Goal: Information Seeking & Learning: Learn about a topic

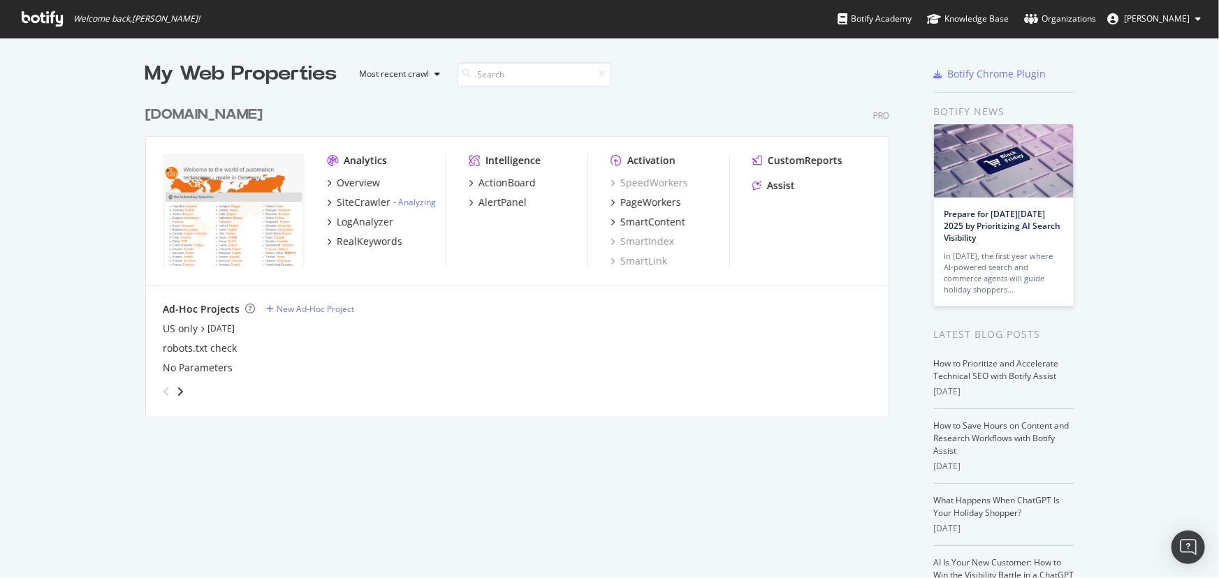
scroll to position [568, 1200]
click at [362, 199] on div "SiteCrawler" at bounding box center [364, 203] width 54 height 14
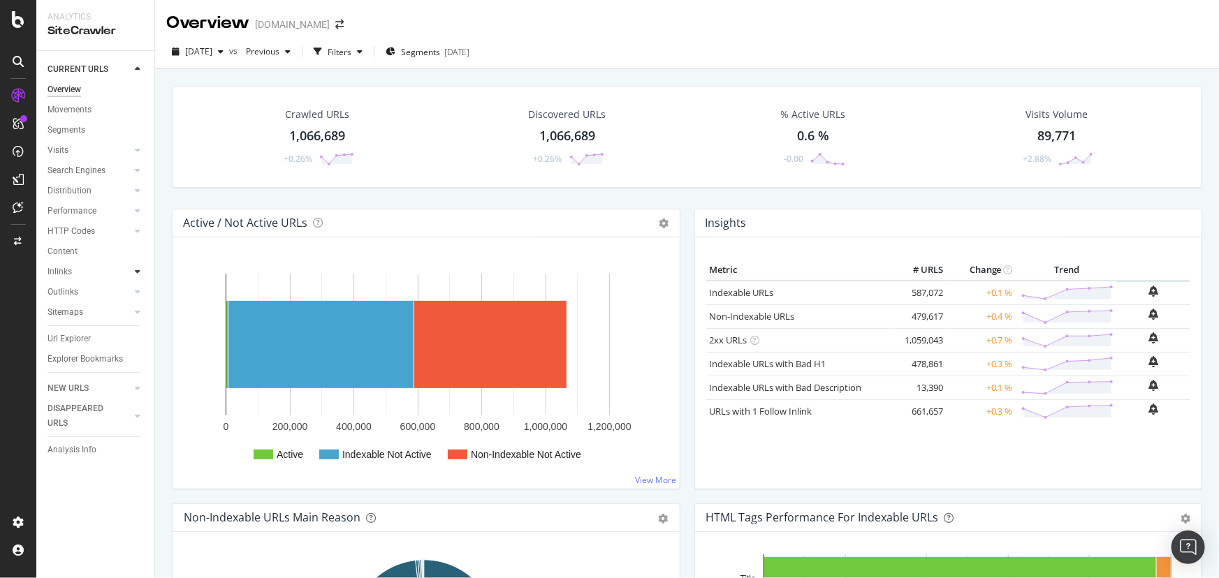
click at [136, 270] on icon at bounding box center [138, 271] width 6 height 8
click at [136, 146] on icon at bounding box center [138, 150] width 6 height 8
click at [87, 186] on div "Orphan URLs" at bounding box center [78, 191] width 49 height 15
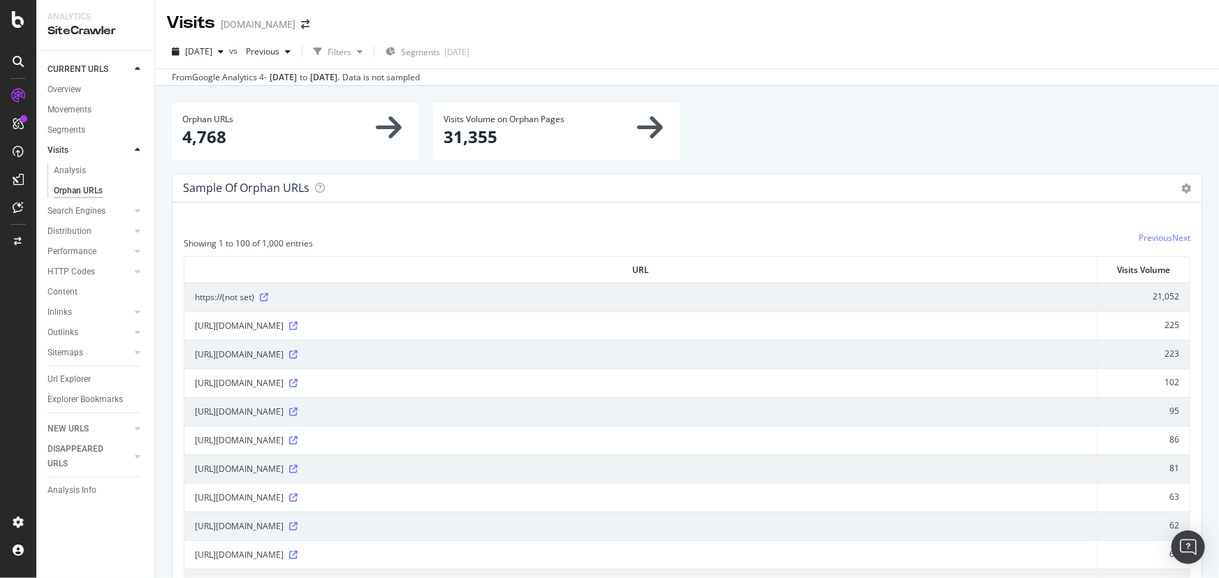
click at [138, 207] on icon at bounding box center [138, 211] width 6 height 8
click at [99, 266] on div "Orphans Explorer" at bounding box center [86, 272] width 65 height 15
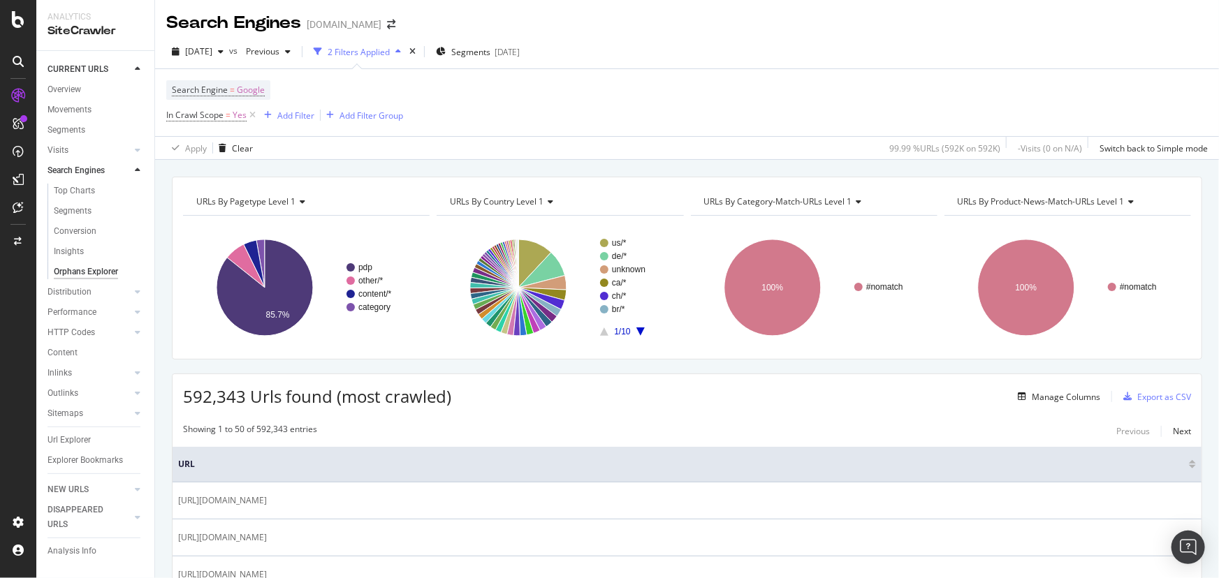
click at [390, 50] on div "2 Filters Applied" at bounding box center [359, 52] width 62 height 12
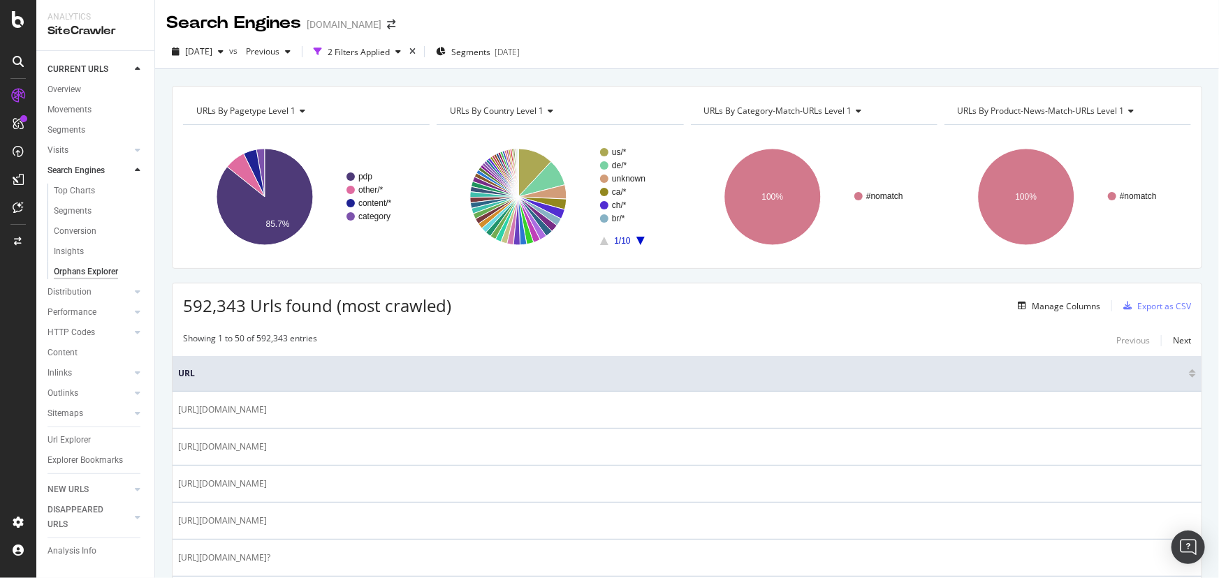
click at [184, 68] on div "2025 Sep. 15th vs Previous 2 Filters Applied Segments 2025-09-05" at bounding box center [687, 55] width 1064 height 28
click at [1041, 304] on div "Manage Columns" at bounding box center [1065, 306] width 68 height 12
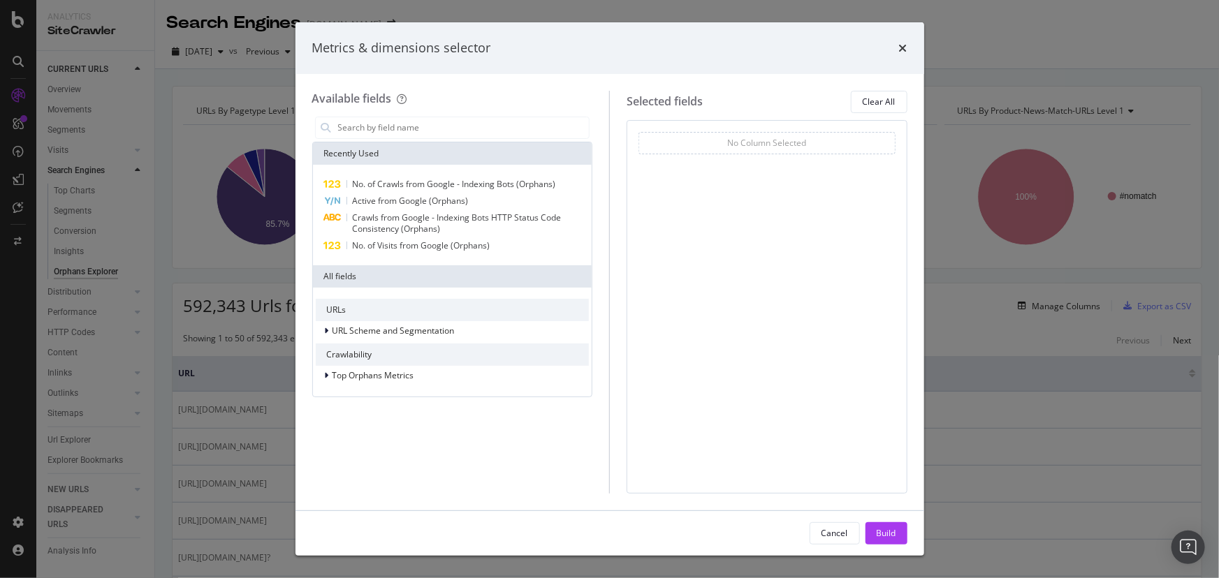
click at [433, 274] on div "All fields" at bounding box center [452, 276] width 279 height 22
click at [378, 124] on input "modal" at bounding box center [463, 127] width 253 height 21
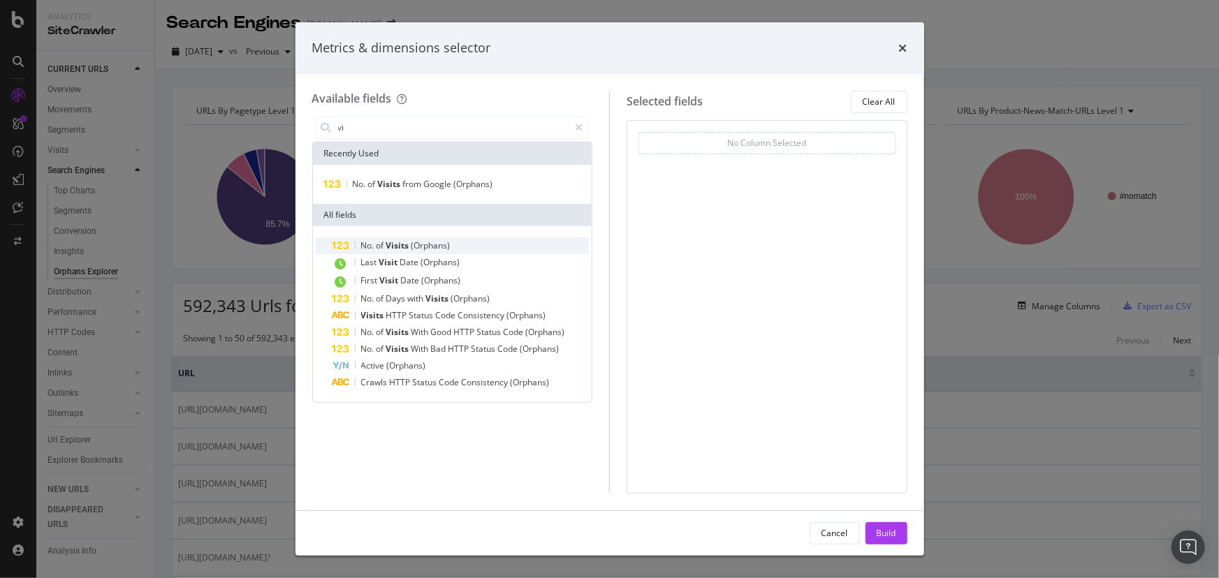
click at [432, 249] on span "(Orphans)" at bounding box center [430, 246] width 39 height 12
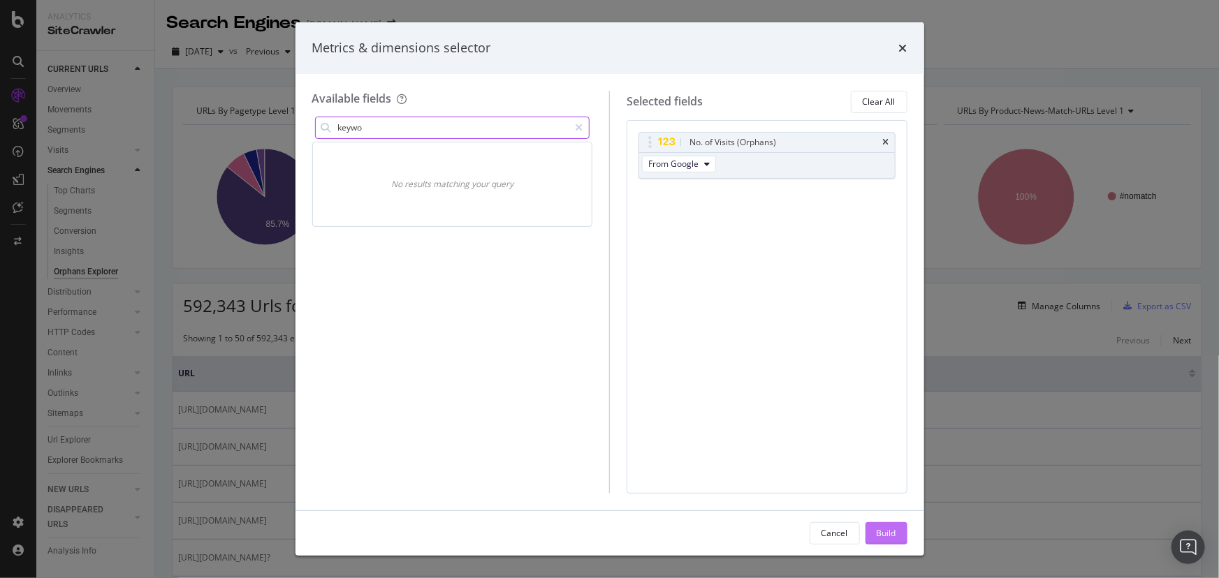
type input "keywo"
click at [884, 536] on div "Build" at bounding box center [886, 533] width 20 height 12
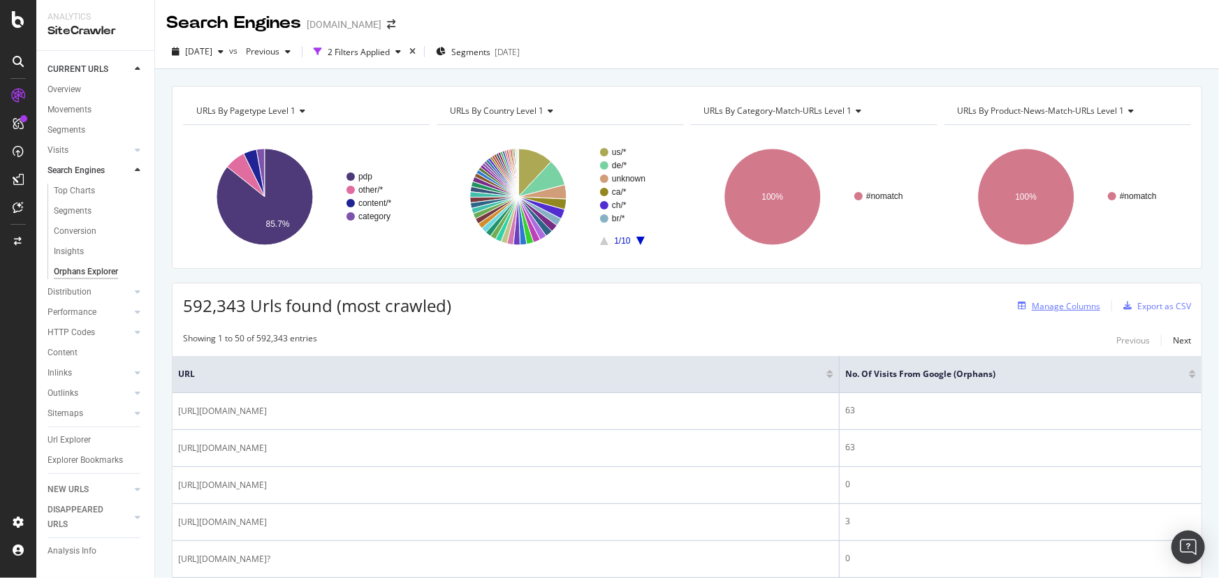
click at [1021, 304] on div "button" at bounding box center [1022, 306] width 20 height 8
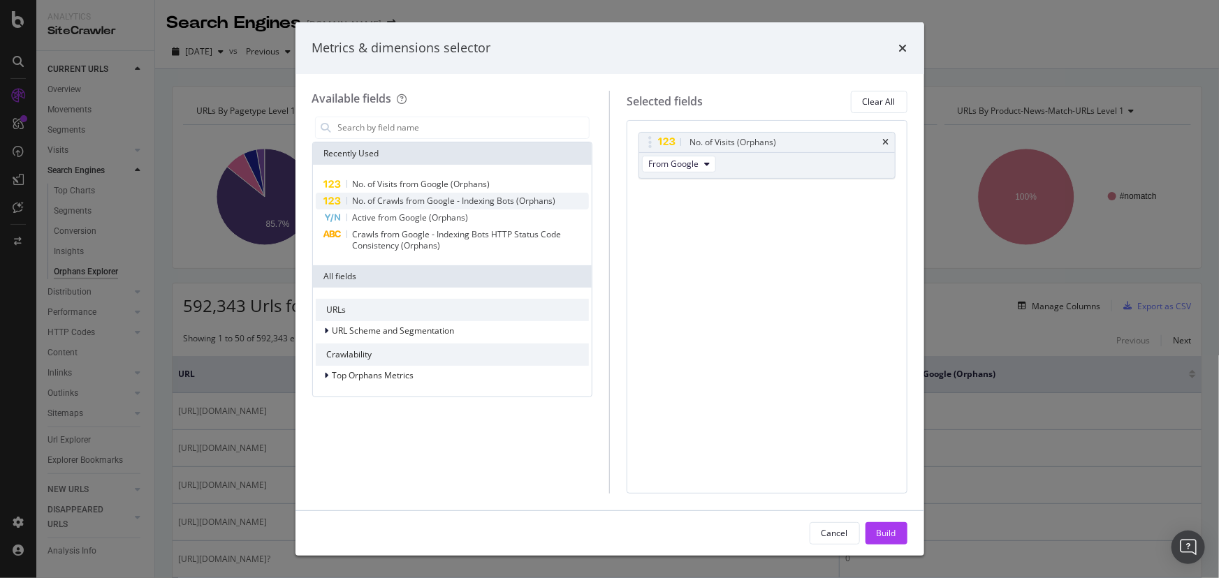
click at [418, 203] on span "No. of Crawls from Google - Indexing Bots (Orphans)" at bounding box center [454, 201] width 203 height 12
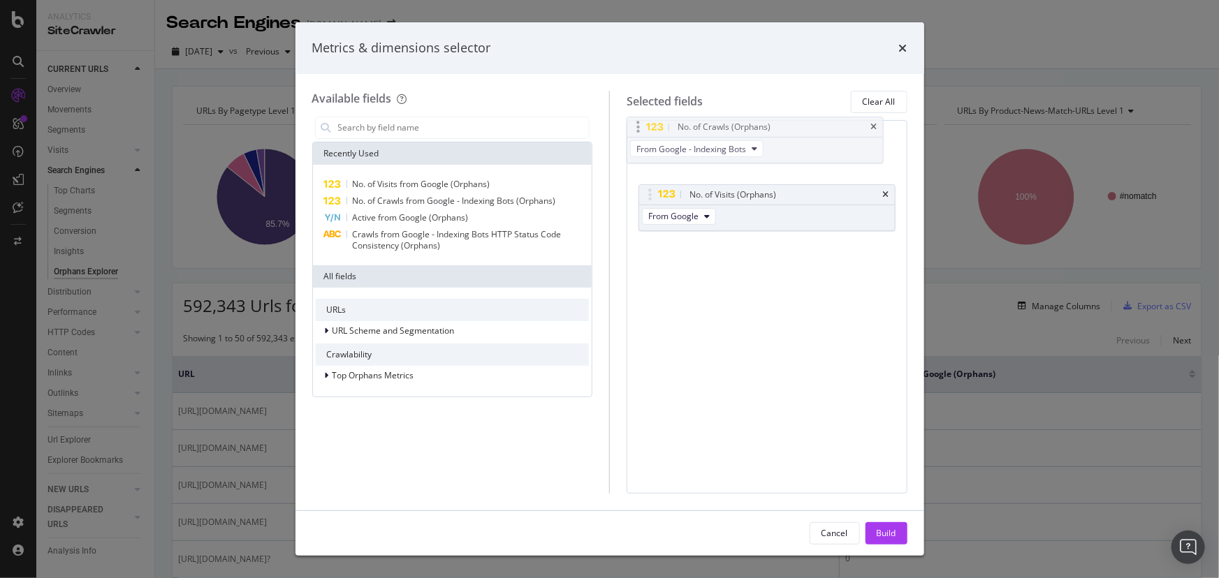
drag, startPoint x: 690, startPoint y: 194, endPoint x: 678, endPoint y: 126, distance: 69.5
click at [678, 126] on body "Analytics SiteCrawler CURRENT URLS Overview Movements Segments Visits Analysis …" at bounding box center [609, 289] width 1219 height 578
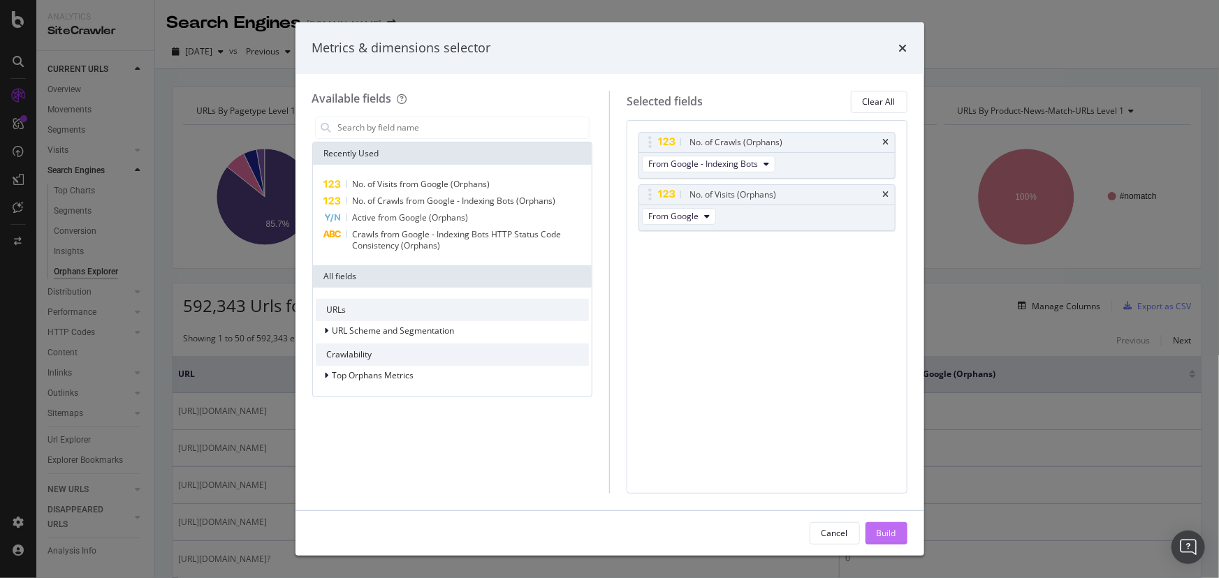
click at [885, 534] on div "Build" at bounding box center [886, 533] width 20 height 12
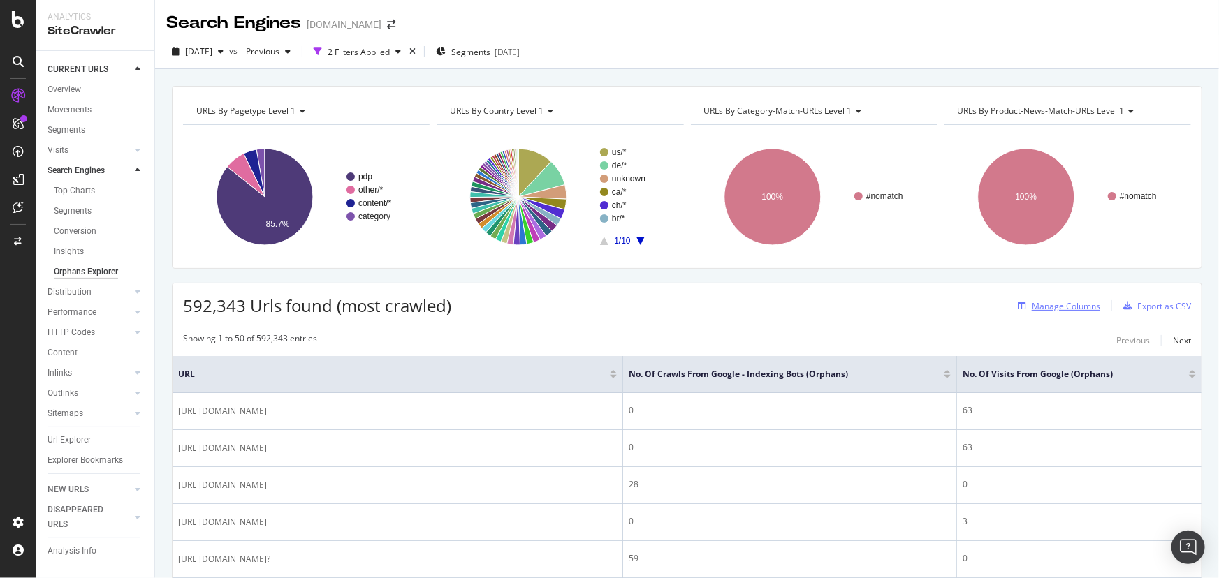
click at [1059, 308] on div "Manage Columns" at bounding box center [1065, 306] width 68 height 12
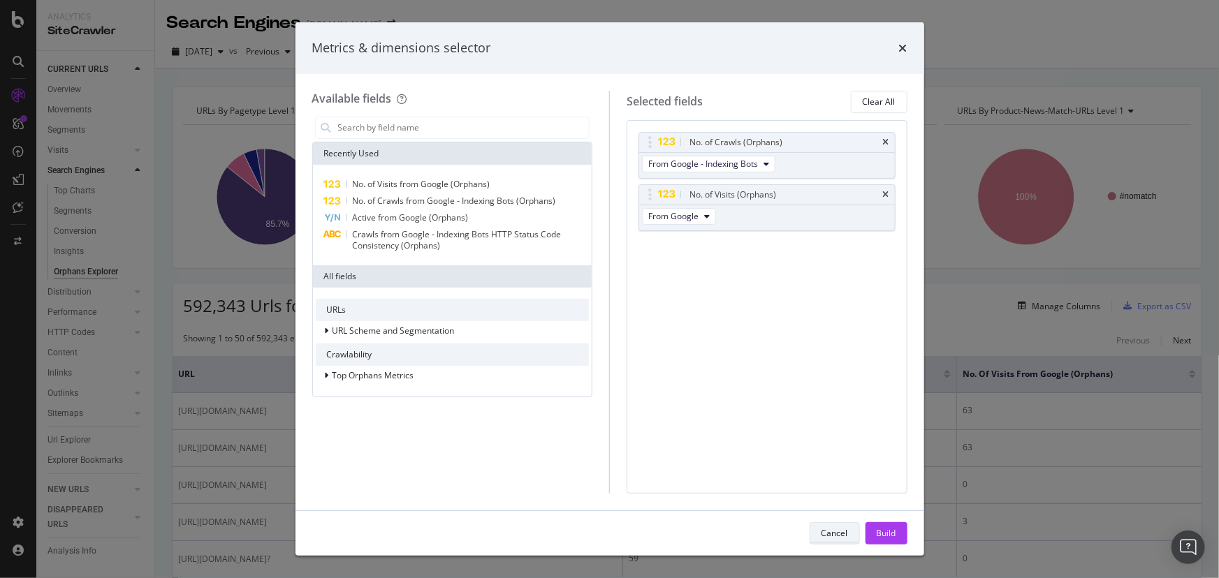
click at [837, 526] on div "Cancel" at bounding box center [834, 534] width 27 height 20
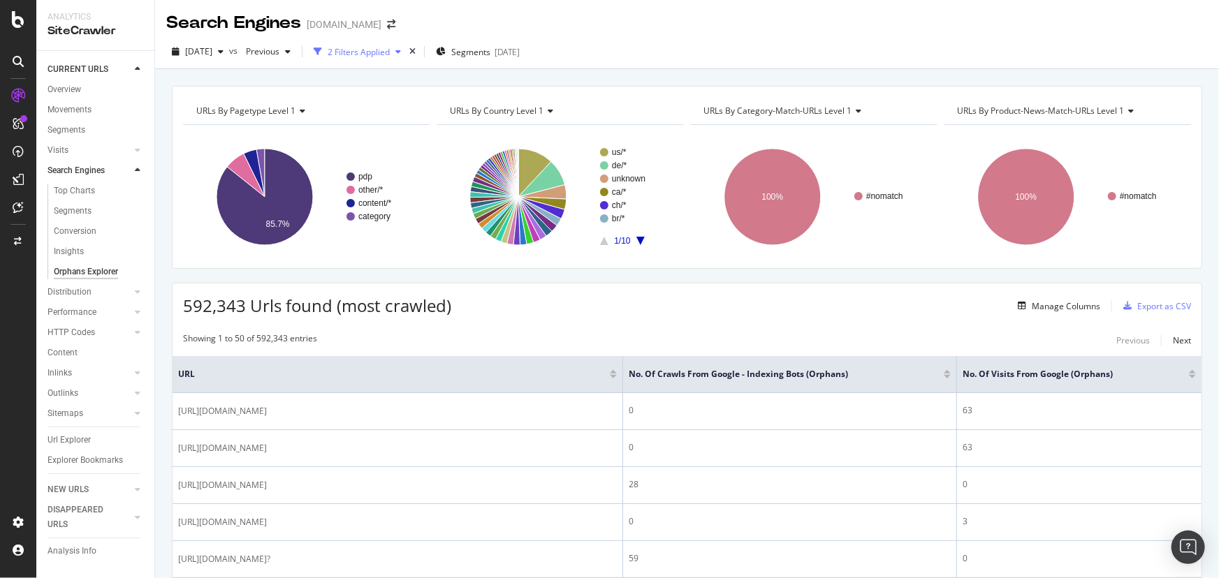
click at [380, 51] on div "2 Filters Applied" at bounding box center [359, 52] width 62 height 12
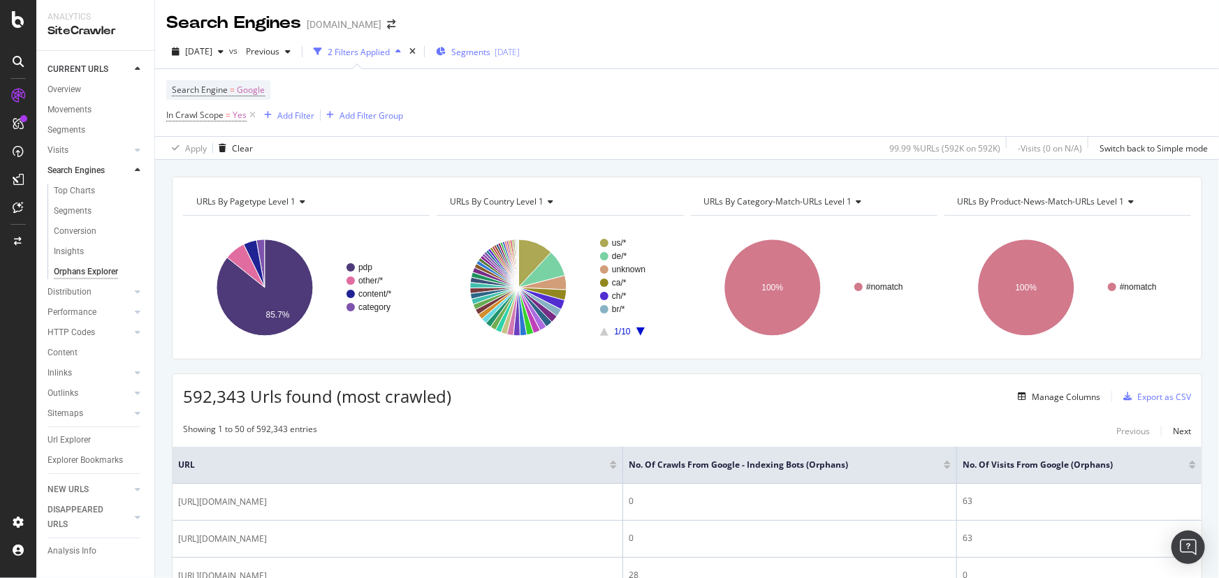
click at [490, 47] on span "Segments" at bounding box center [470, 52] width 39 height 12
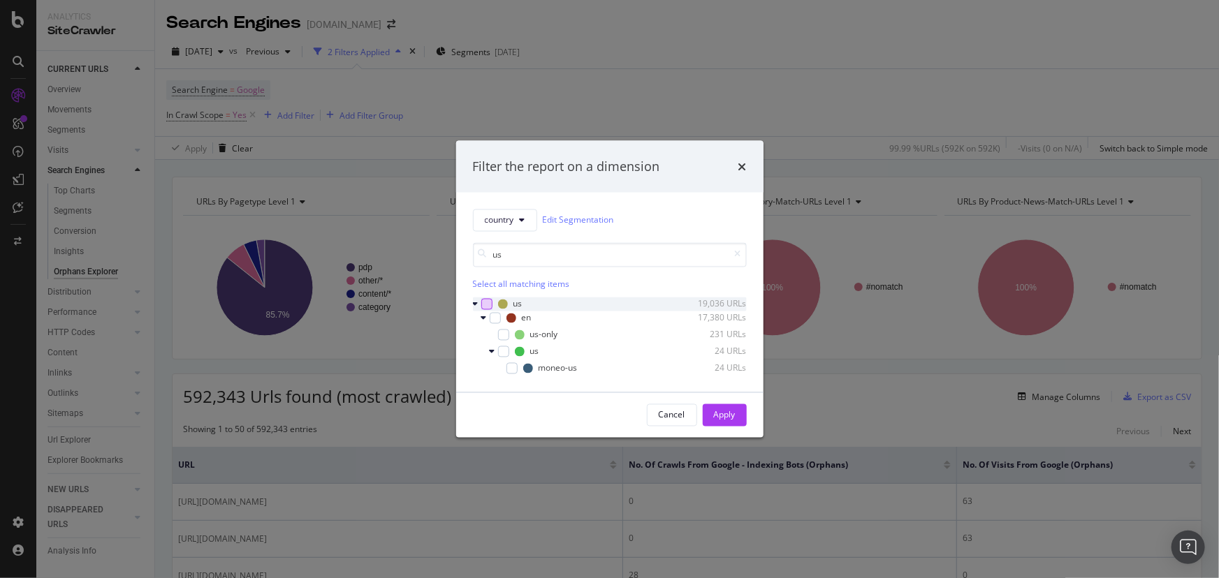
type input "us"
click at [490, 307] on div "modal" at bounding box center [486, 303] width 11 height 11
click at [714, 414] on div "Apply" at bounding box center [725, 415] width 22 height 12
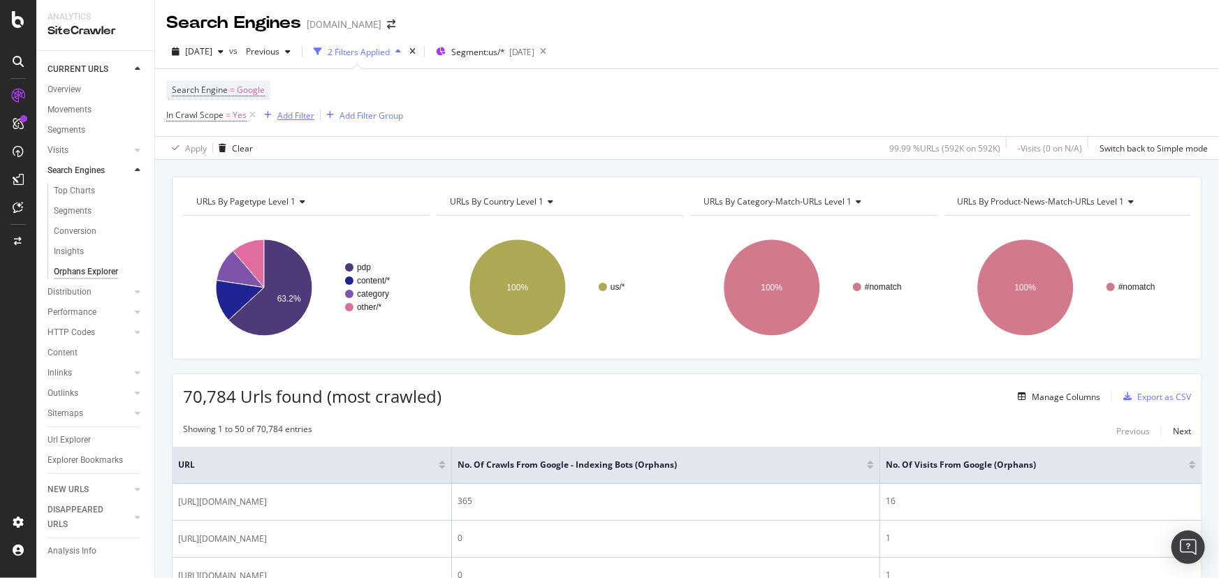
click at [283, 117] on div "Add Filter" at bounding box center [295, 116] width 37 height 12
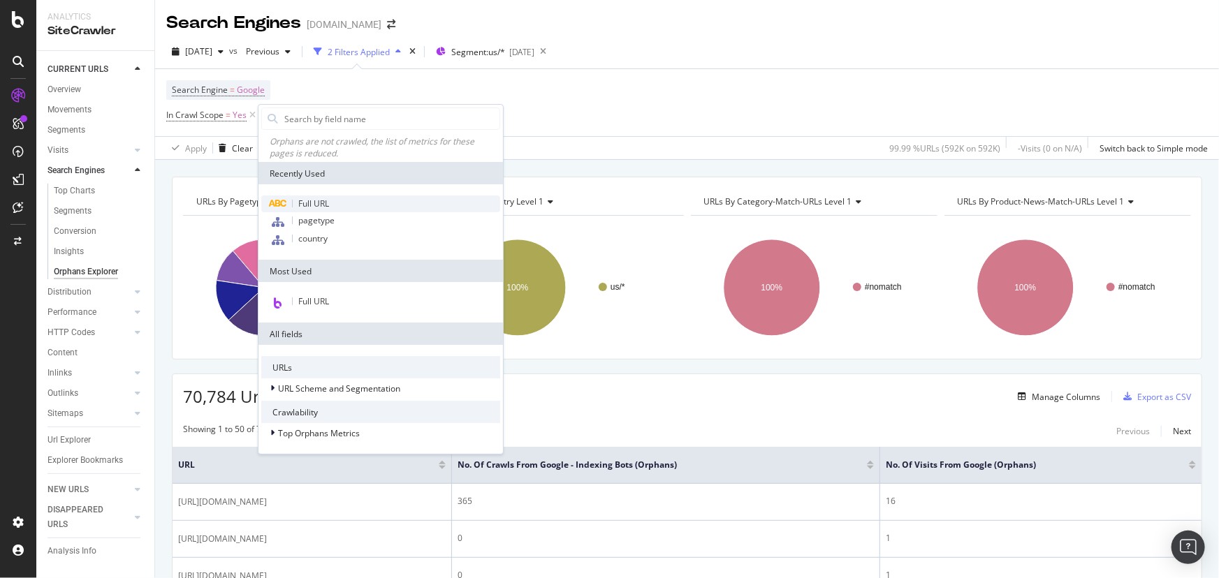
click at [302, 207] on span "Full URL" at bounding box center [313, 204] width 31 height 12
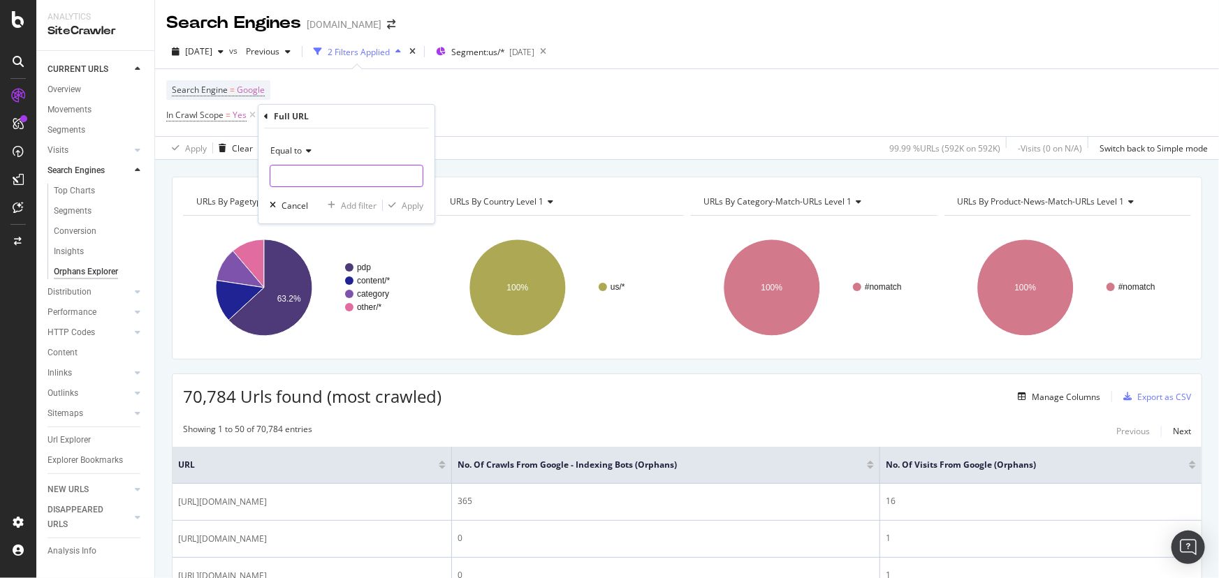
click at [309, 181] on input "text" at bounding box center [346, 176] width 152 height 22
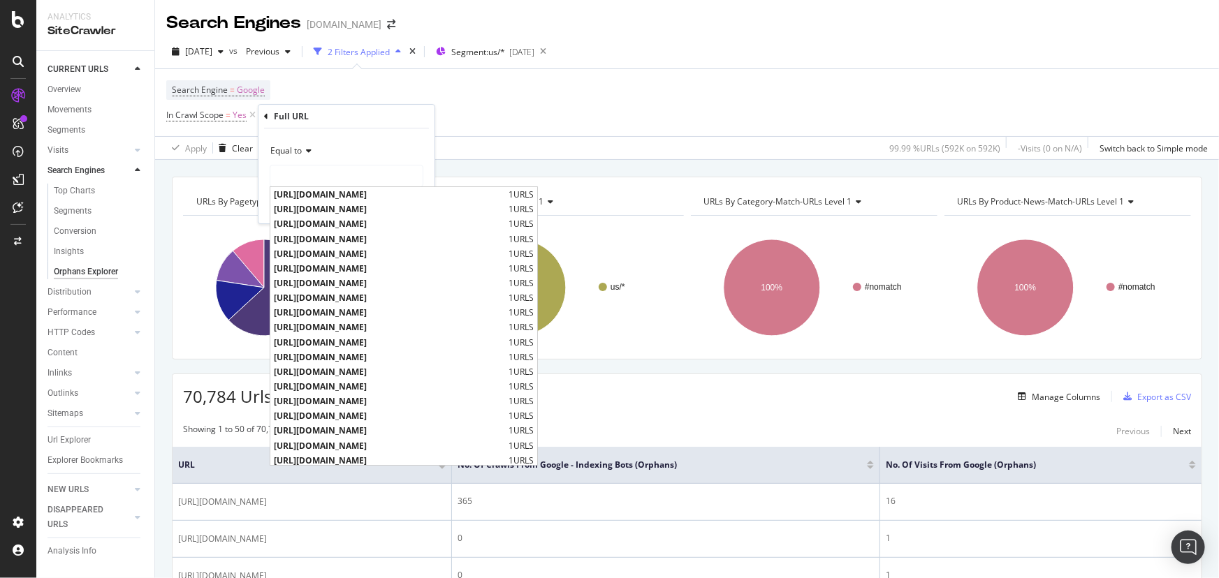
click at [307, 154] on icon at bounding box center [307, 151] width 10 height 8
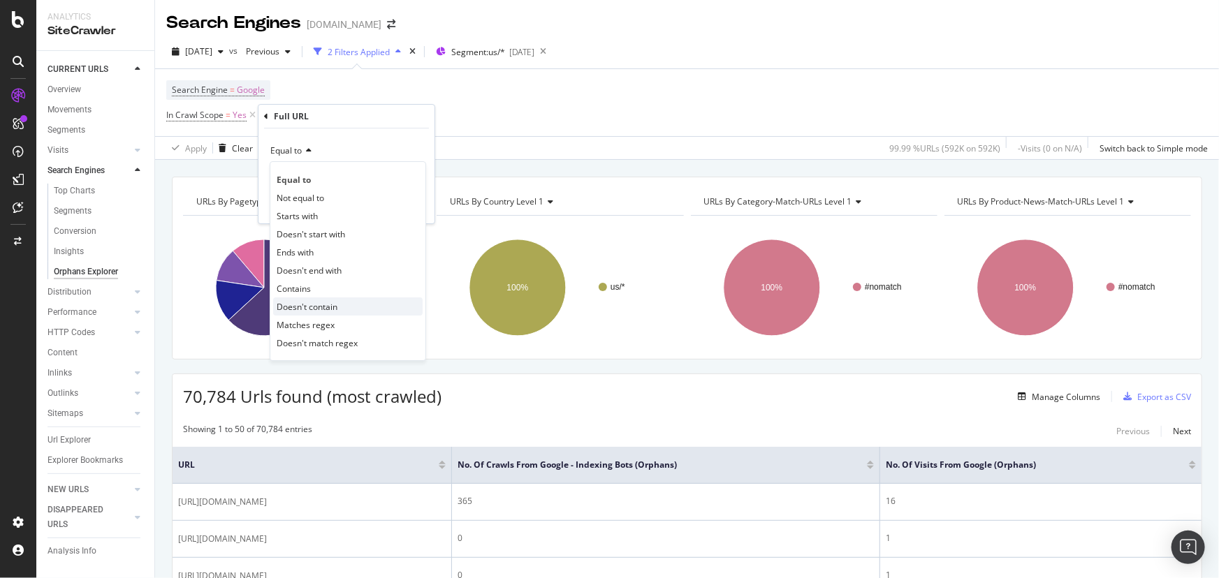
click at [333, 305] on span "Doesn't contain" at bounding box center [307, 307] width 61 height 12
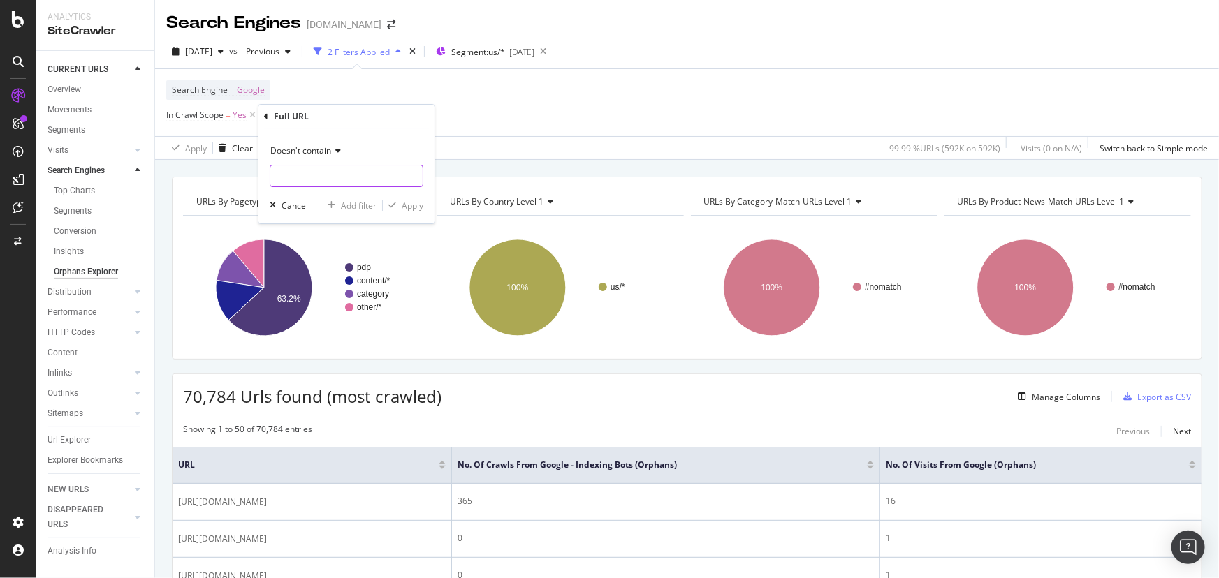
click at [310, 177] on input "text" at bounding box center [346, 176] width 152 height 22
type input "?"
click at [398, 209] on div "button" at bounding box center [392, 205] width 19 height 8
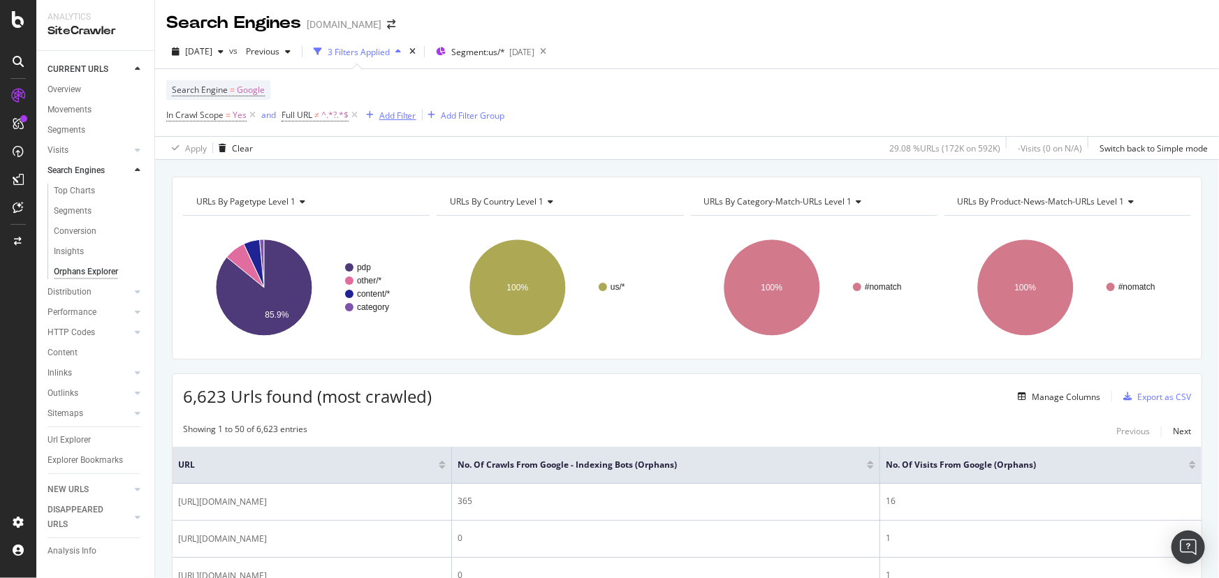
click at [389, 121] on div "Add Filter" at bounding box center [397, 116] width 37 height 12
click at [390, 117] on div "Add Filter" at bounding box center [397, 116] width 37 height 12
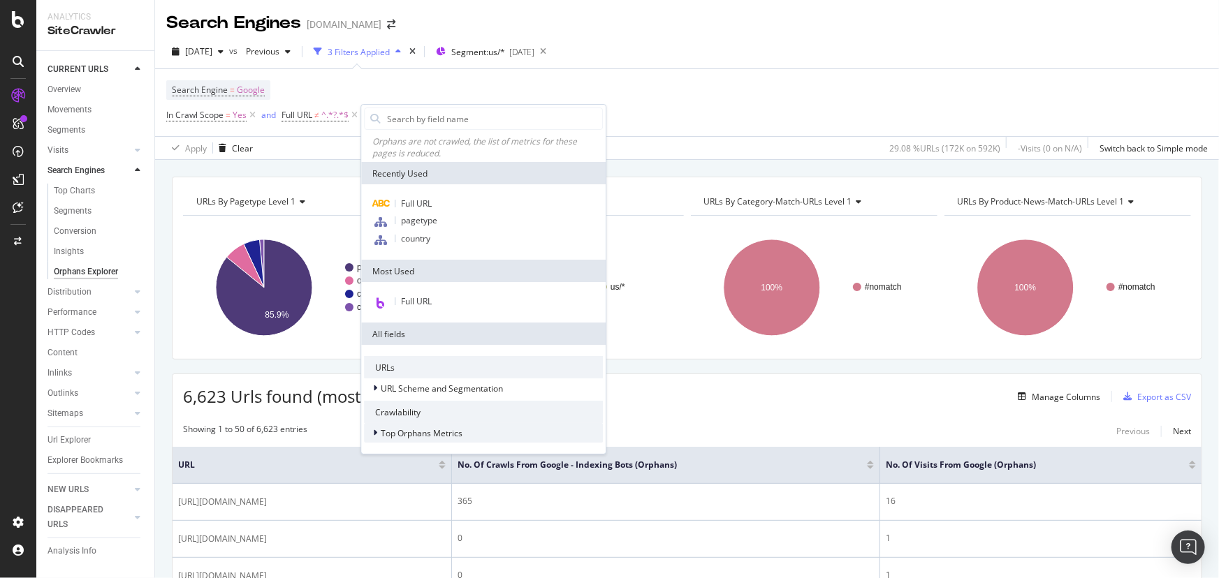
click at [426, 438] on span "Top Orphans Metrics" at bounding box center [422, 433] width 82 height 12
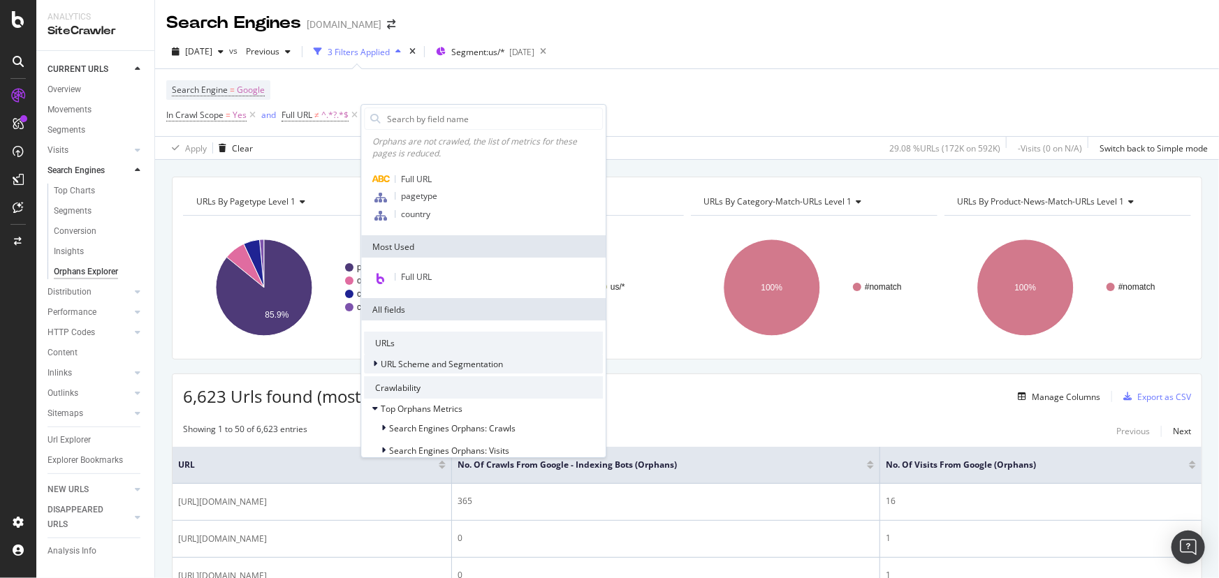
scroll to position [38, 0]
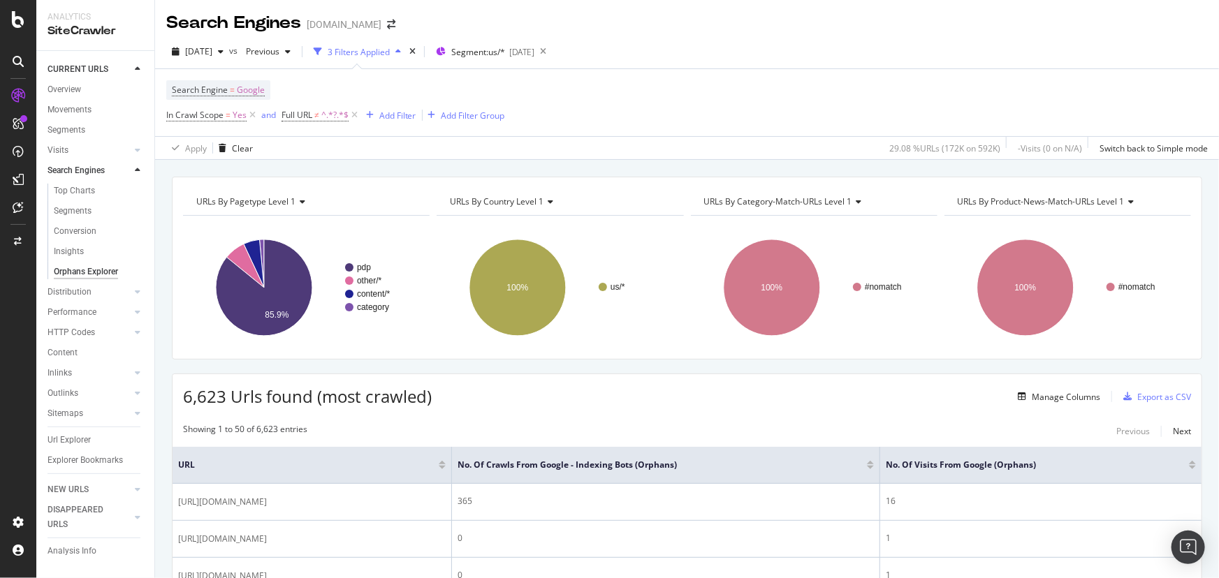
click at [480, 82] on div "Search Engine = Google In Crawl Scope = Yes and Full URL ≠ ^.*?.*$ Add Filter A…" at bounding box center [335, 102] width 339 height 45
click at [505, 52] on span "Segment: us/*" at bounding box center [478, 52] width 54 height 12
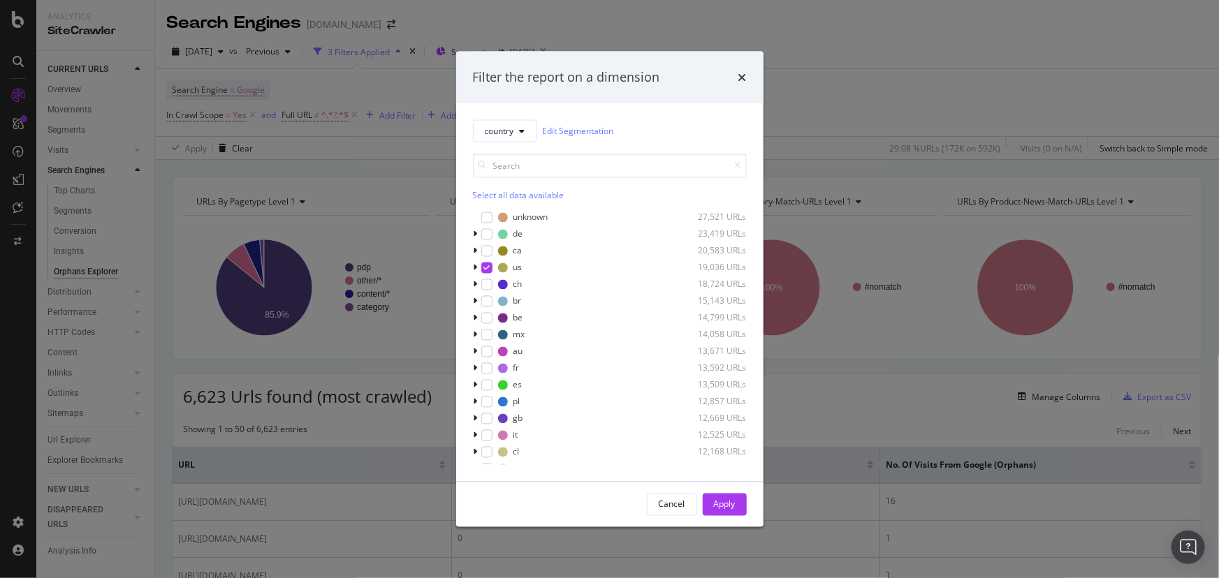
click at [471, 267] on div "country Edit Segmentation Select all data available unknown 27,521 URLs de 23,4…" at bounding box center [609, 292] width 307 height 378
click at [475, 267] on icon "modal" at bounding box center [475, 267] width 4 height 8
click at [496, 300] on icon "modal" at bounding box center [495, 298] width 6 height 7
click at [733, 513] on div "Apply" at bounding box center [725, 504] width 22 height 21
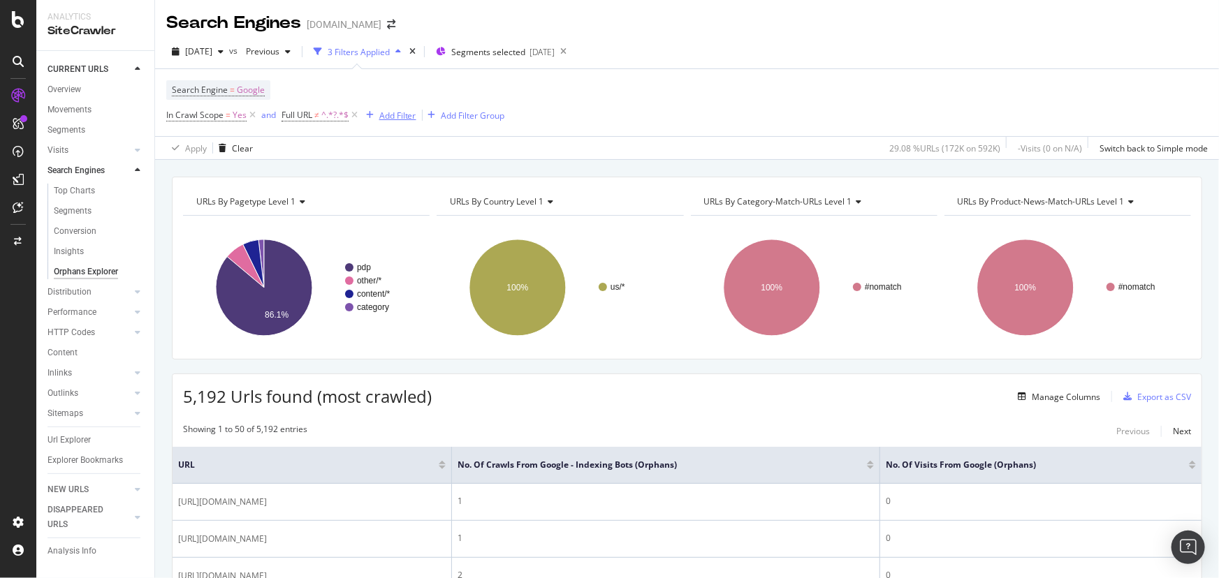
click at [397, 119] on div "Add Filter" at bounding box center [397, 116] width 37 height 12
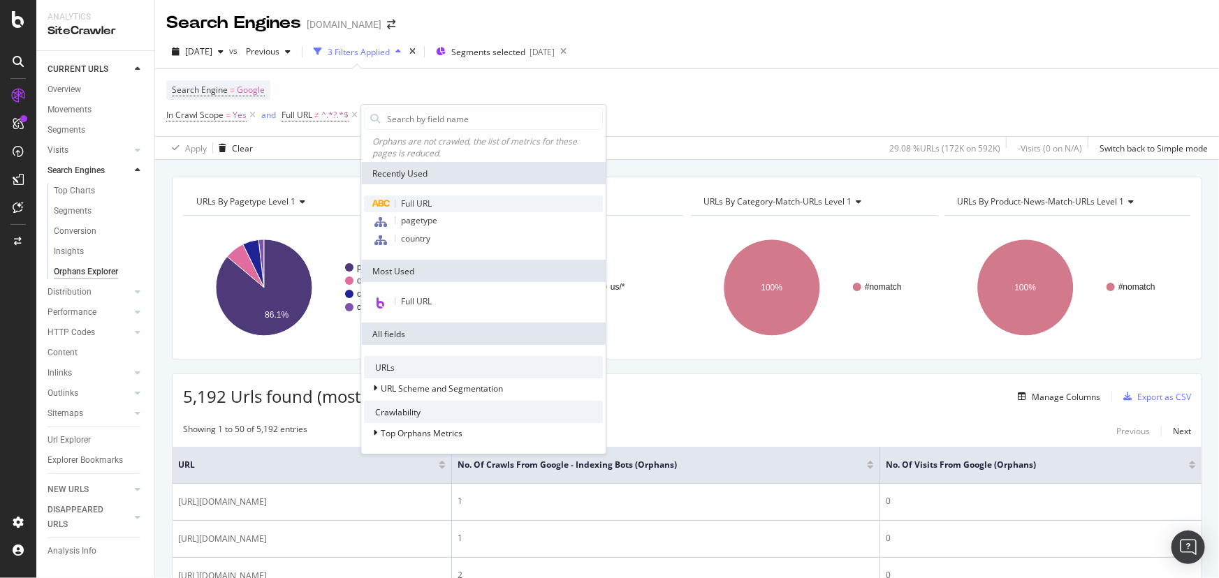
click at [406, 209] on span "Full URL" at bounding box center [416, 204] width 31 height 12
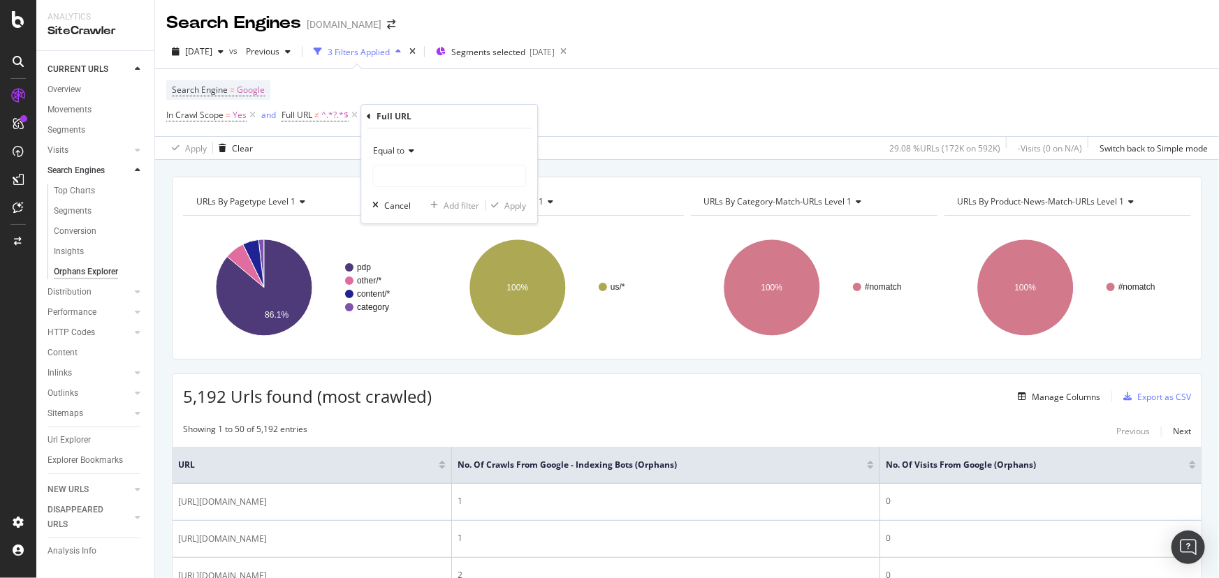
click at [411, 151] on icon at bounding box center [409, 151] width 10 height 8
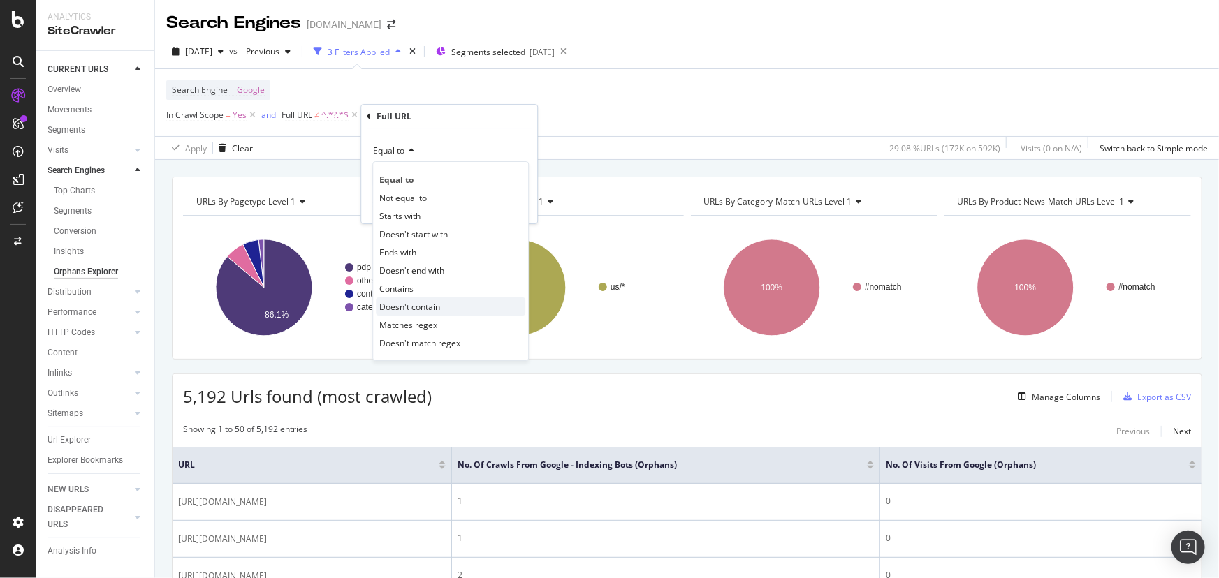
click at [432, 305] on span "Doesn't contain" at bounding box center [409, 307] width 61 height 12
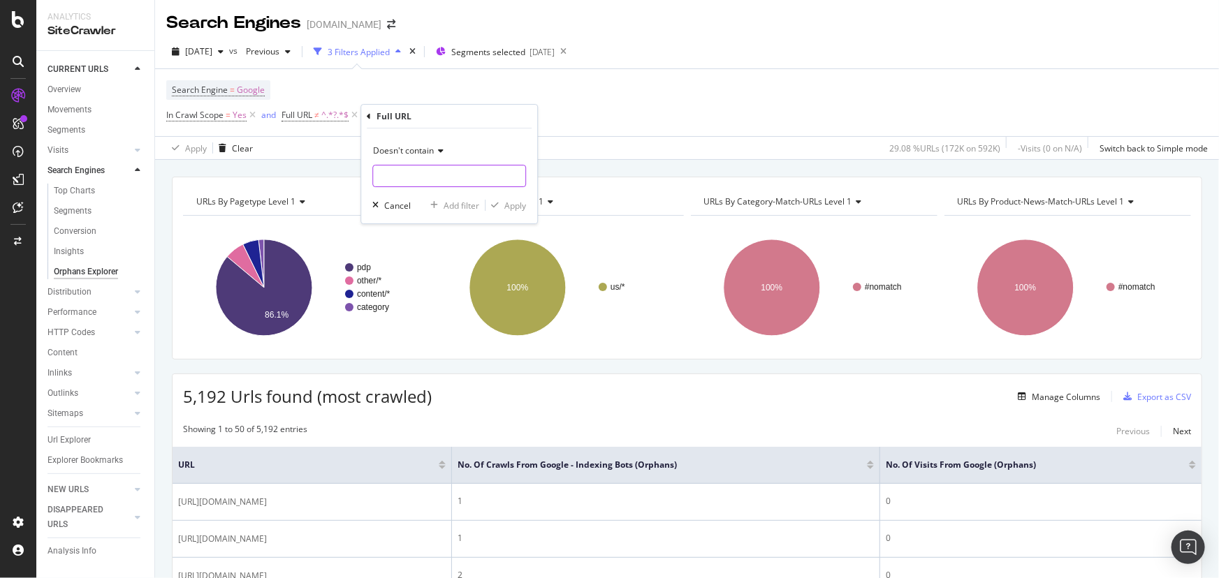
click at [411, 174] on input "text" at bounding box center [449, 176] width 152 height 22
type input "product"
click at [513, 210] on div "Apply" at bounding box center [515, 206] width 22 height 12
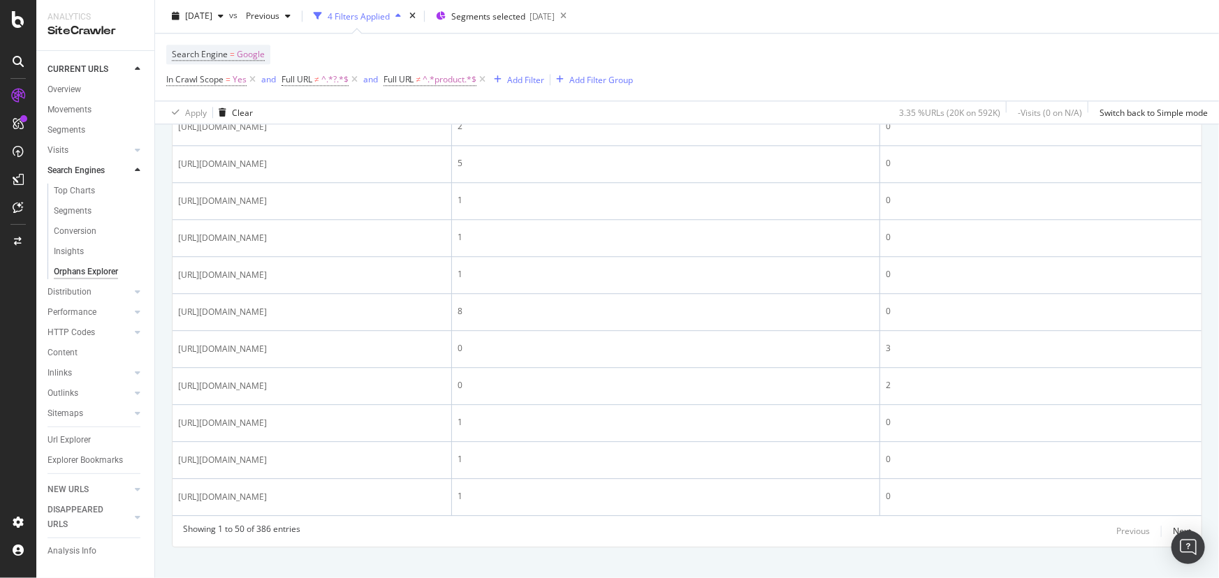
scroll to position [1875, 0]
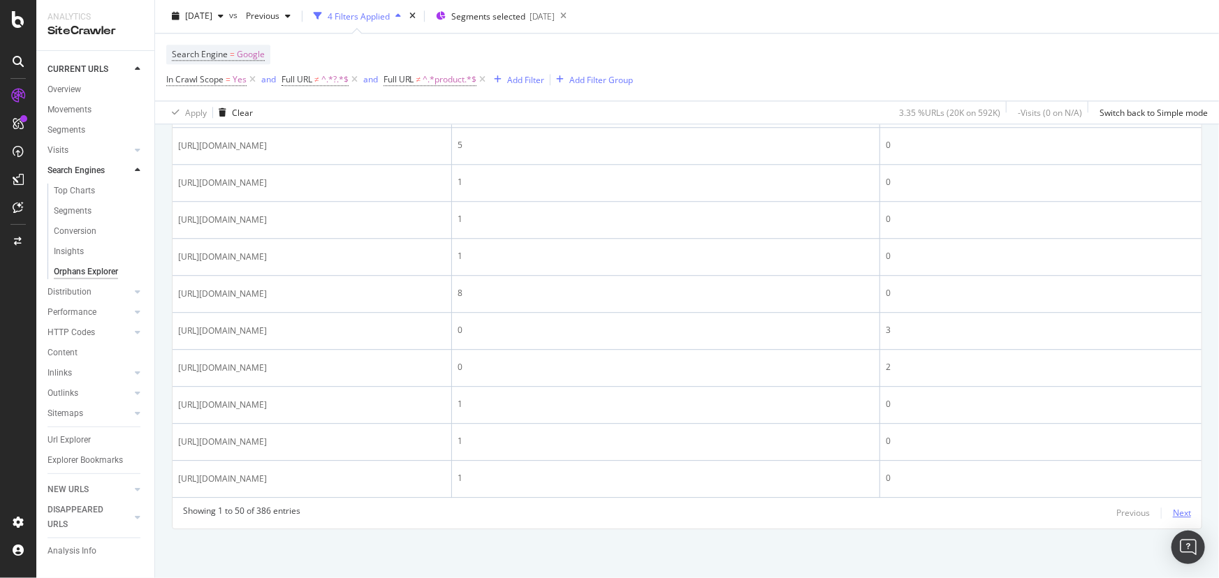
click at [1177, 513] on div "Next" at bounding box center [1181, 513] width 18 height 12
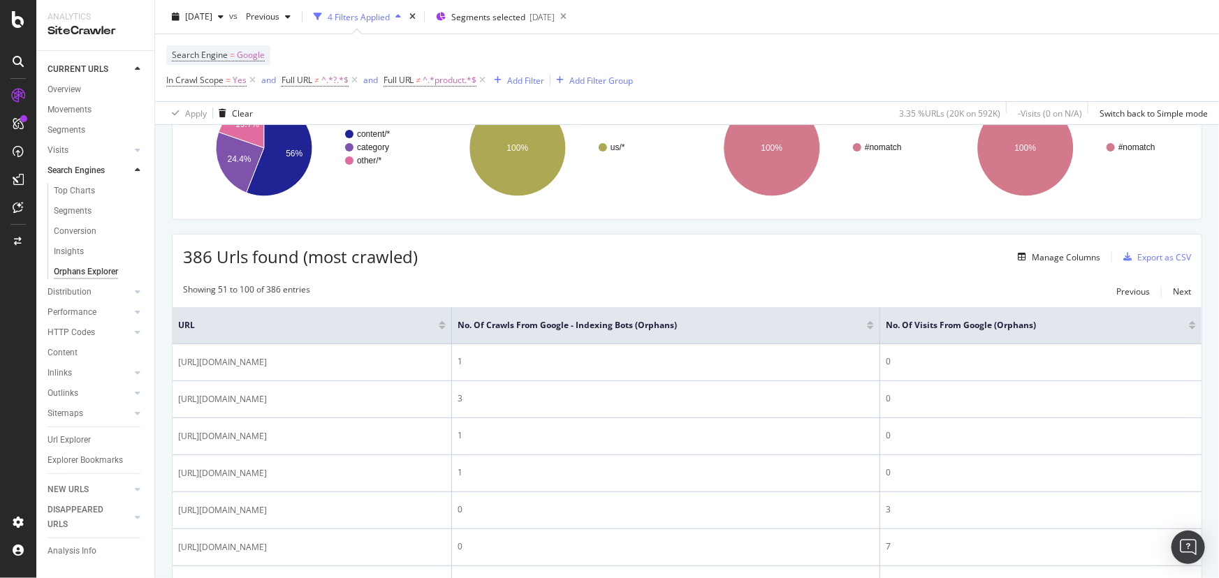
scroll to position [0, 0]
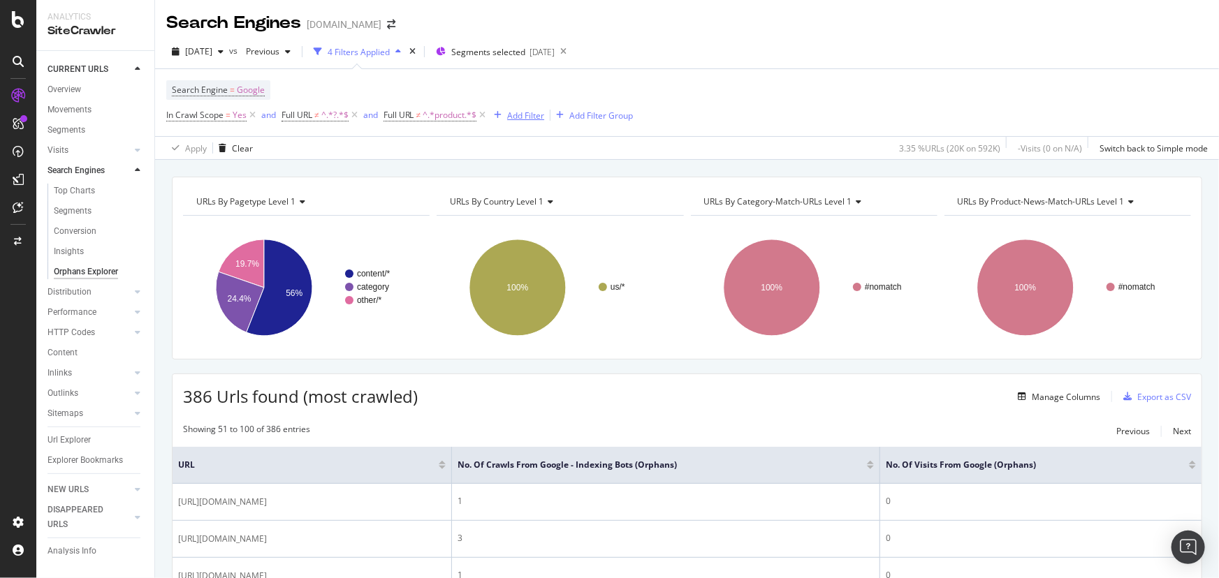
click at [526, 118] on div "Add Filter" at bounding box center [525, 116] width 37 height 12
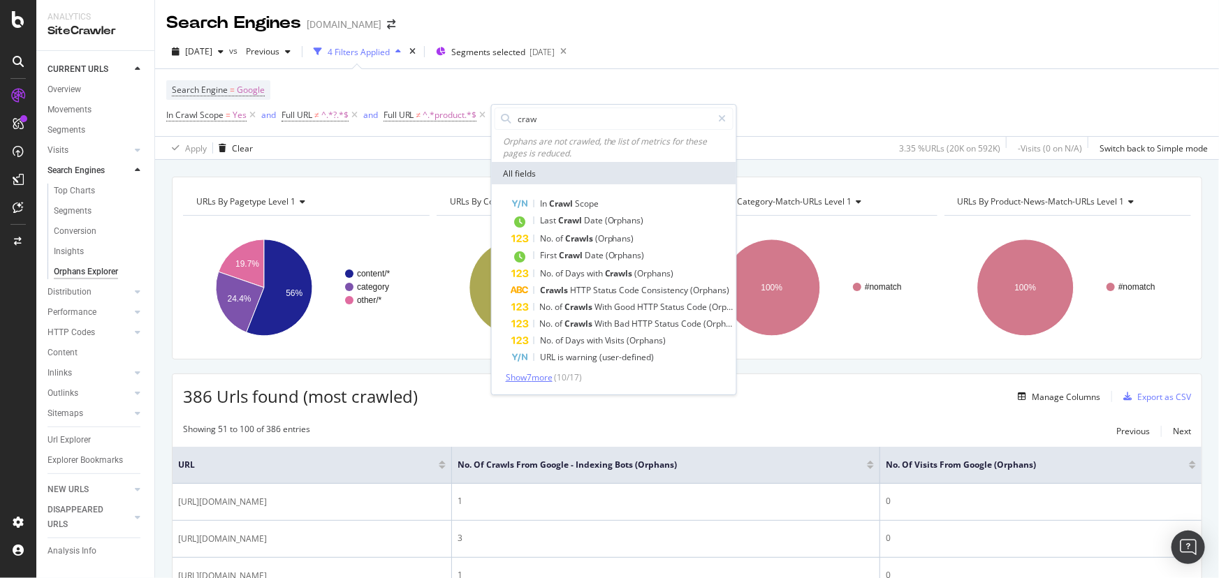
type input "craw"
click at [529, 377] on span "Show 7 more" at bounding box center [529, 378] width 47 height 12
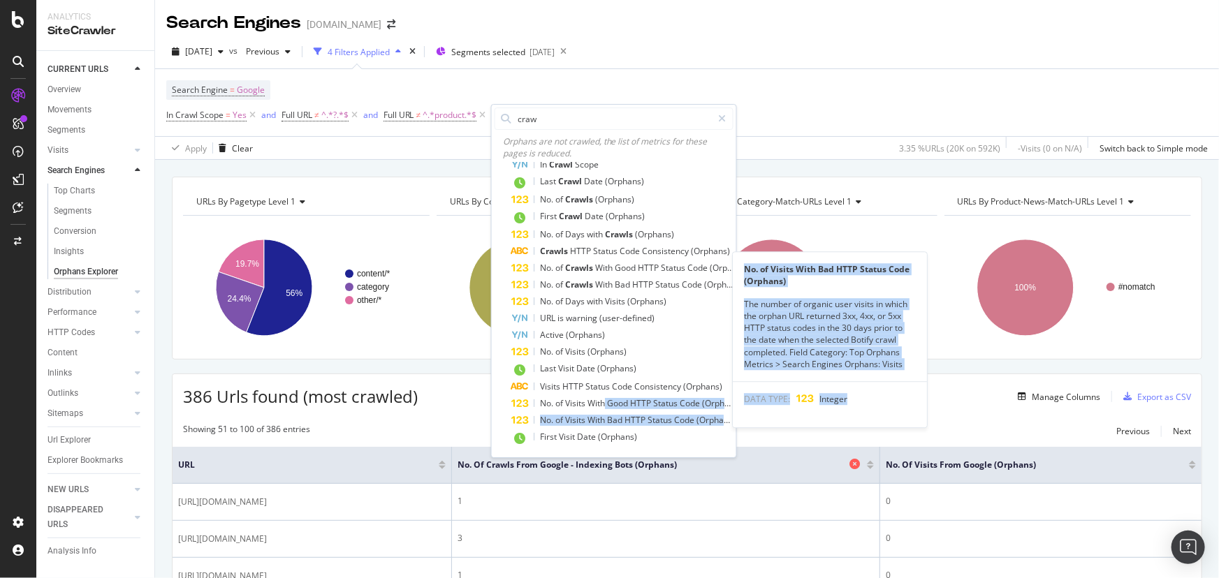
scroll to position [40, 0]
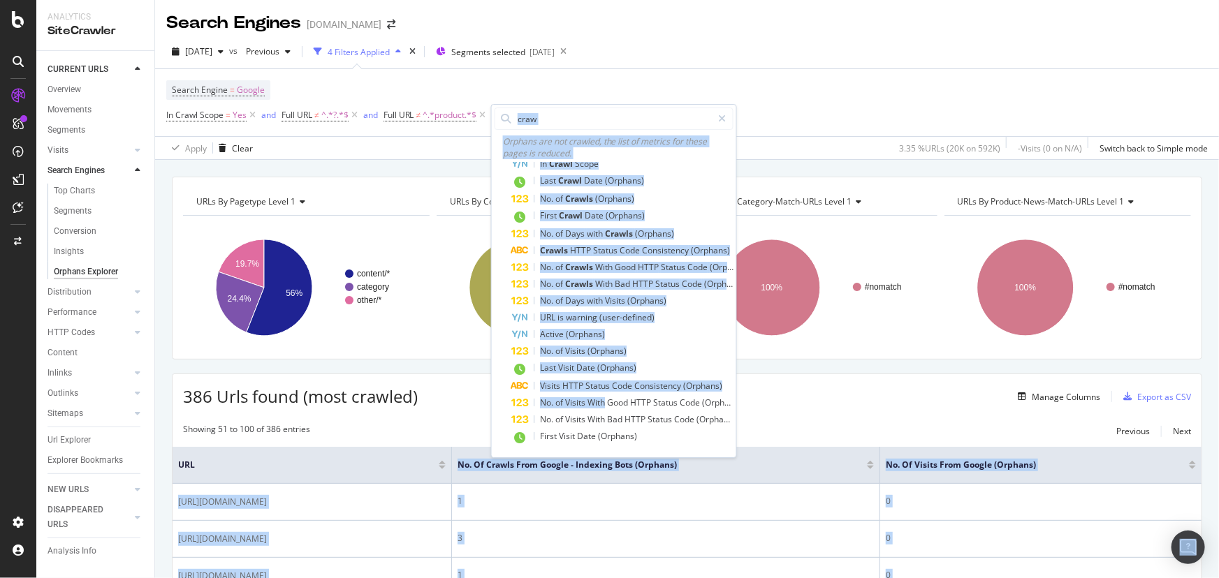
drag, startPoint x: 603, startPoint y: 404, endPoint x: 446, endPoint y: 441, distance: 160.6
click at [453, 464] on body "Analytics SiteCrawler CURRENT URLS Overview Movements Segments Visits Analysis …" at bounding box center [609, 289] width 1219 height 578
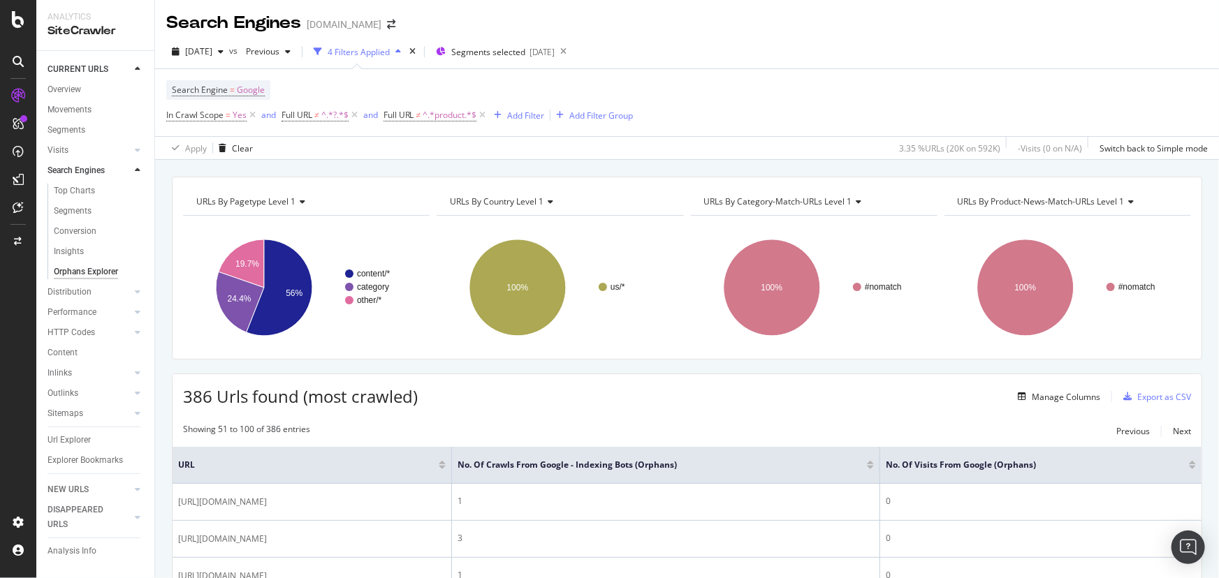
click at [510, 464] on span "No. of Crawls from Google - Indexing Bots (Orphans)" at bounding box center [651, 465] width 388 height 13
click at [1069, 401] on div "Manage Columns" at bounding box center [1065, 397] width 68 height 12
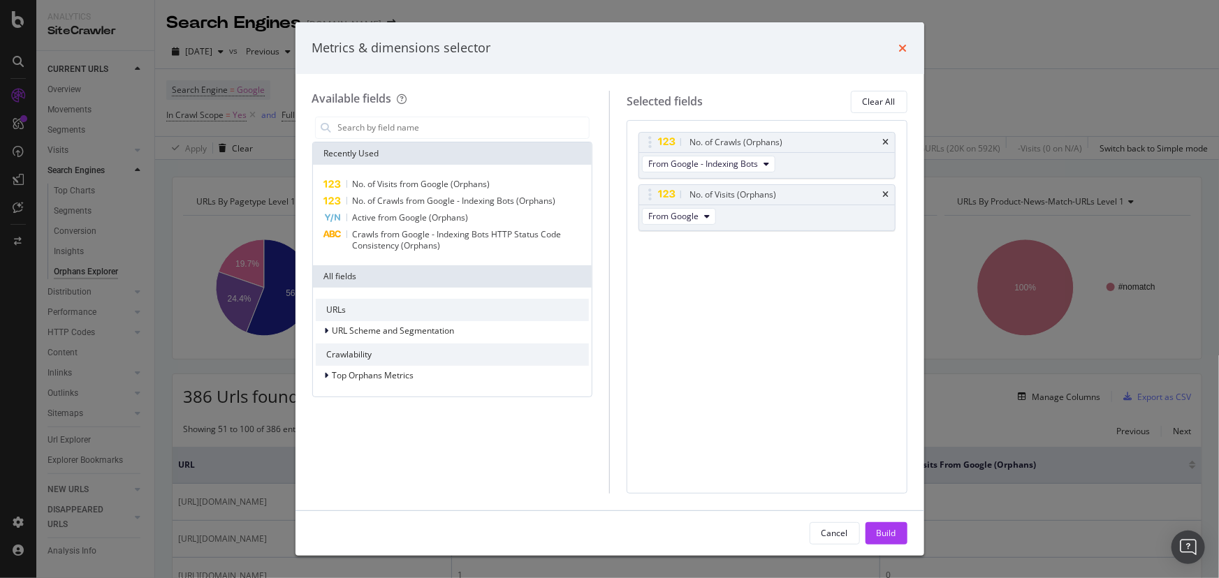
click at [902, 47] on icon "times" at bounding box center [903, 48] width 8 height 11
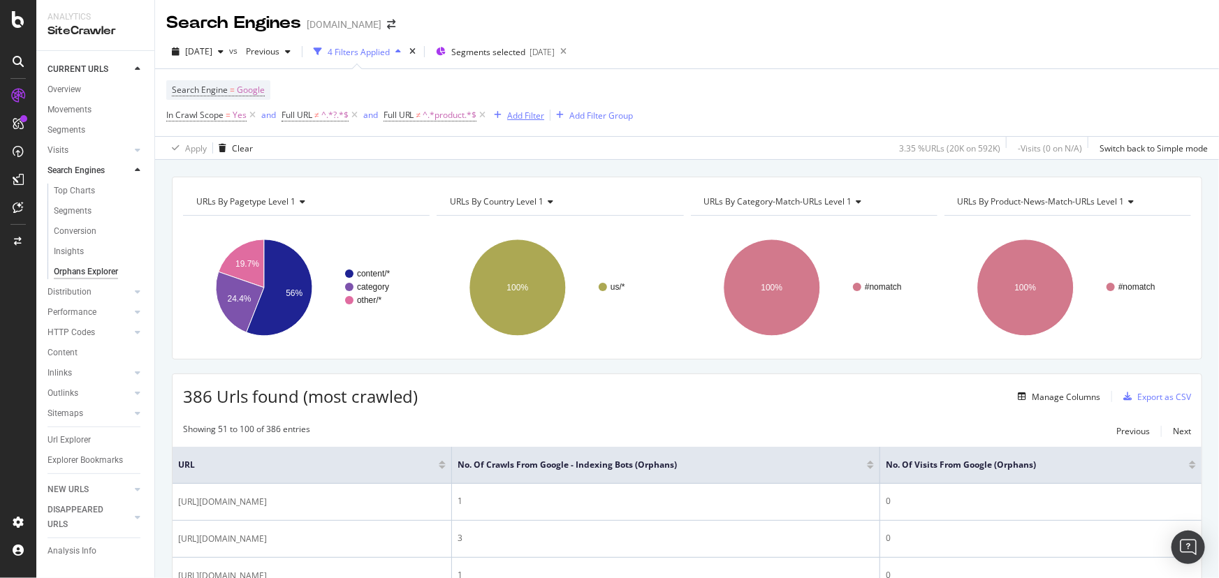
click at [525, 112] on div "Add Filter" at bounding box center [525, 116] width 37 height 12
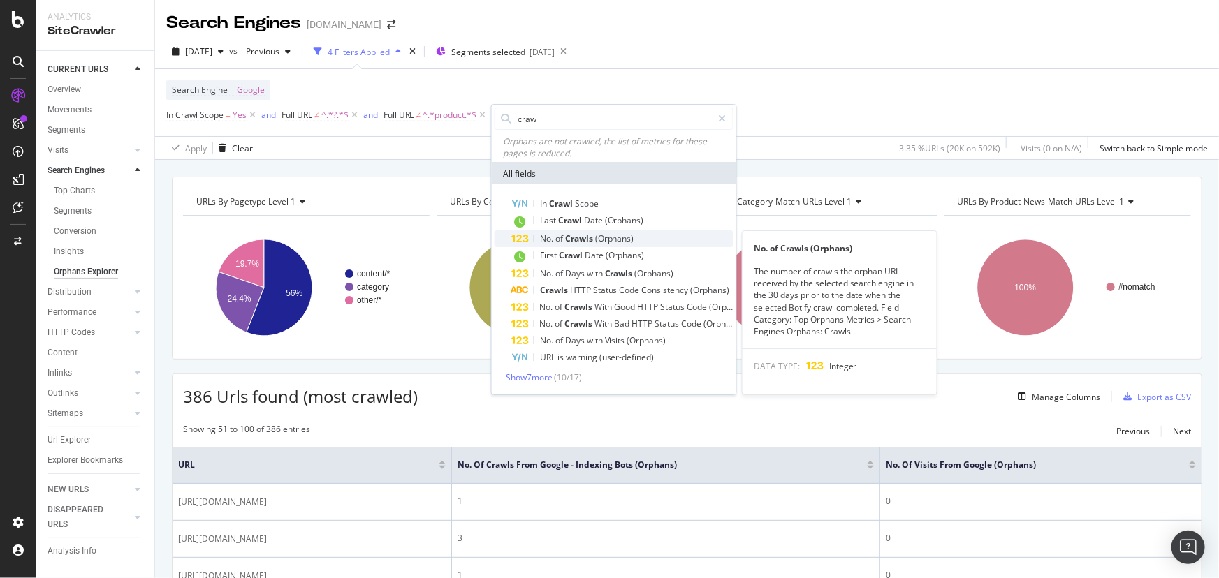
click at [604, 241] on span "(Orphans)" at bounding box center [614, 239] width 39 height 12
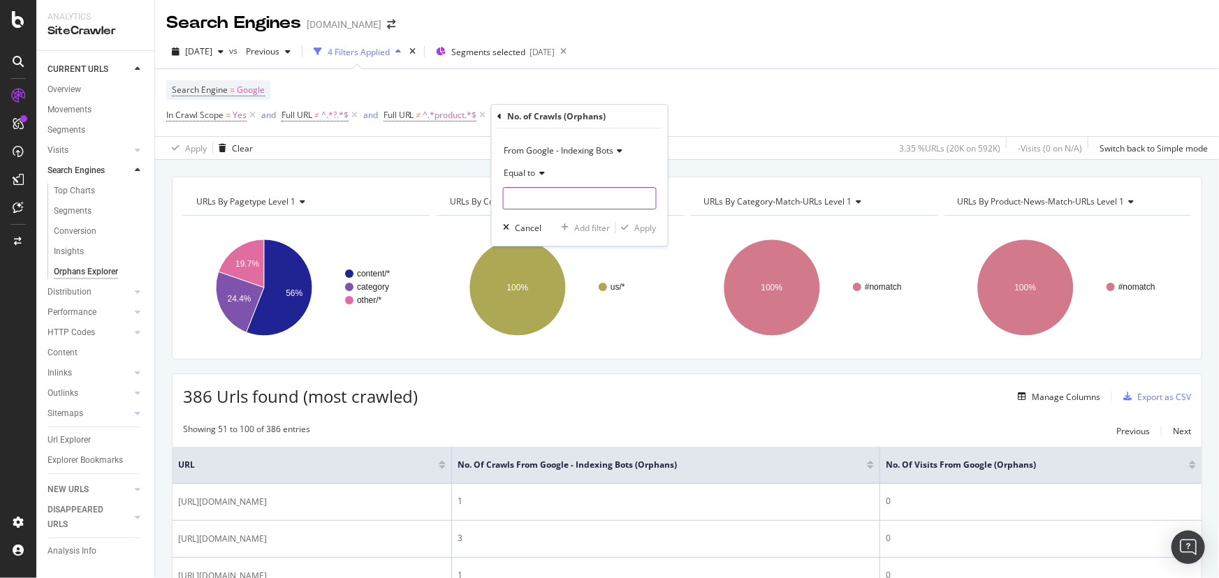
click at [584, 199] on input "number" at bounding box center [580, 198] width 154 height 22
click at [536, 172] on icon at bounding box center [540, 173] width 10 height 8
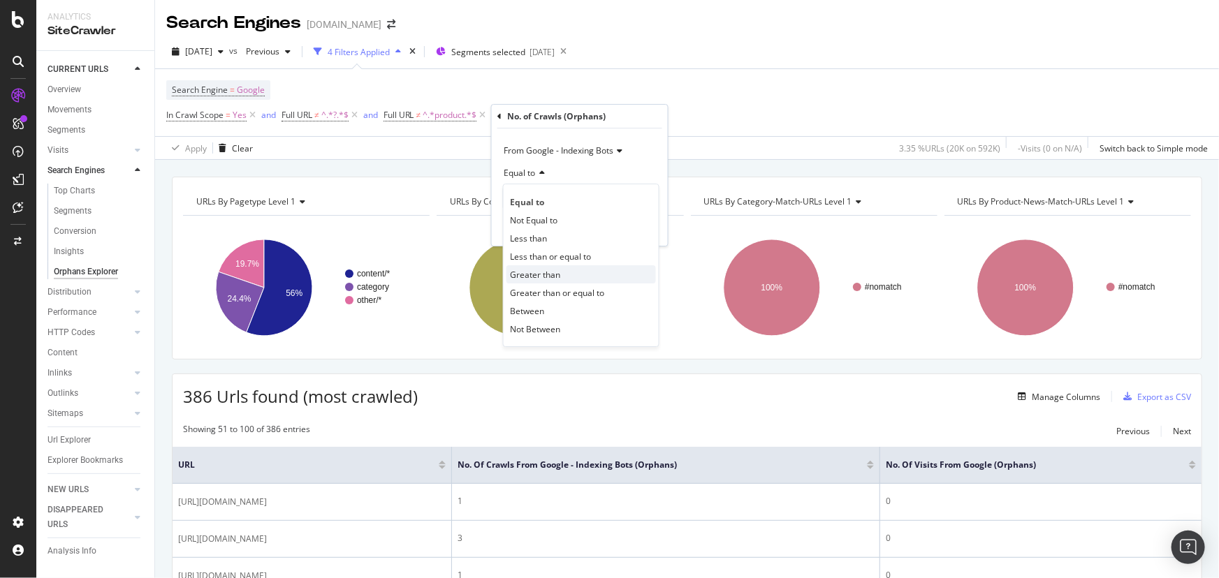
click at [558, 270] on span "Greater than" at bounding box center [535, 275] width 50 height 12
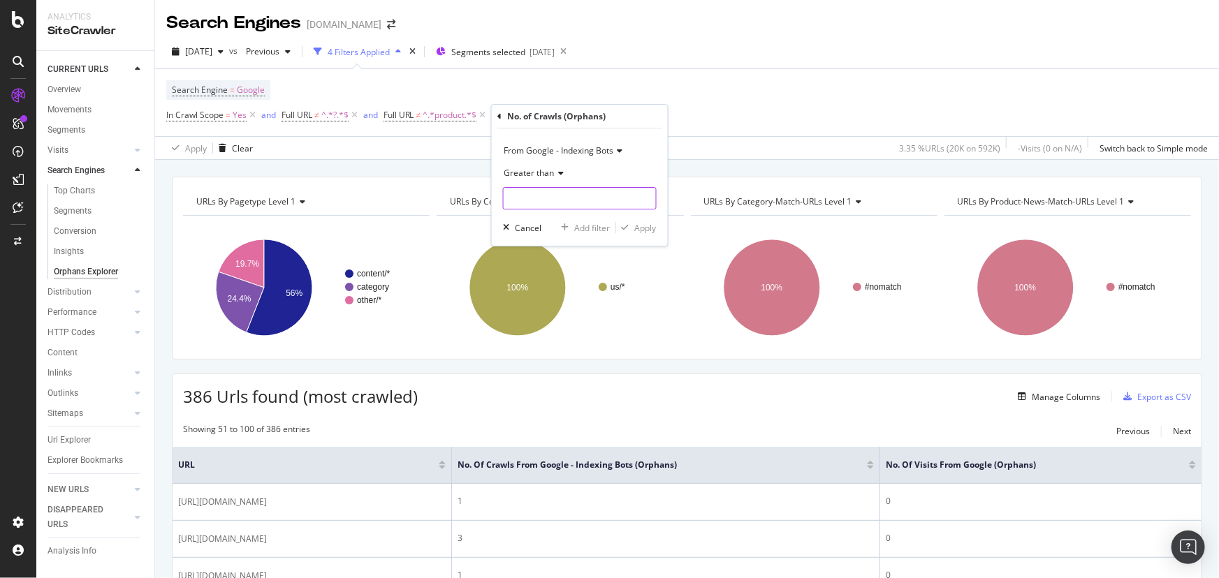
click at [540, 200] on input "number" at bounding box center [580, 198] width 154 height 22
type input "1"
click at [635, 226] on div "Apply" at bounding box center [646, 228] width 22 height 12
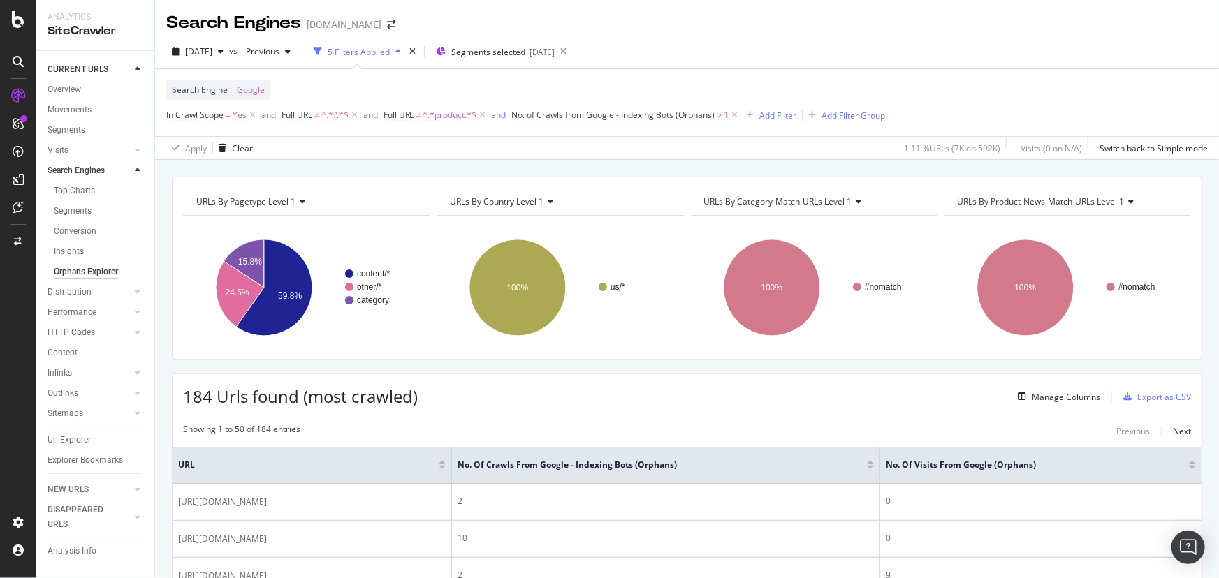
click at [691, 112] on span "No. of Crawls from Google - Indexing Bots (Orphans)" at bounding box center [612, 115] width 203 height 12
drag, startPoint x: 561, startPoint y: 193, endPoint x: 385, endPoint y: 182, distance: 175.6
click at [411, 189] on body "Analytics SiteCrawler CURRENT URLS Overview Movements Segments Visits Analysis …" at bounding box center [609, 289] width 1219 height 578
type input "1"
type input "0"
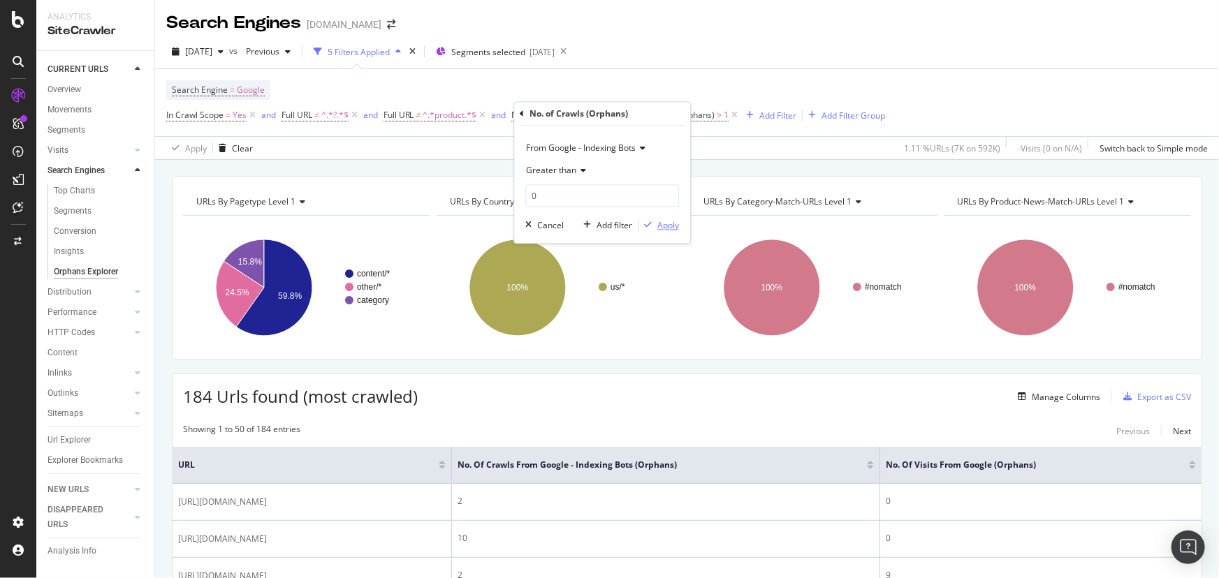
click at [666, 224] on div "Apply" at bounding box center [668, 225] width 22 height 12
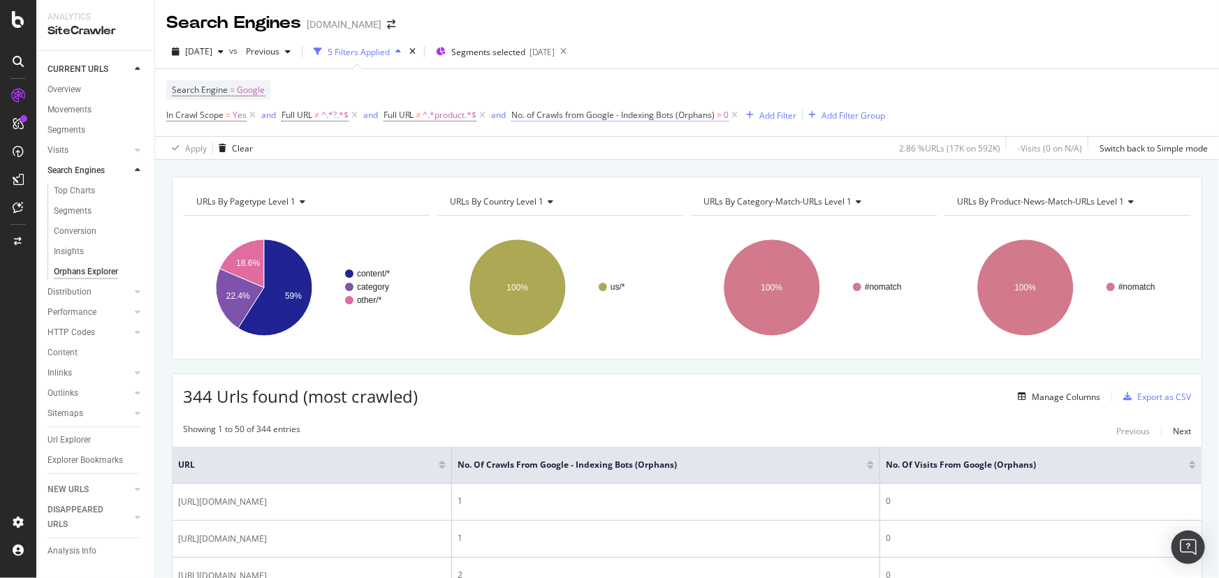
click at [626, 119] on span "No. of Crawls from Google - Indexing Bots (Orphans)" at bounding box center [612, 115] width 203 height 12
drag, startPoint x: 557, startPoint y: 193, endPoint x: 524, endPoint y: 198, distance: 33.2
click at [524, 198] on div "From Google - Indexing Bots Greater than 0 Cancel Add filter Apply" at bounding box center [602, 184] width 176 height 117
click at [689, 393] on div "344 Urls found (most crawled) Manage Columns Export as CSV" at bounding box center [686, 391] width 1029 height 34
click at [608, 115] on span "No. of Crawls from Google - Indexing Bots (Orphans)" at bounding box center [612, 115] width 203 height 12
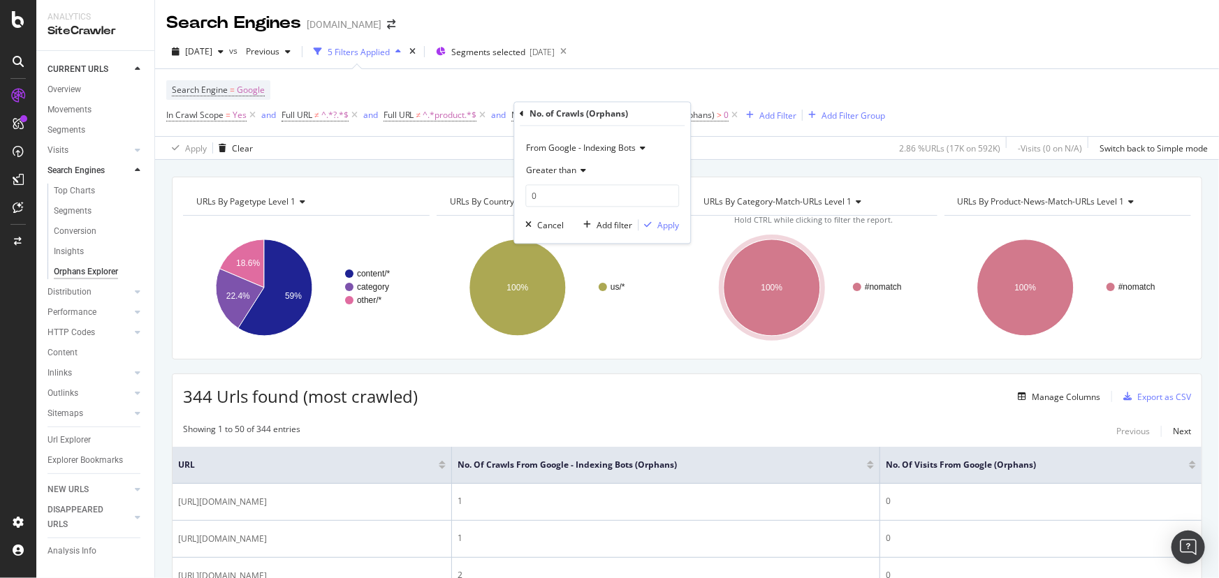
click at [575, 172] on span "Greater than" at bounding box center [551, 171] width 50 height 12
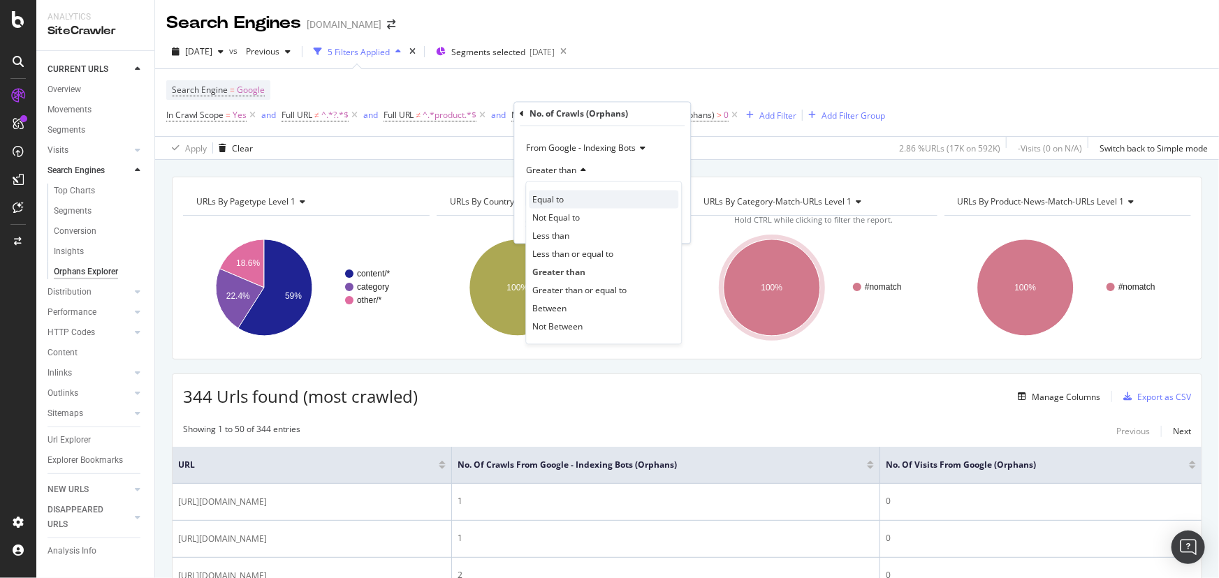
click at [575, 203] on div "Equal to" at bounding box center [603, 200] width 149 height 18
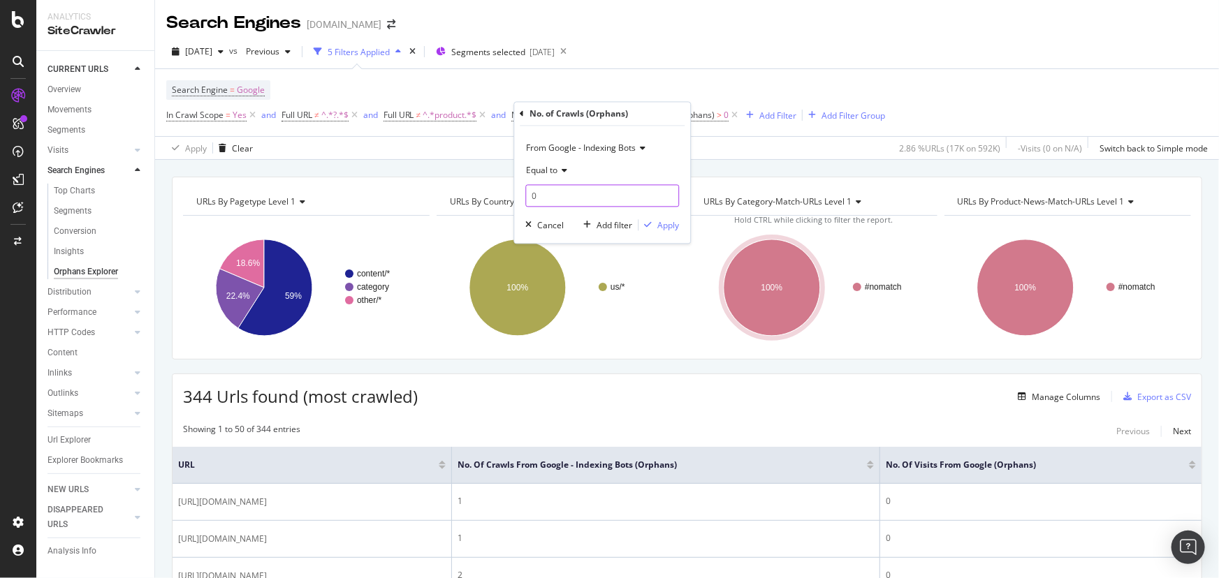
click at [578, 196] on input "0" at bounding box center [602, 196] width 154 height 22
click at [545, 223] on div "Cancel" at bounding box center [550, 225] width 27 height 12
click at [737, 112] on icon at bounding box center [734, 115] width 12 height 14
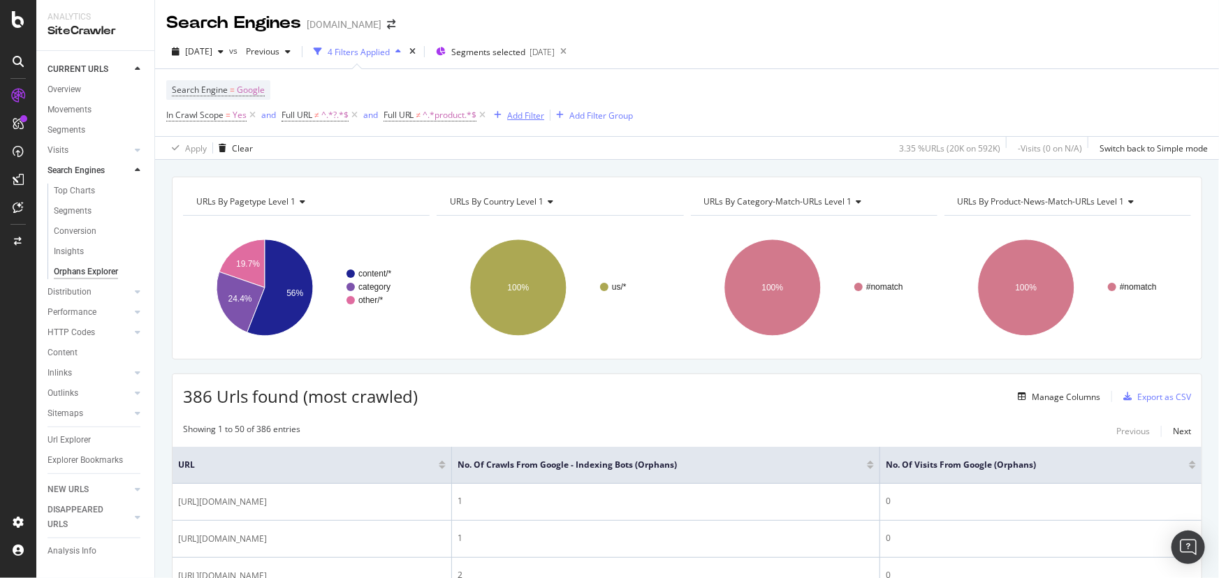
click at [524, 116] on div "Add Filter" at bounding box center [525, 116] width 37 height 12
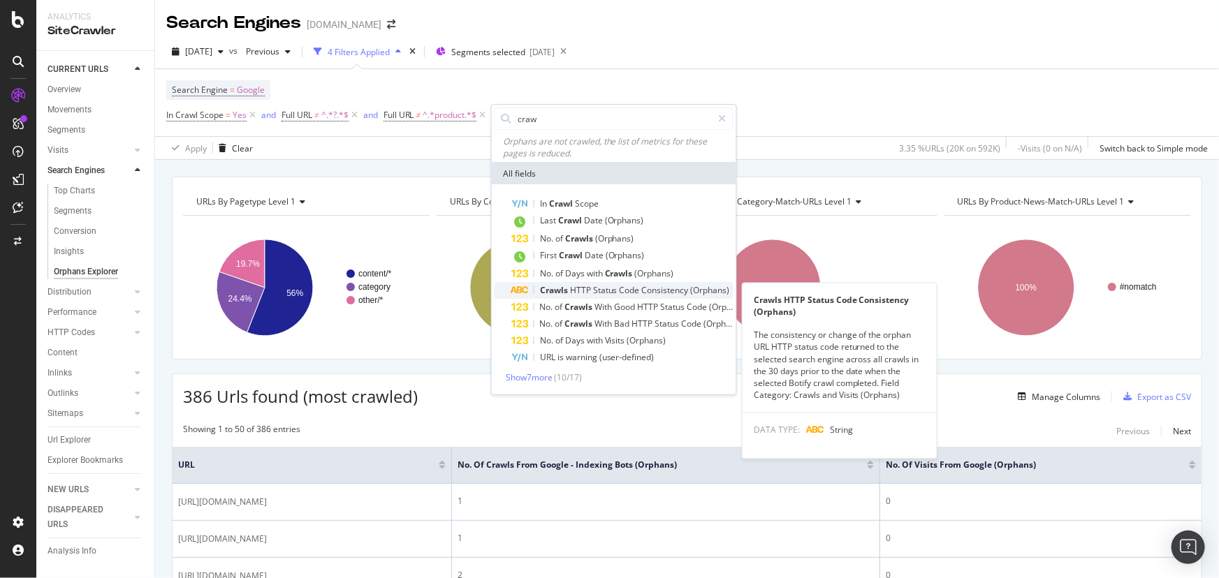
click at [595, 293] on span "Status" at bounding box center [606, 290] width 27 height 12
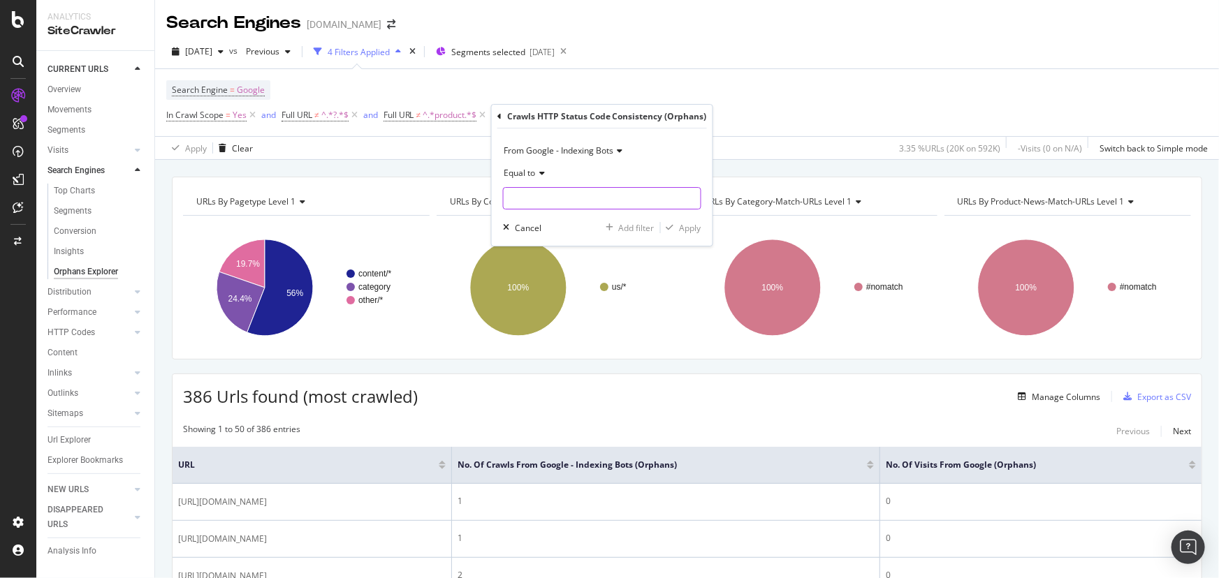
click at [539, 195] on input "text" at bounding box center [601, 198] width 197 height 22
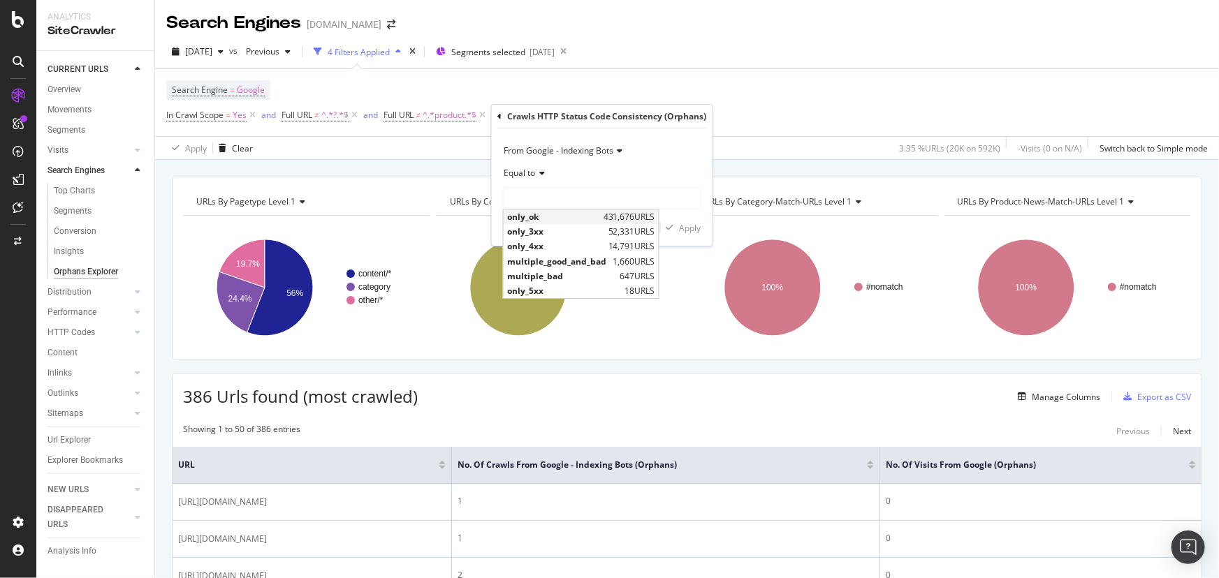
click at [544, 219] on span "only_ok" at bounding box center [553, 217] width 93 height 12
type input "only_ok"
click at [591, 198] on input "only_ok" at bounding box center [591, 198] width 177 height 22
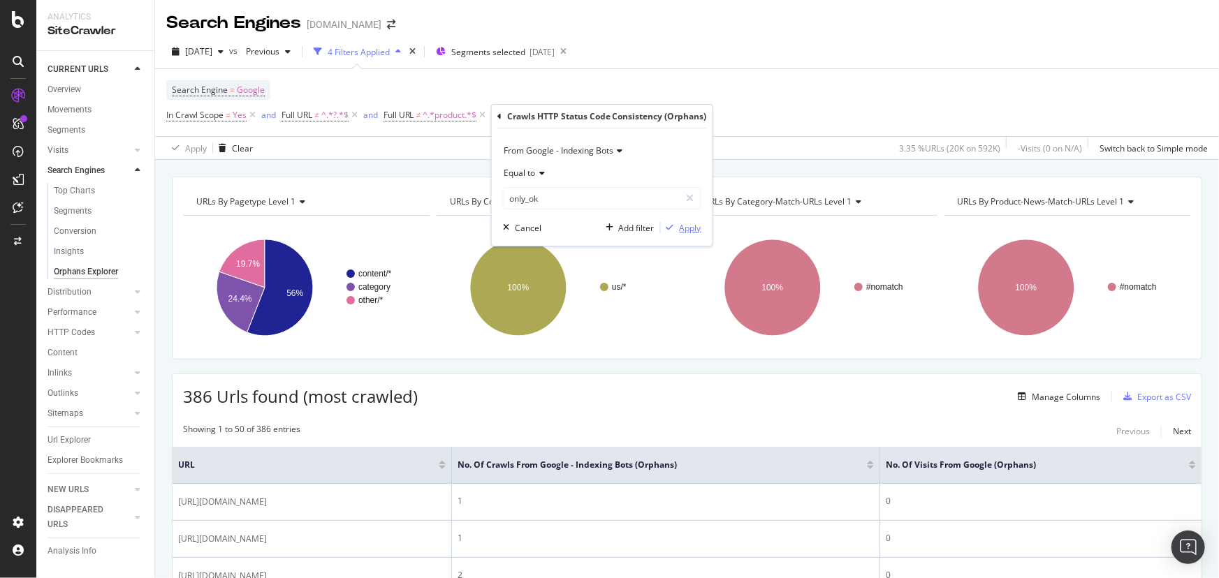
click at [686, 226] on div "Apply" at bounding box center [690, 228] width 22 height 12
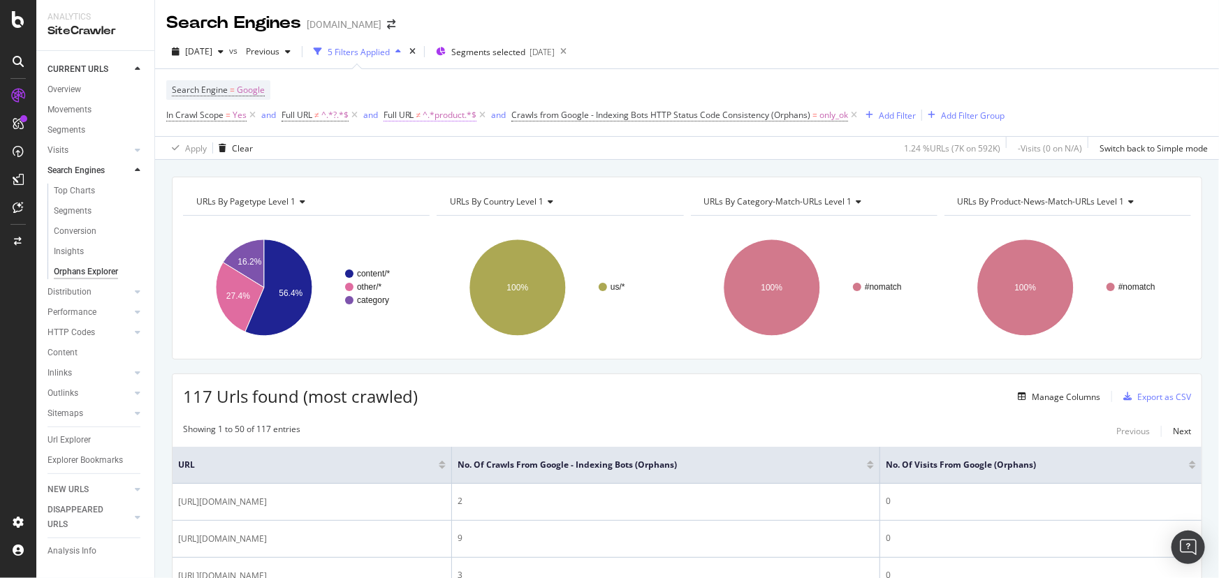
click at [458, 117] on span "^.*product.*$" at bounding box center [449, 115] width 54 height 20
click at [404, 175] on input "product" at bounding box center [463, 174] width 132 height 22
type input "/product"
click at [528, 205] on div "Apply" at bounding box center [539, 203] width 22 height 12
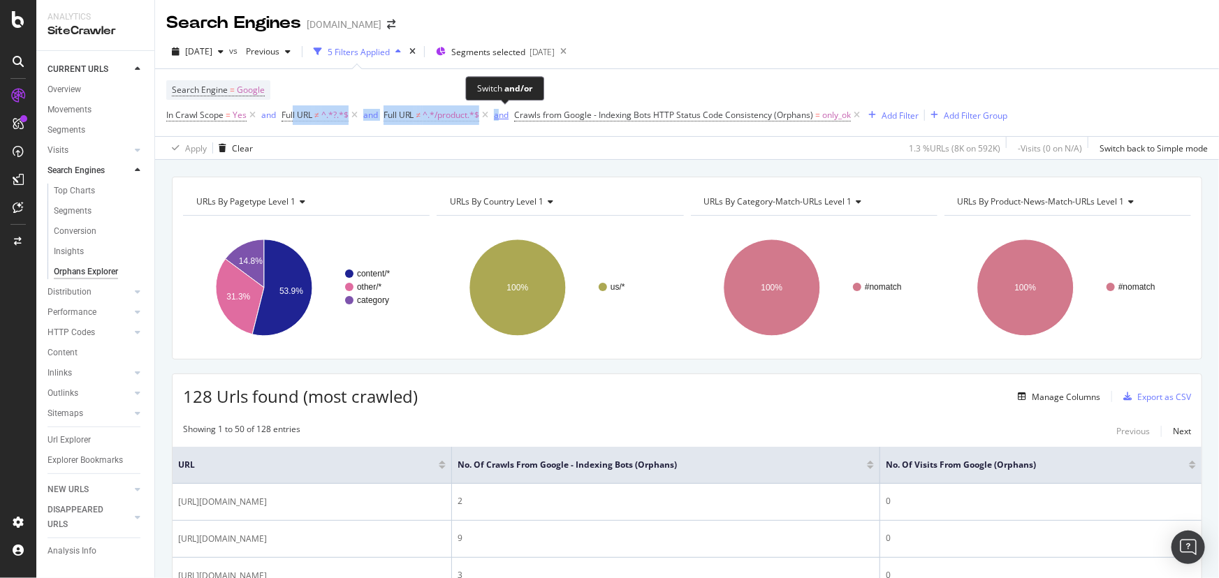
drag, startPoint x: 292, startPoint y: 117, endPoint x: 503, endPoint y: 120, distance: 210.9
click at [503, 120] on span "In Crawl Scope = Yes and Full URL ≠ ^.*?.*$ and Full URL ≠ ^.*/product.*$ and C…" at bounding box center [514, 115] width 696 height 12
click at [502, 57] on span "Segments selected" at bounding box center [488, 52] width 74 height 12
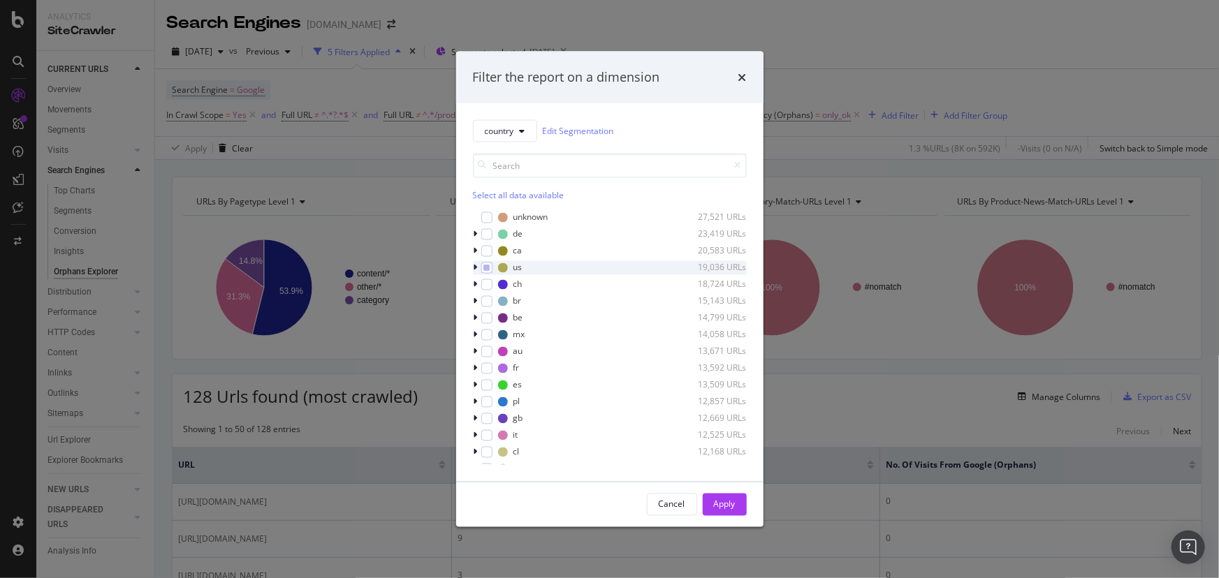
click at [473, 267] on icon "modal" at bounding box center [475, 267] width 4 height 8
click at [495, 299] on div "modal" at bounding box center [495, 298] width 11 height 11
click at [732, 503] on div "Apply" at bounding box center [725, 505] width 22 height 12
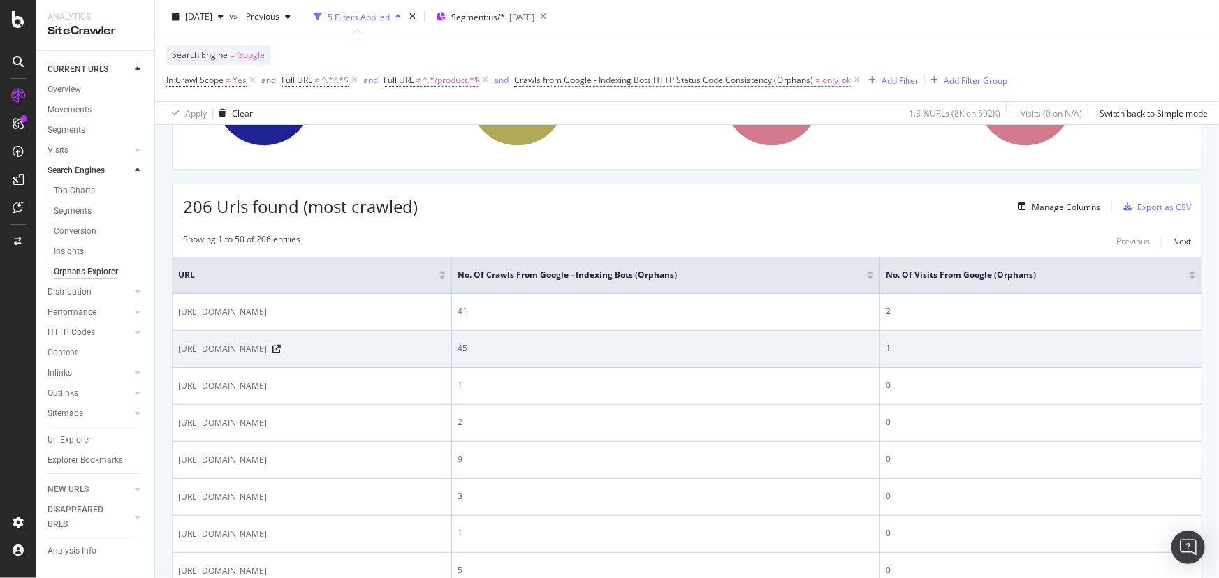
scroll to position [253, 0]
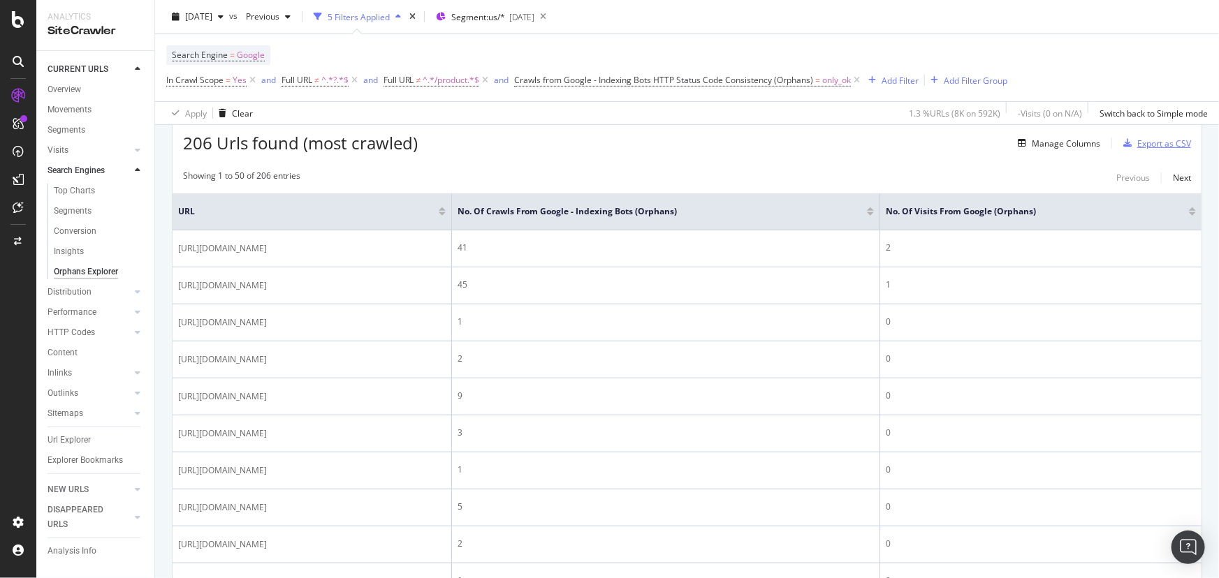
click at [1137, 147] on div "Export as CSV" at bounding box center [1164, 144] width 54 height 12
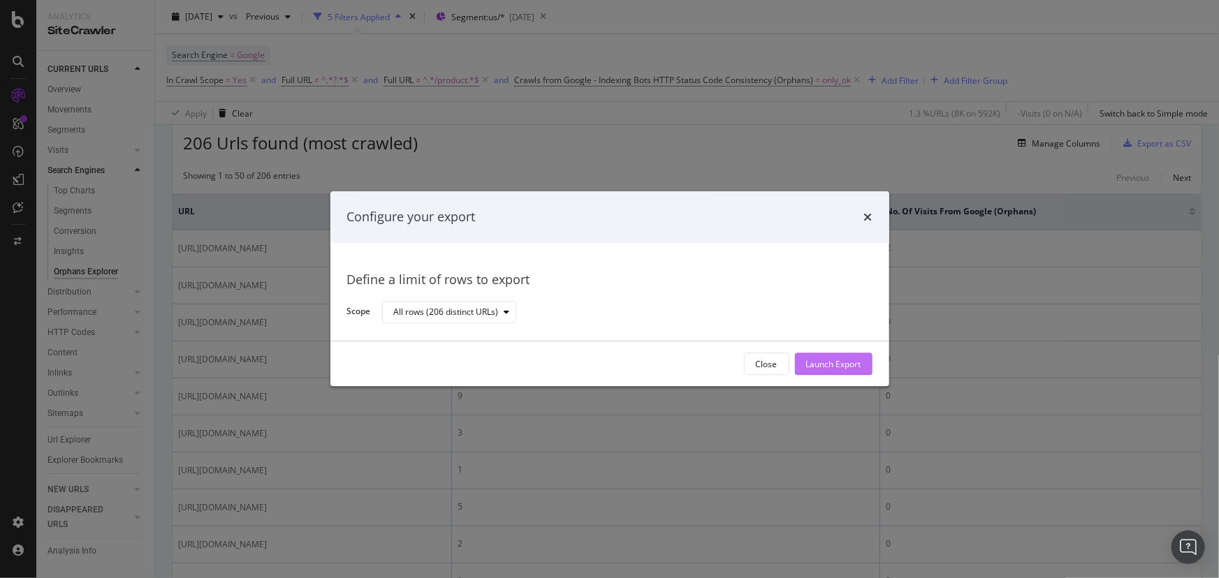
click at [857, 362] on div "Launch Export" at bounding box center [833, 364] width 55 height 12
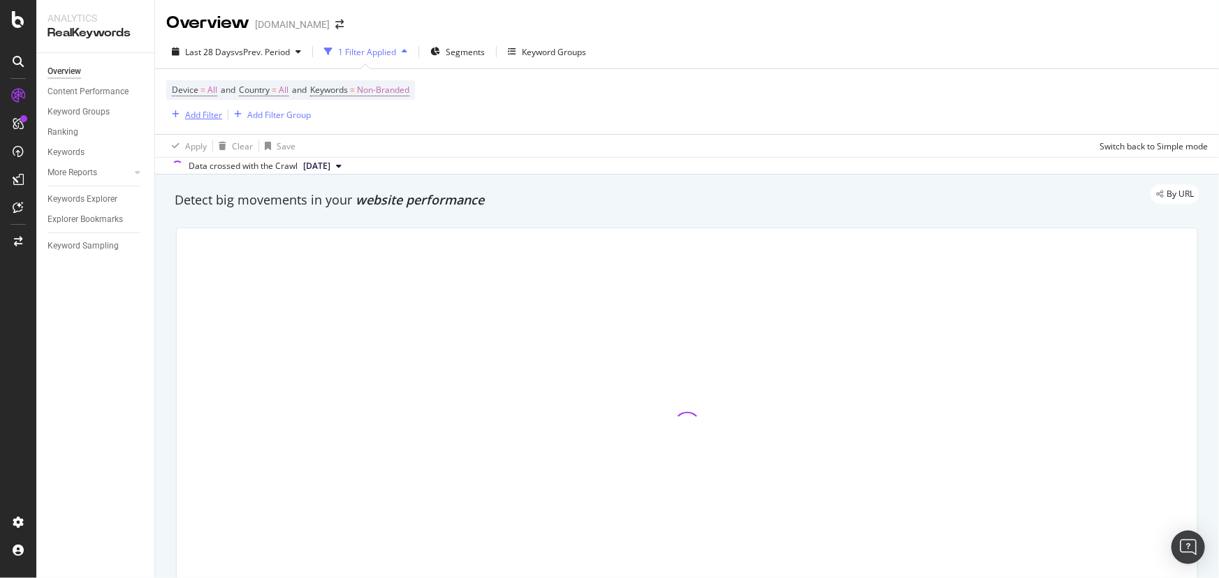
click at [217, 121] on div "Add Filter" at bounding box center [194, 114] width 56 height 15
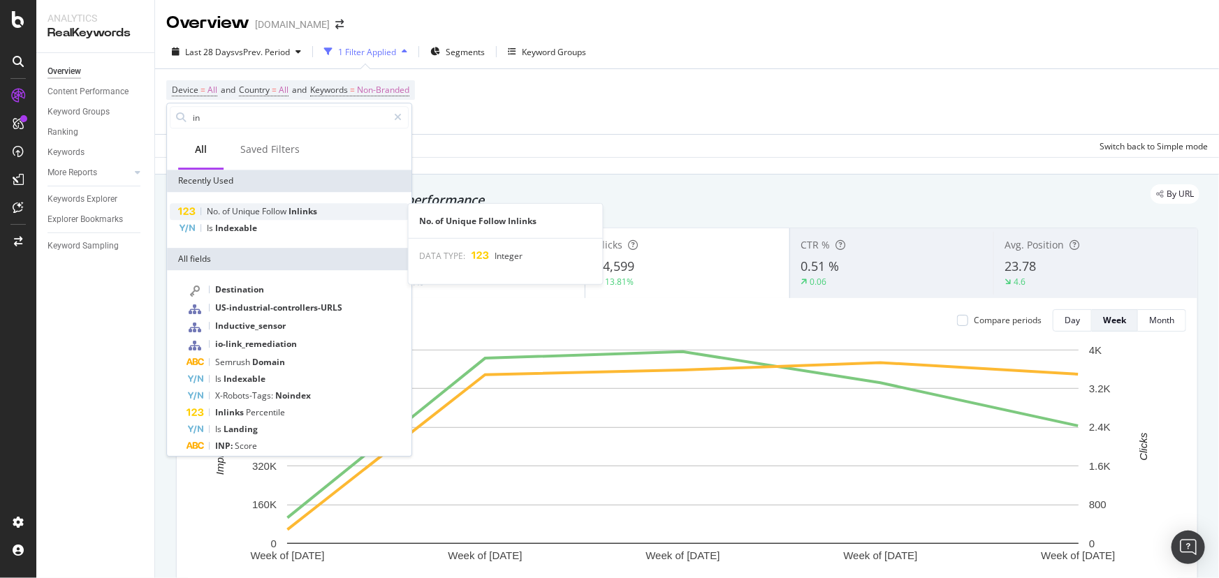
type input "in"
click at [240, 212] on span "Unique" at bounding box center [247, 211] width 30 height 12
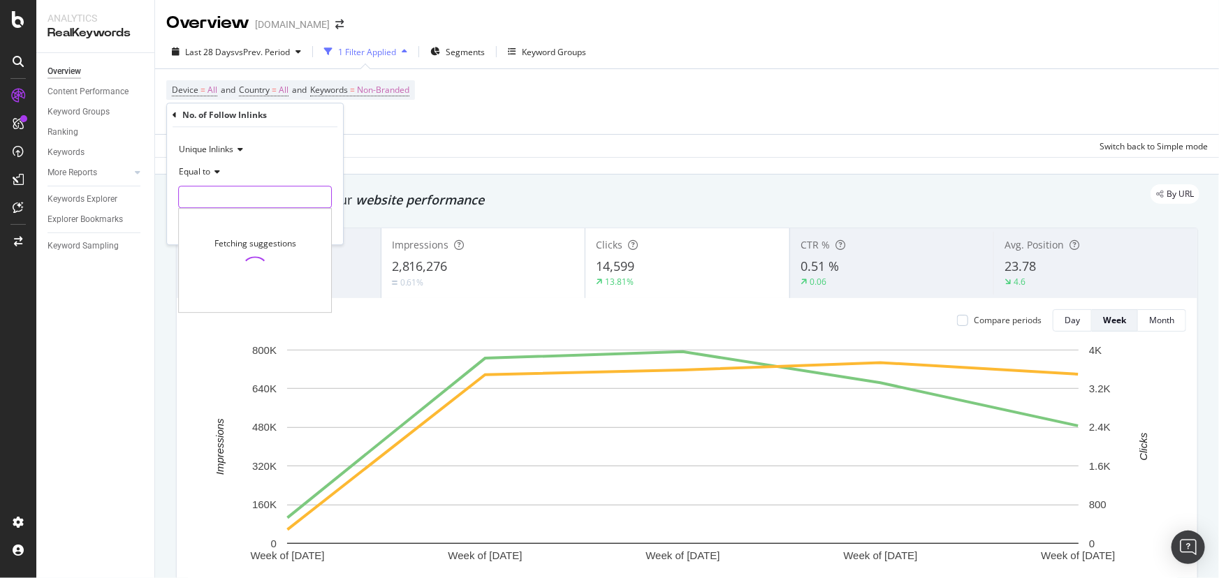
click at [239, 201] on input "number" at bounding box center [255, 197] width 154 height 22
type input ".0"
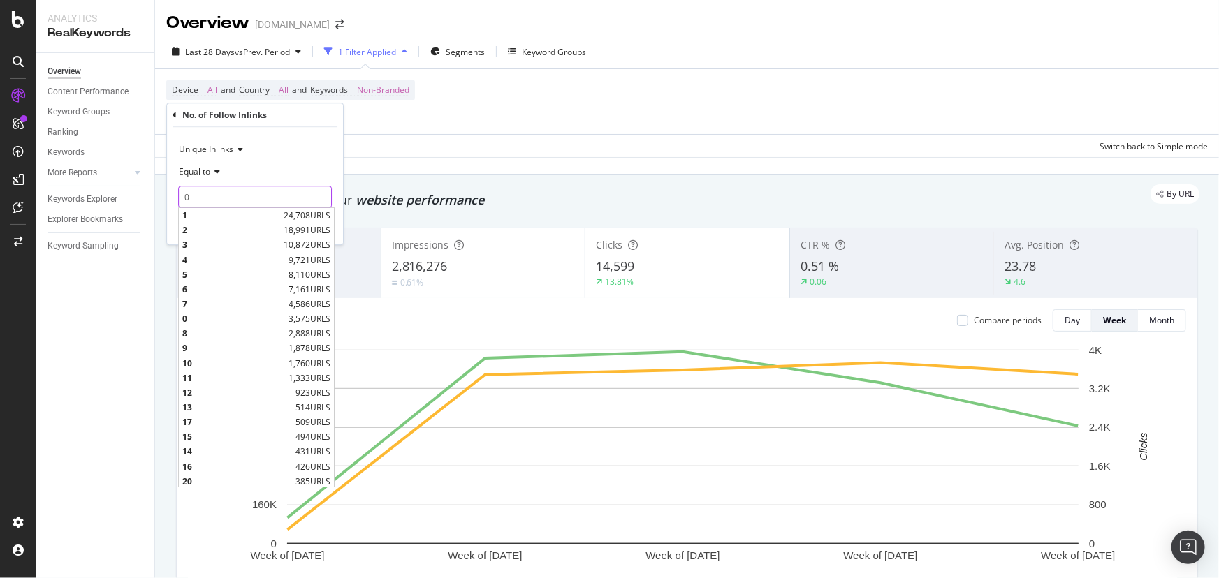
type input "0"
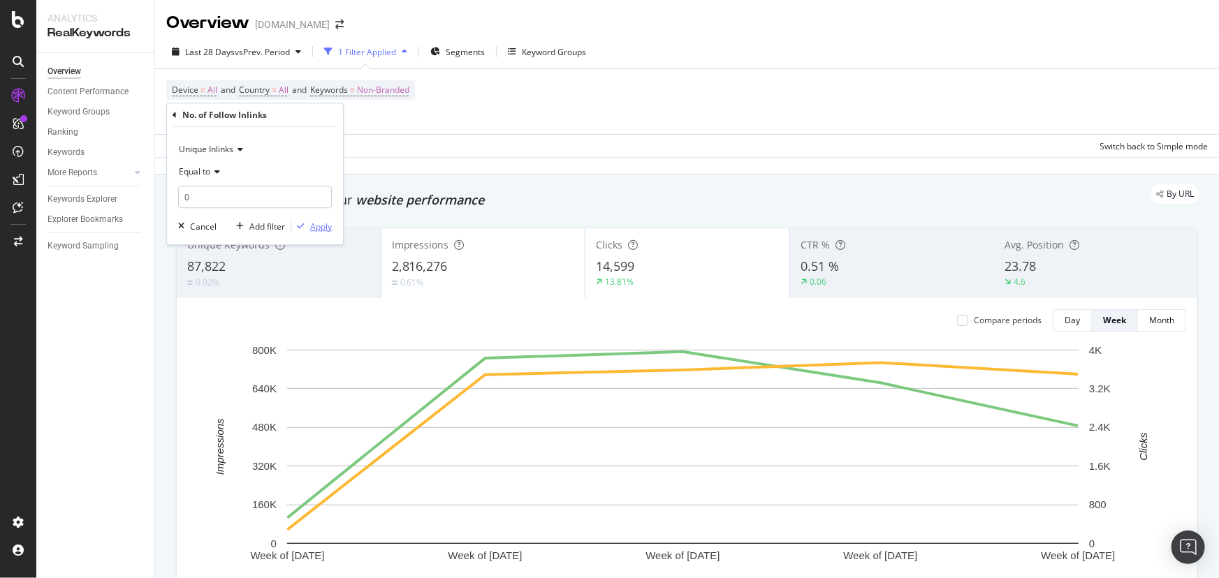
click at [321, 230] on div "Apply" at bounding box center [321, 227] width 22 height 12
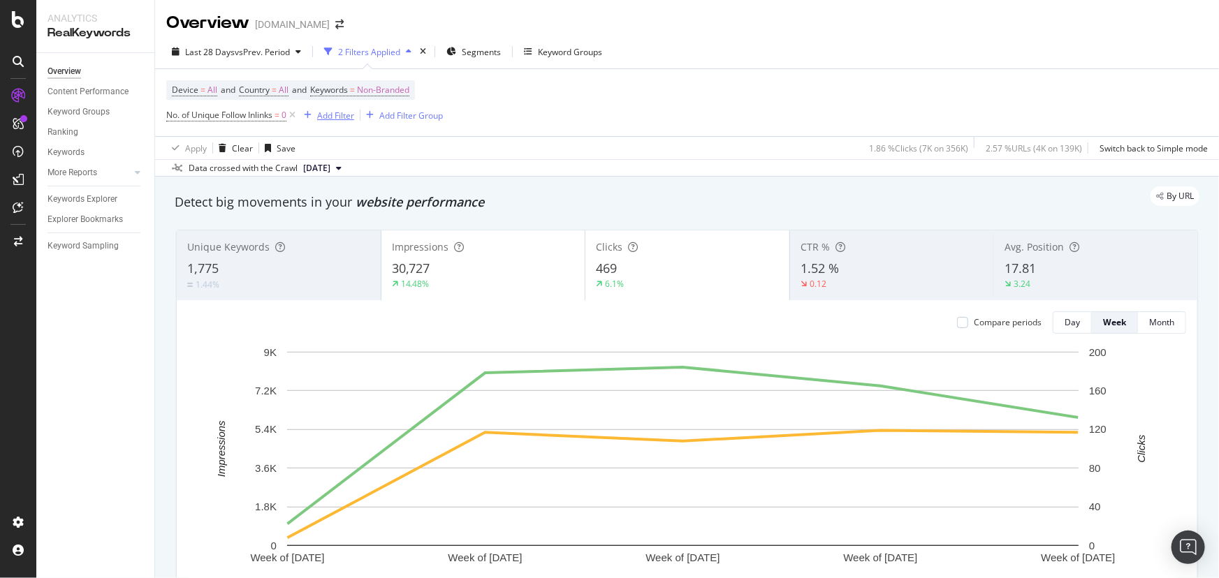
click at [330, 111] on div "Add Filter" at bounding box center [335, 116] width 37 height 12
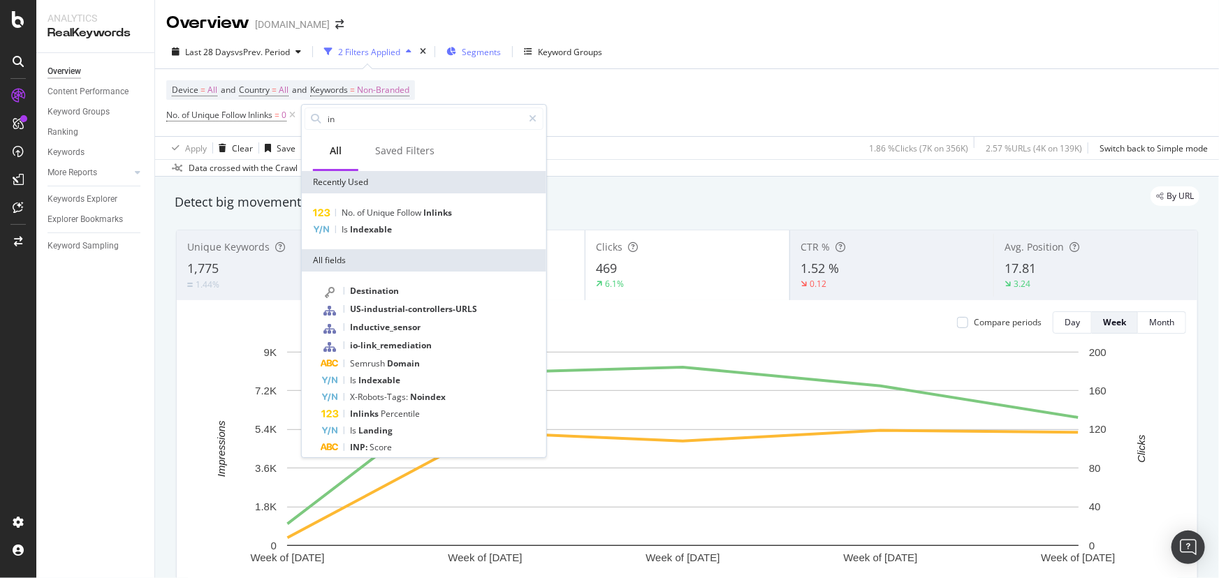
click at [472, 52] on span "Segments" at bounding box center [481, 52] width 39 height 12
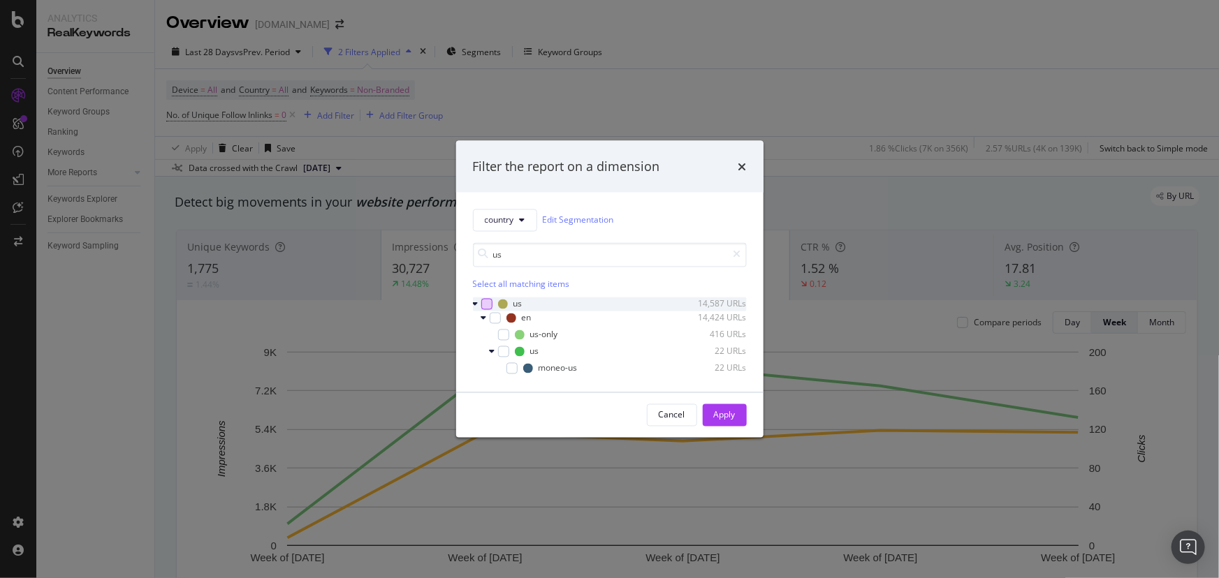
type input "us"
click at [489, 307] on div "modal" at bounding box center [486, 303] width 11 height 11
click at [503, 332] on icon "modal" at bounding box center [503, 334] width 6 height 7
click at [500, 330] on div "modal" at bounding box center [503, 334] width 11 height 11
click at [724, 409] on div "Apply" at bounding box center [725, 415] width 22 height 12
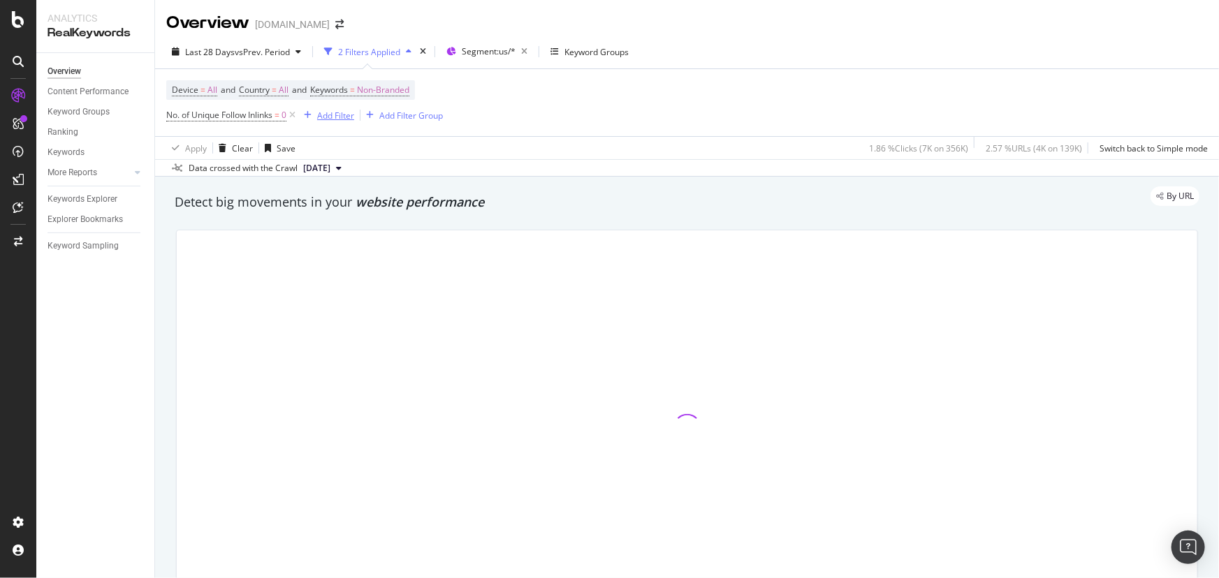
click at [330, 117] on div "Add Filter" at bounding box center [335, 116] width 37 height 12
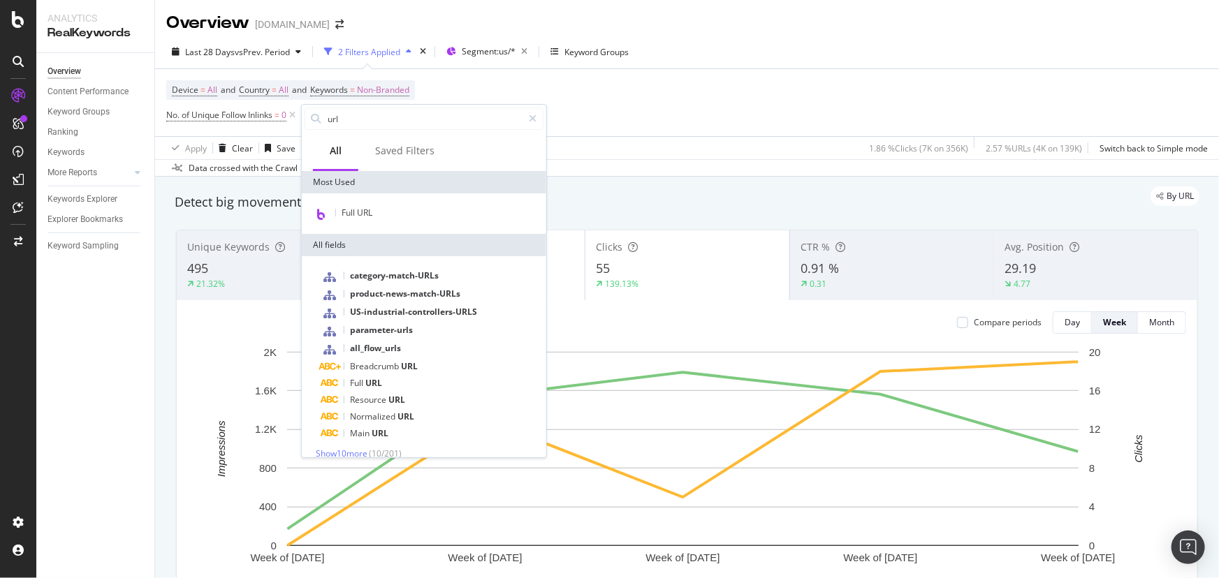
type input "url"
click at [401, 200] on div "Full URL" at bounding box center [424, 213] width 244 height 41
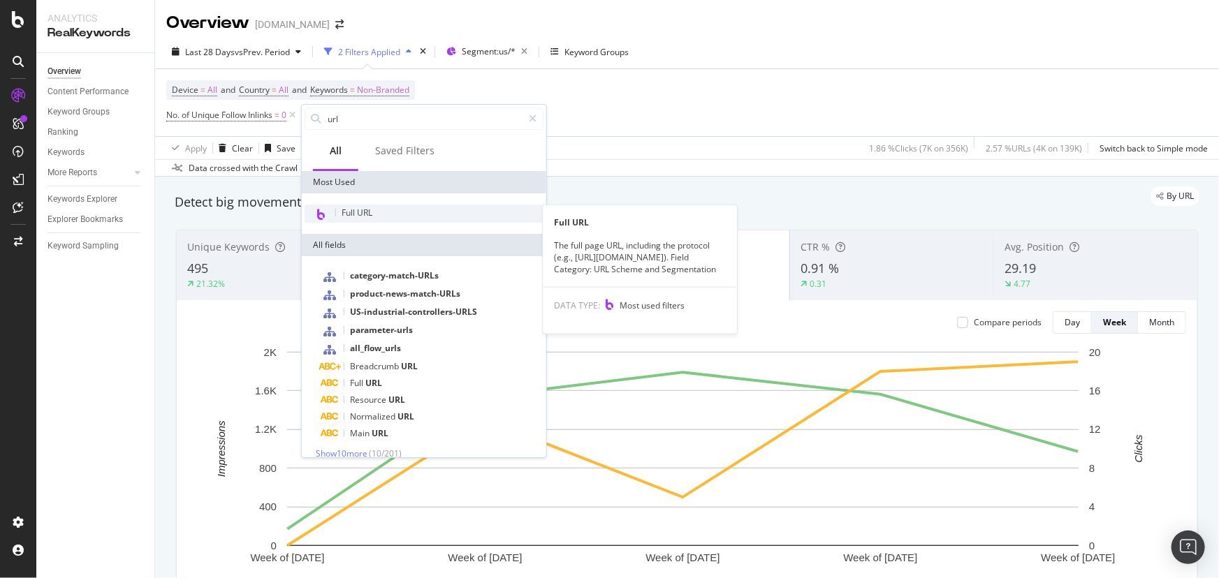
click at [404, 207] on div "Full URL" at bounding box center [423, 214] width 239 height 18
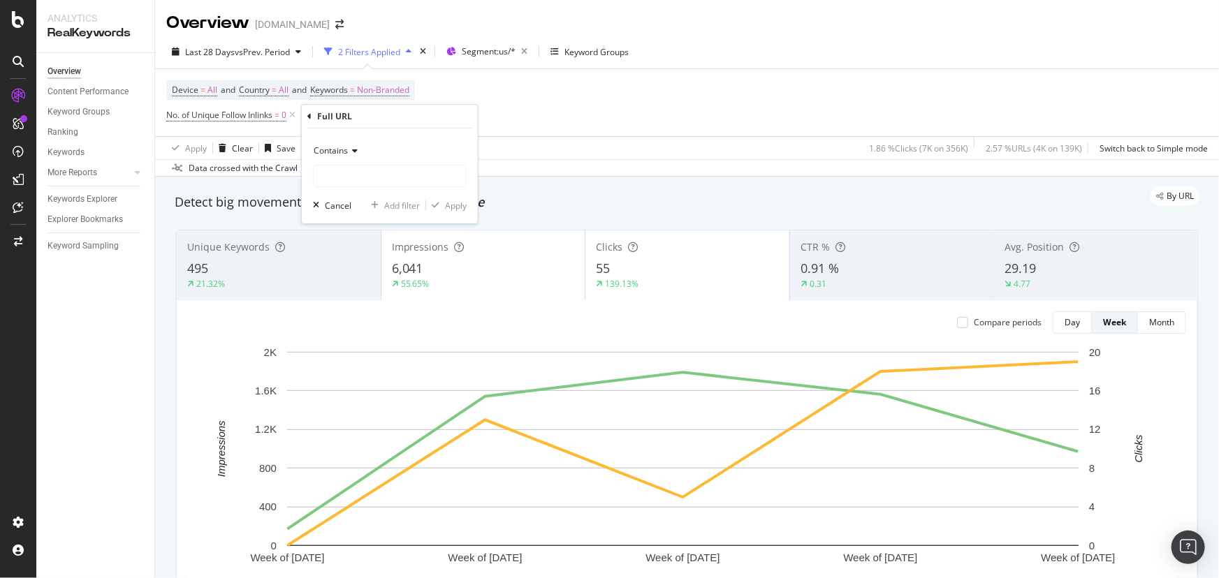
click at [349, 154] on icon at bounding box center [353, 151] width 10 height 8
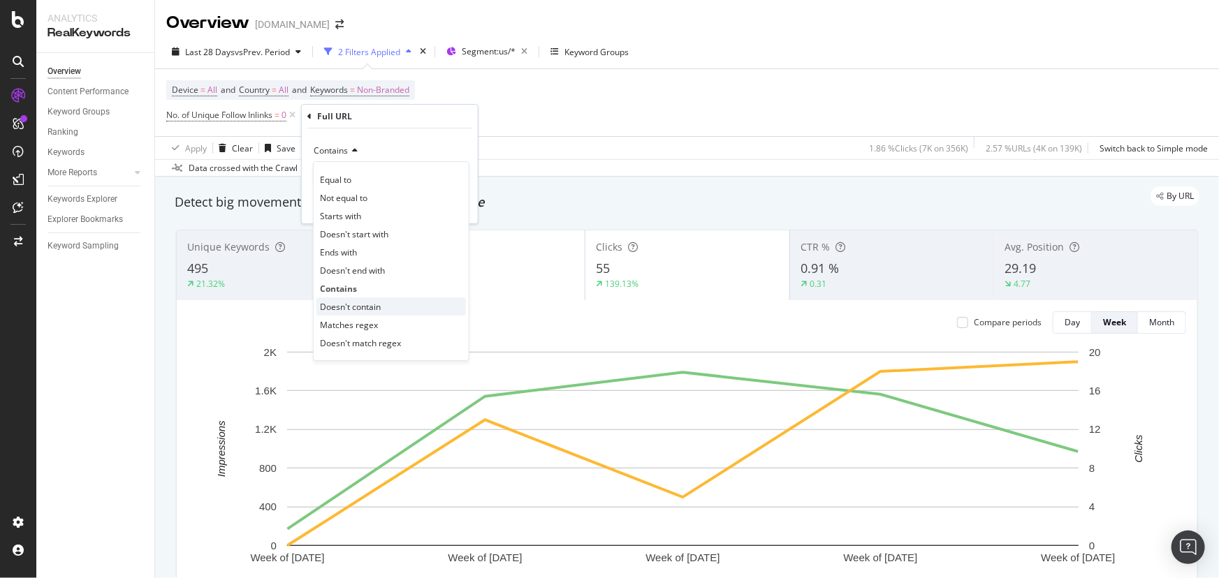
click at [401, 306] on div "Doesn't contain" at bounding box center [390, 306] width 149 height 18
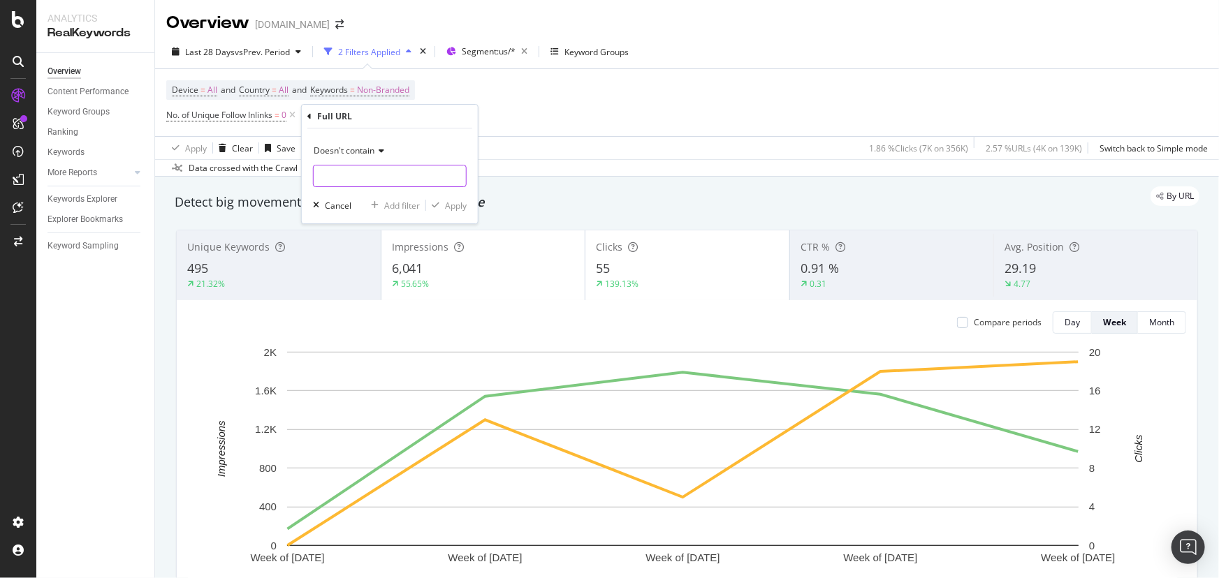
click at [362, 180] on input "text" at bounding box center [390, 176] width 152 height 22
type input "?"
click at [450, 203] on div "Apply" at bounding box center [456, 206] width 22 height 12
click at [494, 40] on div "Last 28 Days vs Prev. Period 3 Filters Applied Segment: us/* Keyword Groups Dev…" at bounding box center [687, 106] width 1064 height 142
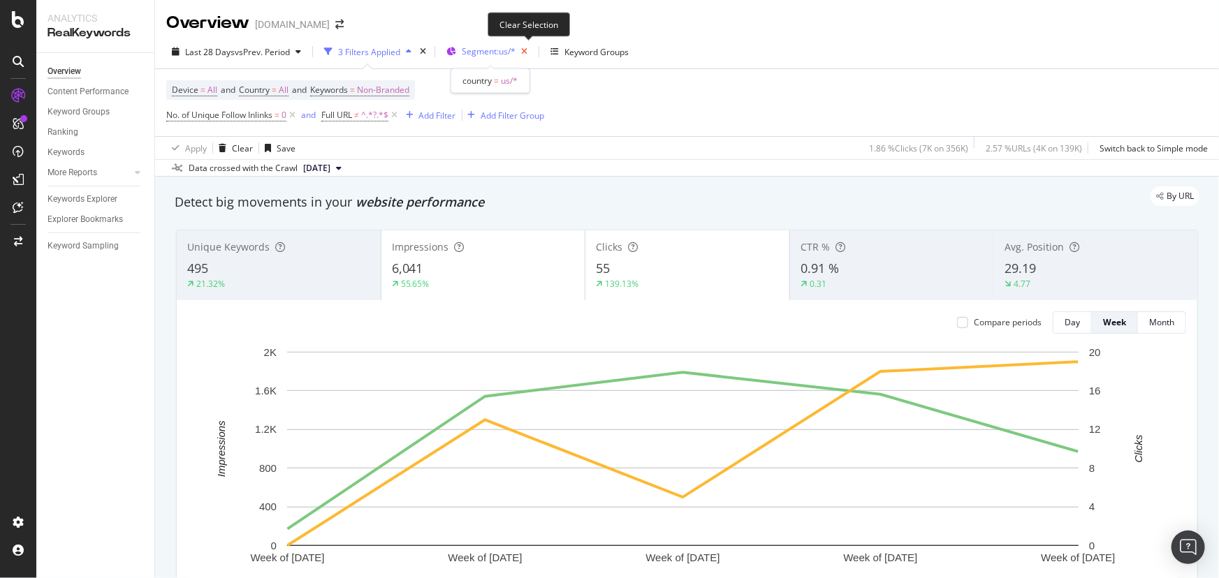
click at [531, 52] on icon "button" at bounding box center [523, 52] width 17 height 20
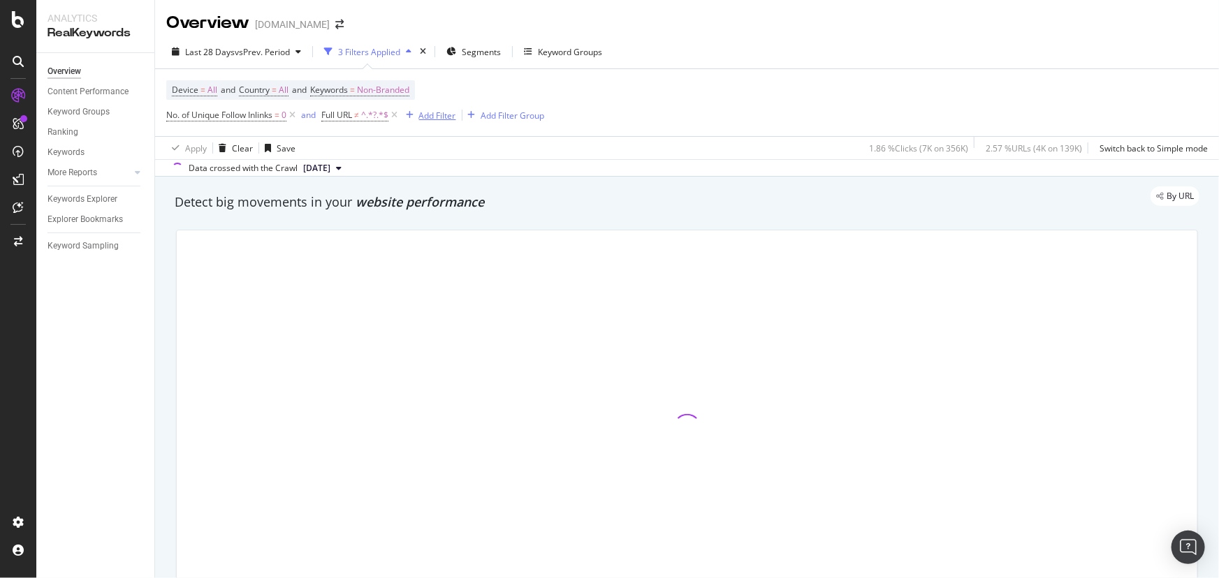
click at [447, 120] on div "Add Filter" at bounding box center [437, 116] width 37 height 12
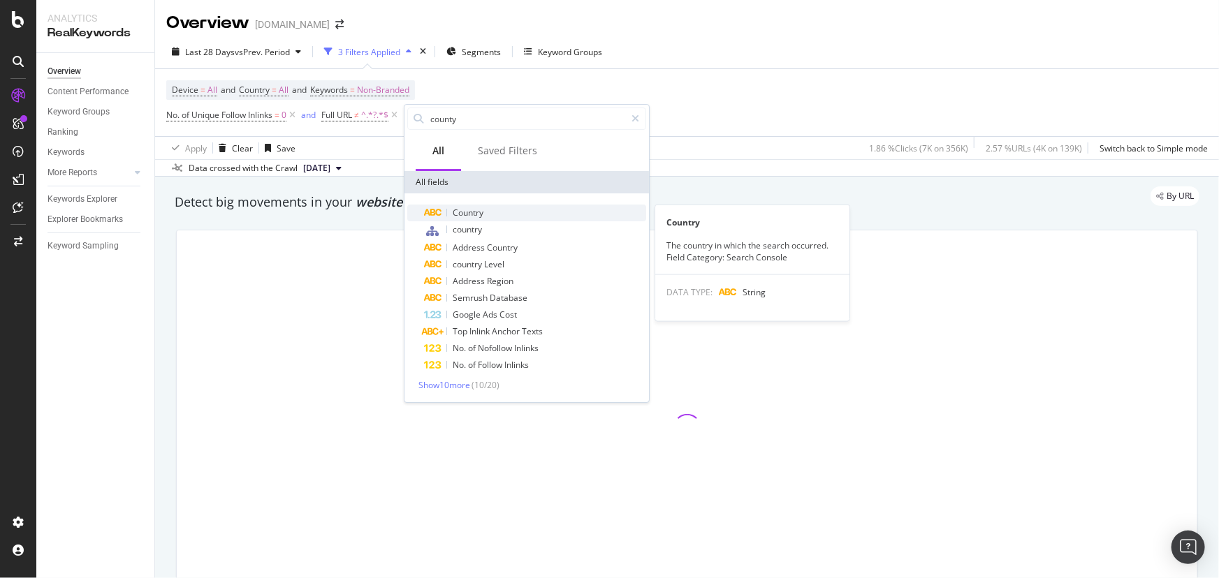
type input "county"
click at [475, 218] on div "Country" at bounding box center [535, 213] width 222 height 17
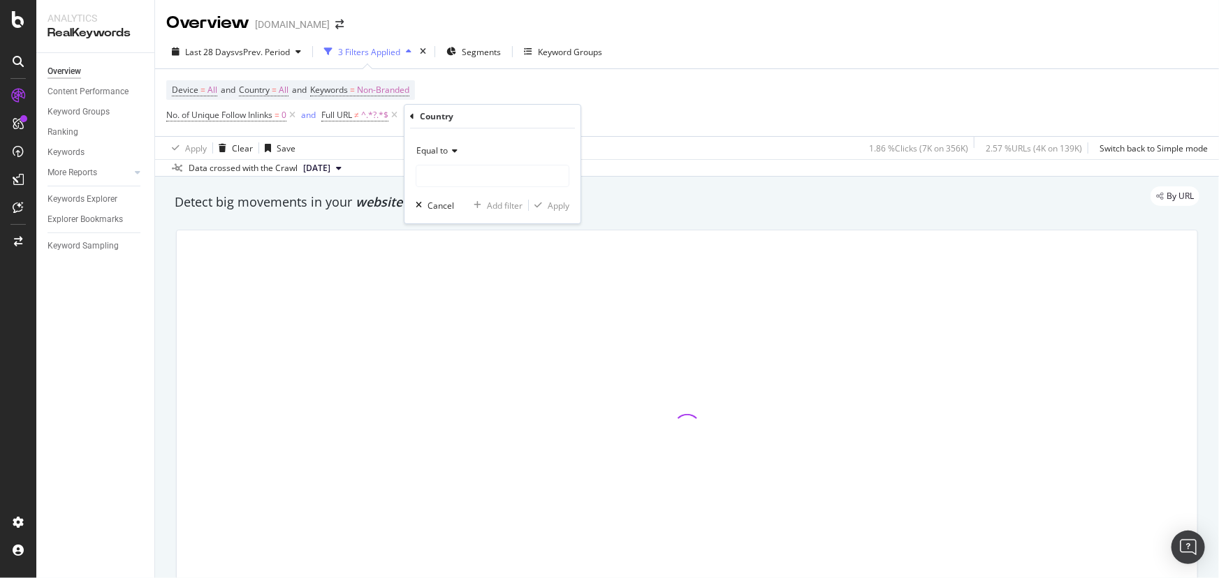
click at [466, 189] on div "Equal to Cancel Add filter Apply" at bounding box center [492, 175] width 176 height 95
click at [467, 181] on input "text" at bounding box center [492, 176] width 152 height 22
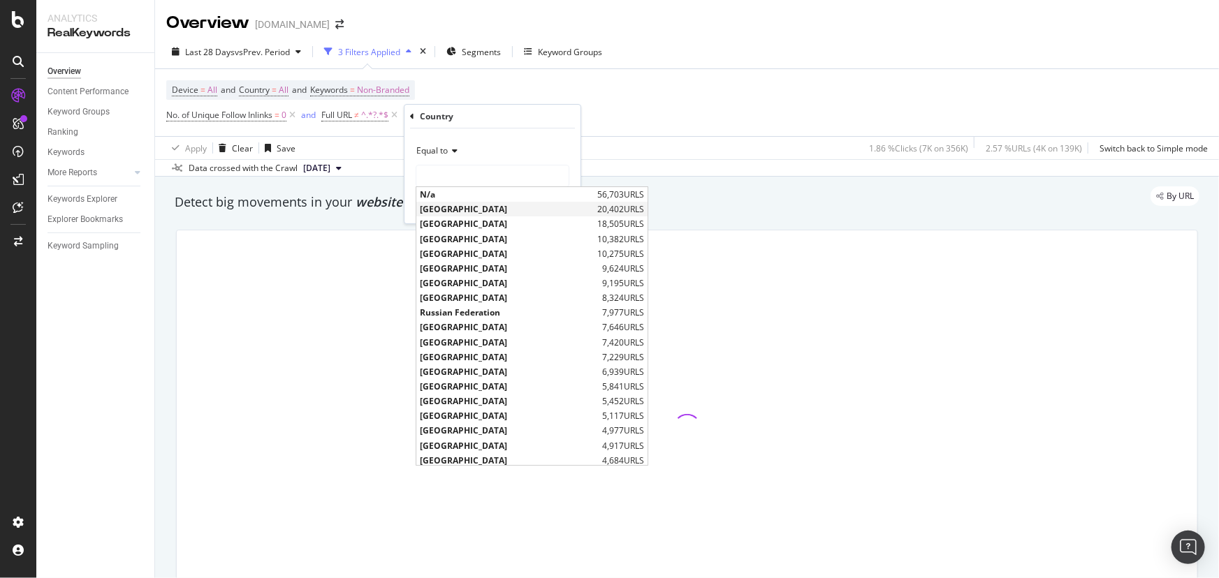
click at [475, 210] on span "[GEOGRAPHIC_DATA]" at bounding box center [507, 209] width 174 height 12
type input "[GEOGRAPHIC_DATA]"
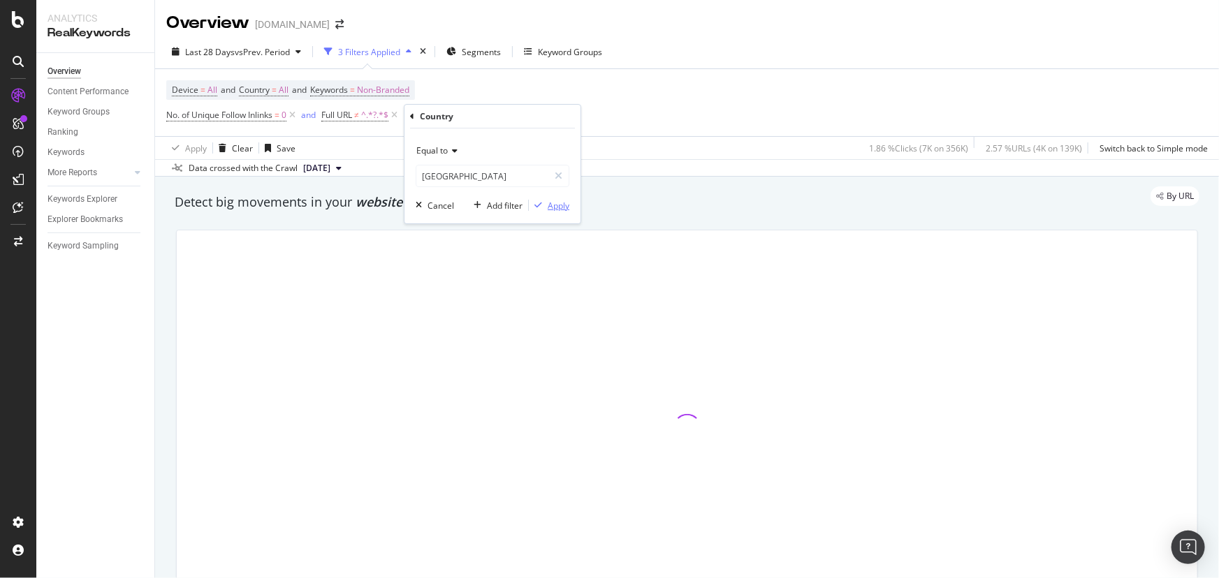
click at [554, 202] on div "Apply" at bounding box center [558, 206] width 22 height 12
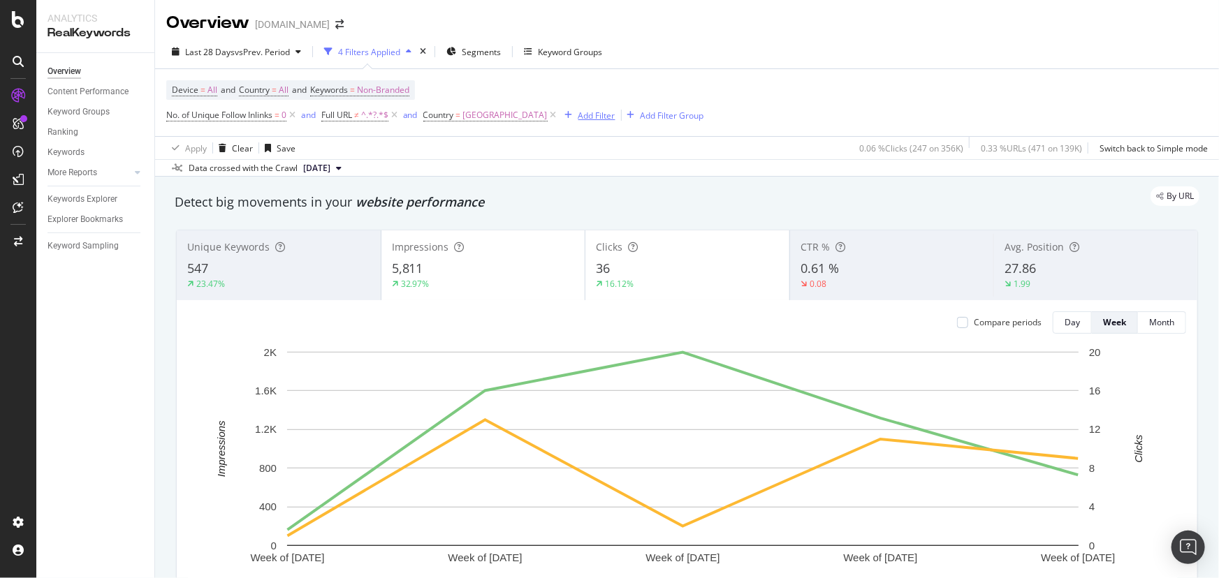
click at [615, 117] on div "Add Filter" at bounding box center [596, 116] width 37 height 12
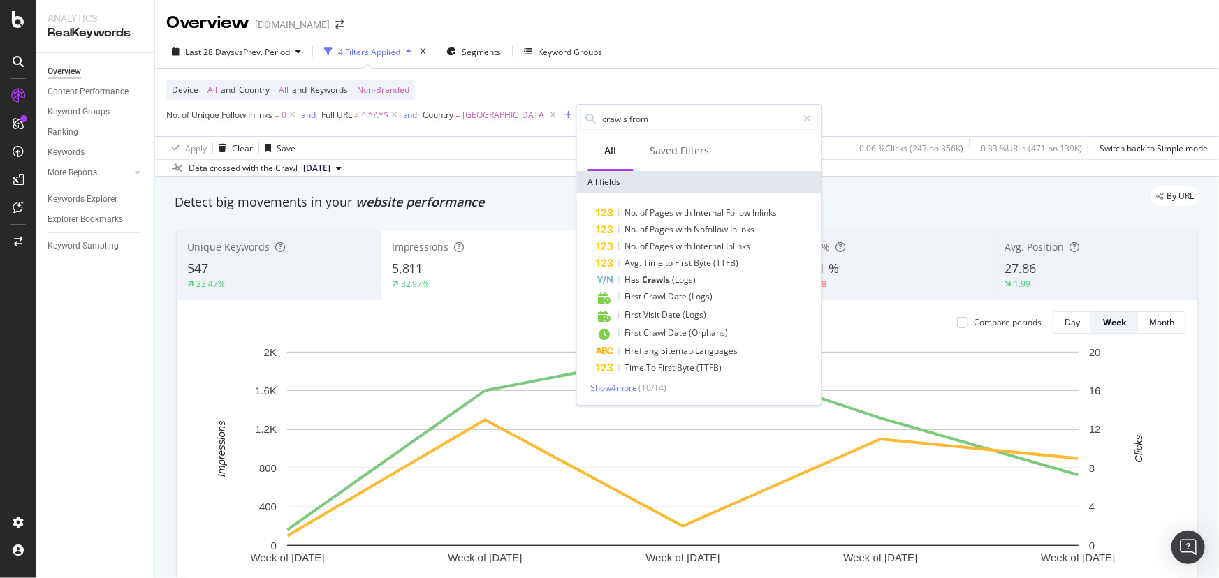
type input "crawls from"
click at [616, 390] on span "Show 4 more" at bounding box center [614, 388] width 47 height 12
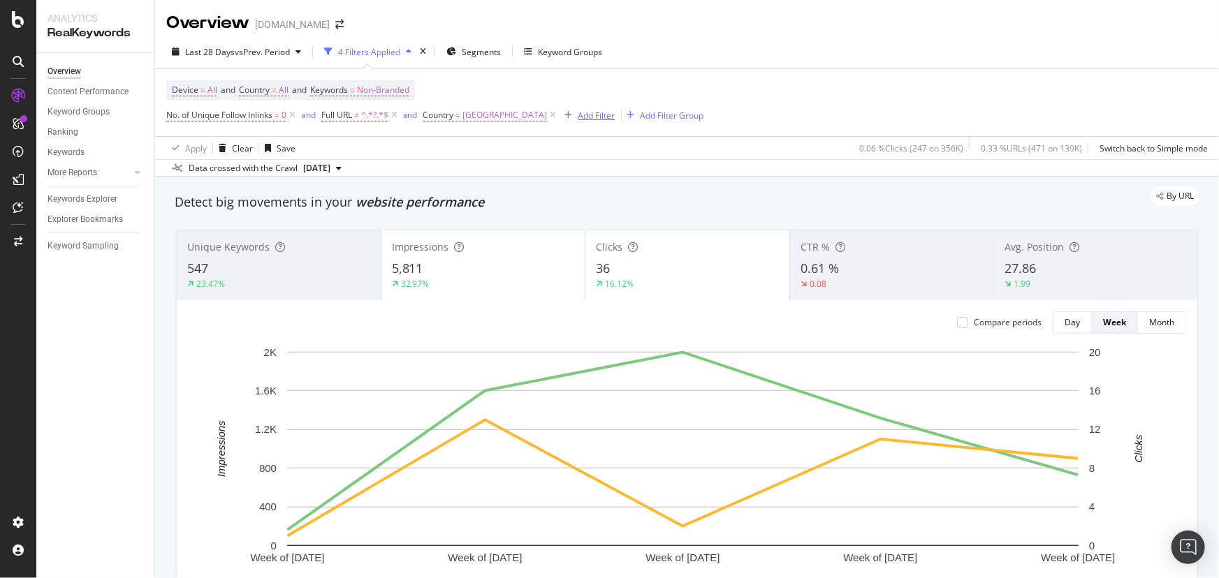
click at [603, 113] on div "Add Filter" at bounding box center [596, 116] width 37 height 12
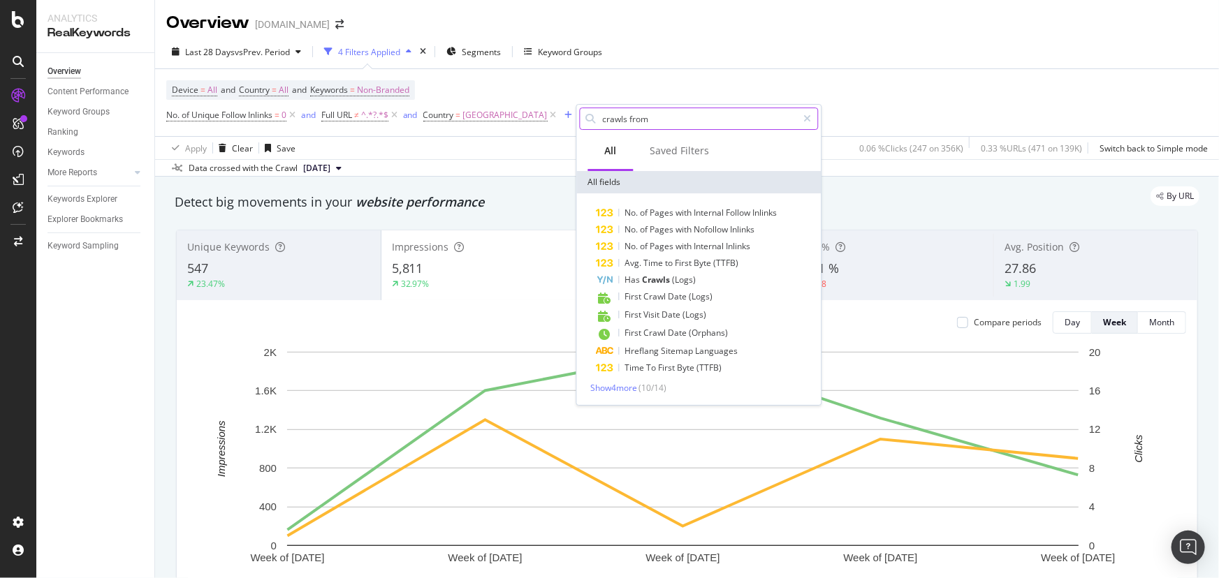
click at [631, 122] on input "crawls from" at bounding box center [699, 118] width 196 height 21
drag, startPoint x: 624, startPoint y: 120, endPoint x: 819, endPoint y: 112, distance: 195.7
click at [819, 112] on div "crawls from" at bounding box center [699, 119] width 244 height 28
type input "crawls"
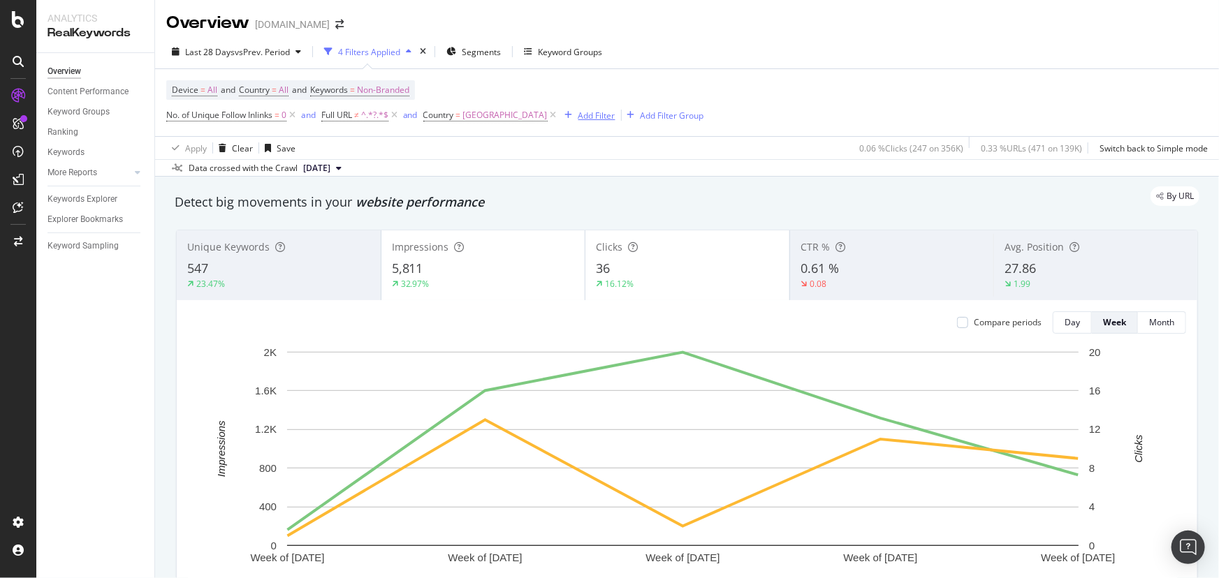
click at [607, 122] on button "Add Filter" at bounding box center [587, 115] width 56 height 17
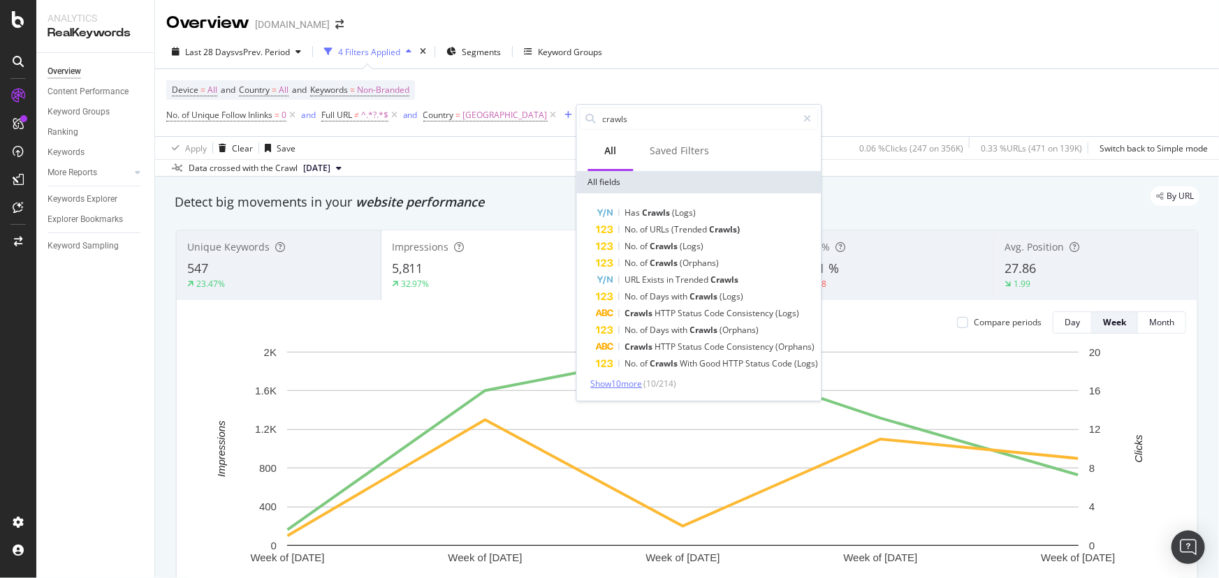
click at [638, 381] on span "Show 10 more" at bounding box center [617, 384] width 52 height 12
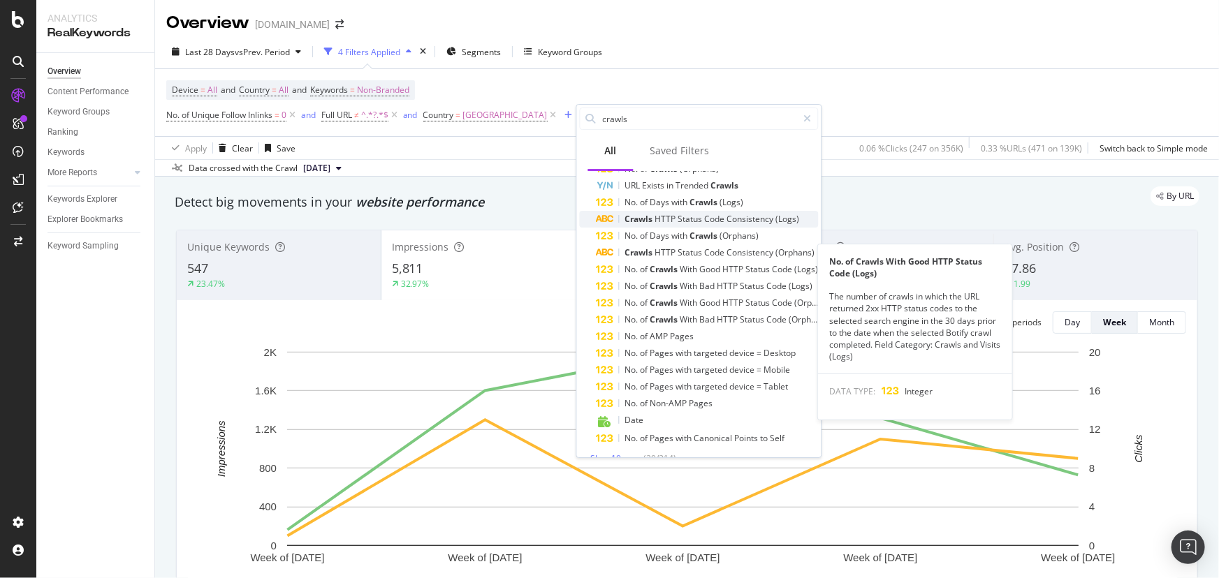
scroll to position [112, 0]
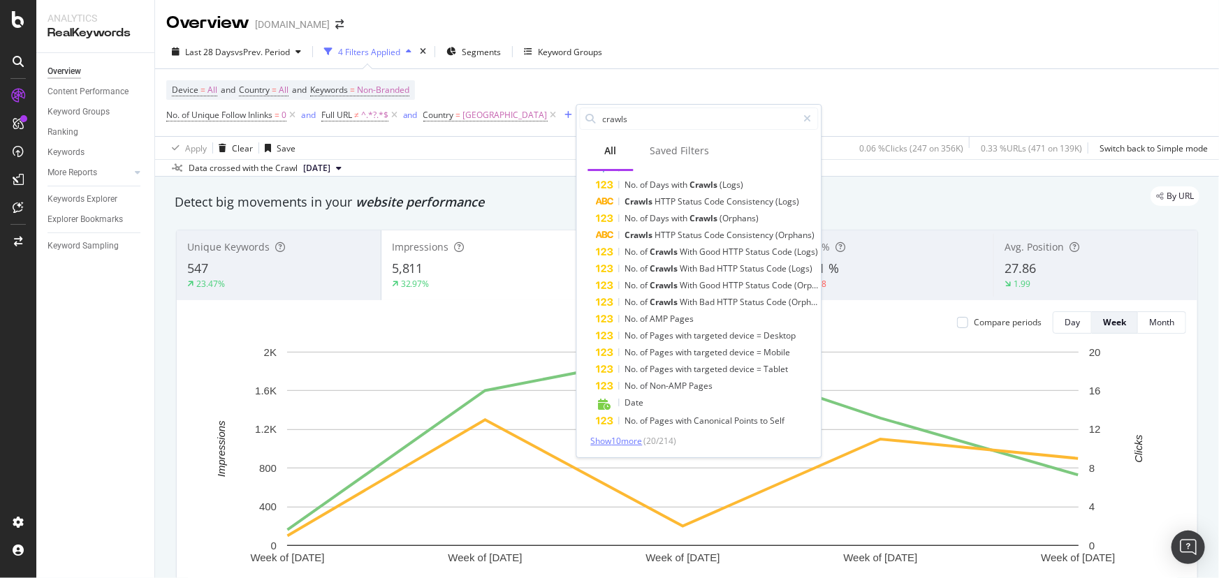
click at [626, 438] on span "Show 10 more" at bounding box center [617, 441] width 52 height 12
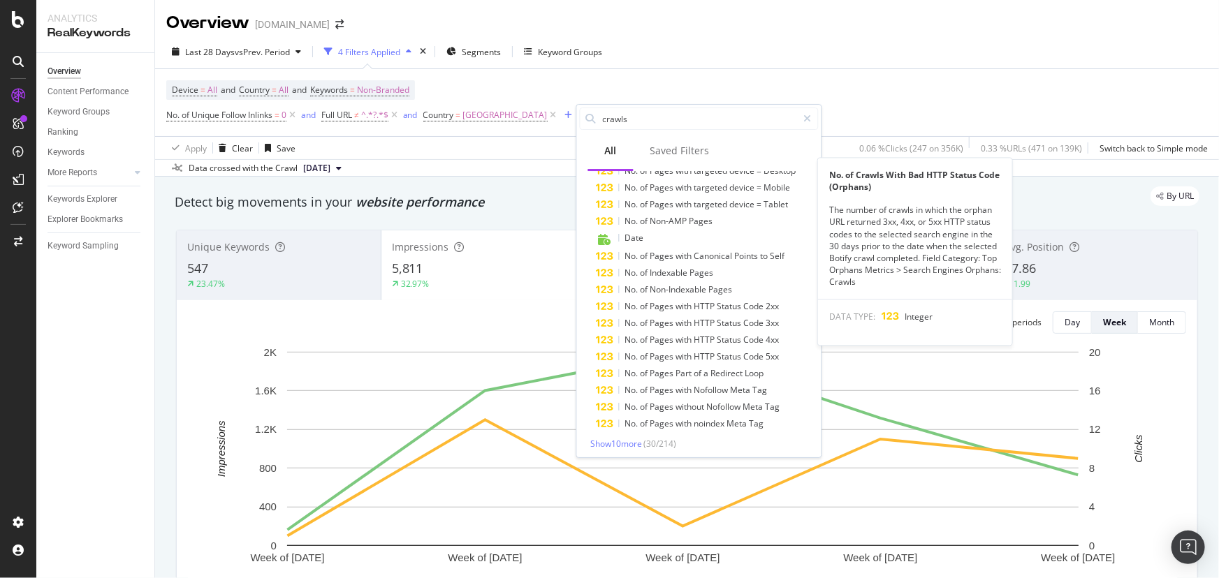
scroll to position [279, 0]
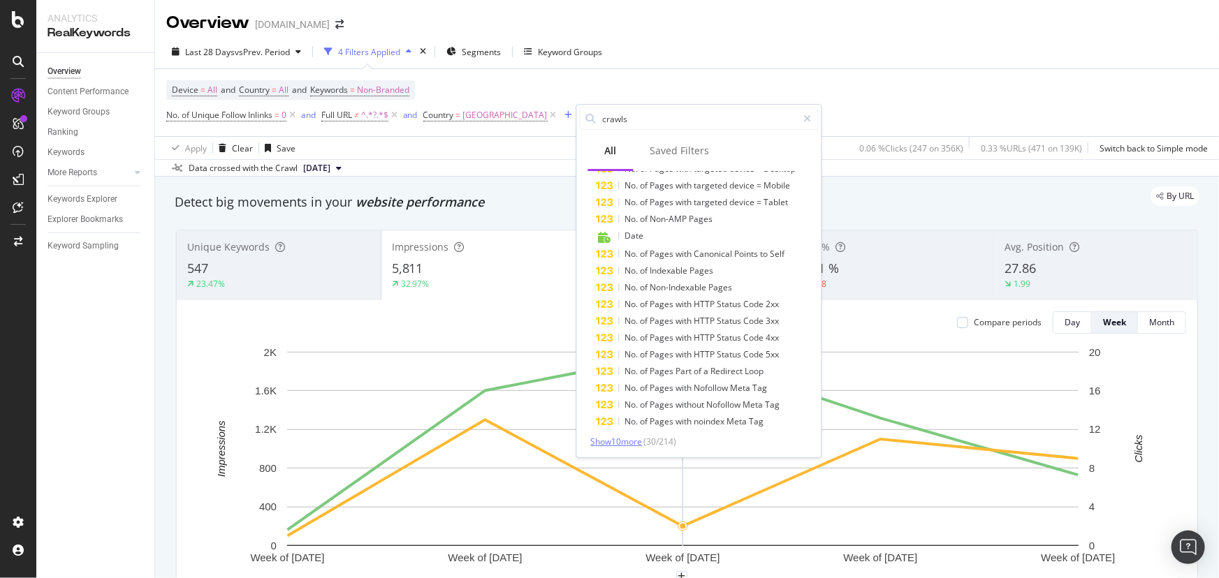
click at [612, 440] on span "Show 10 more" at bounding box center [617, 442] width 52 height 12
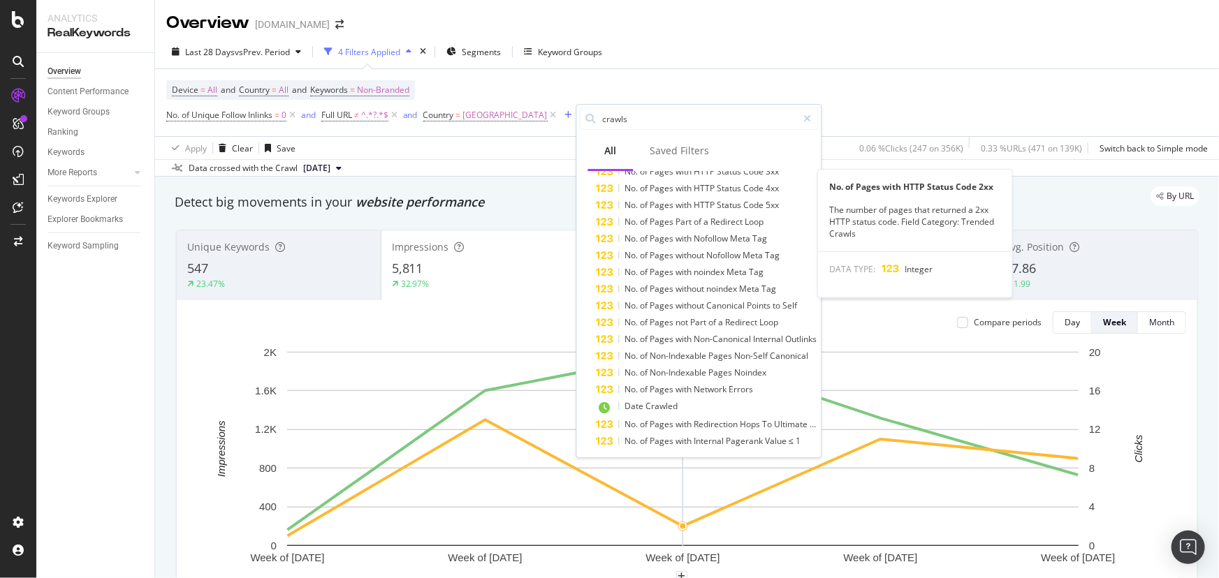
scroll to position [447, 0]
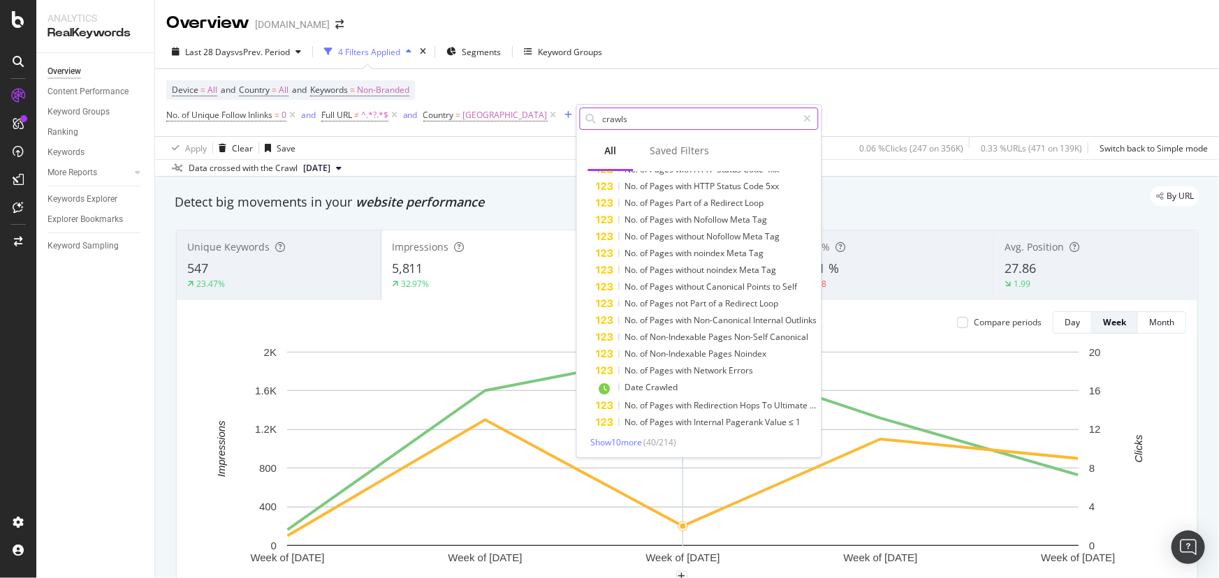
click at [637, 122] on input "crawls" at bounding box center [699, 118] width 196 height 21
click at [638, 121] on input "crawls" at bounding box center [699, 118] width 196 height 21
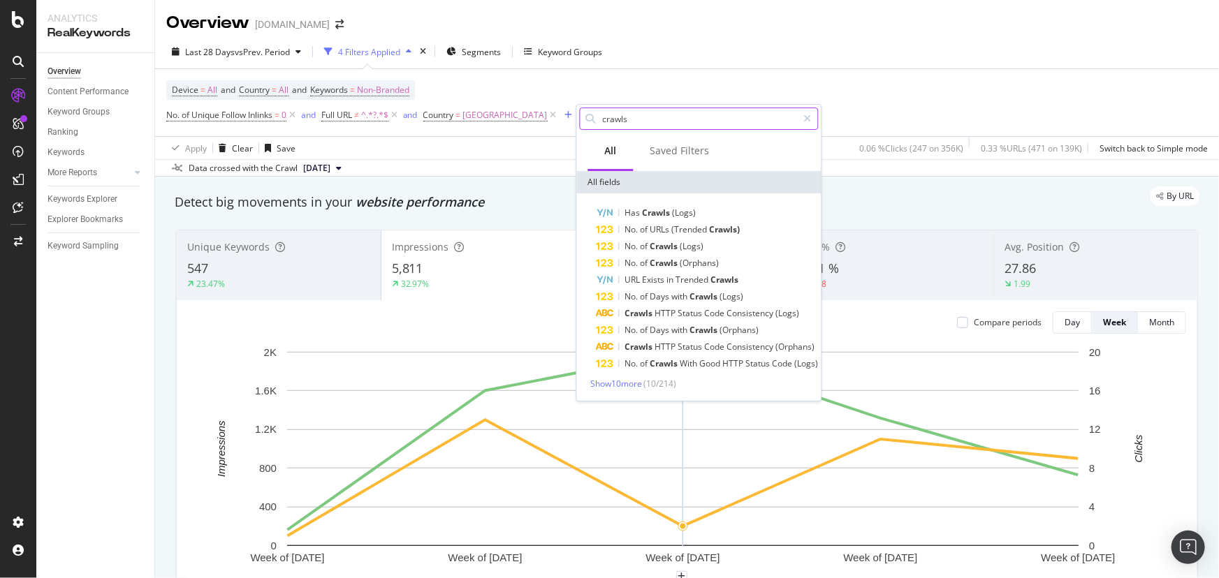
scroll to position [0, 0]
type input "c"
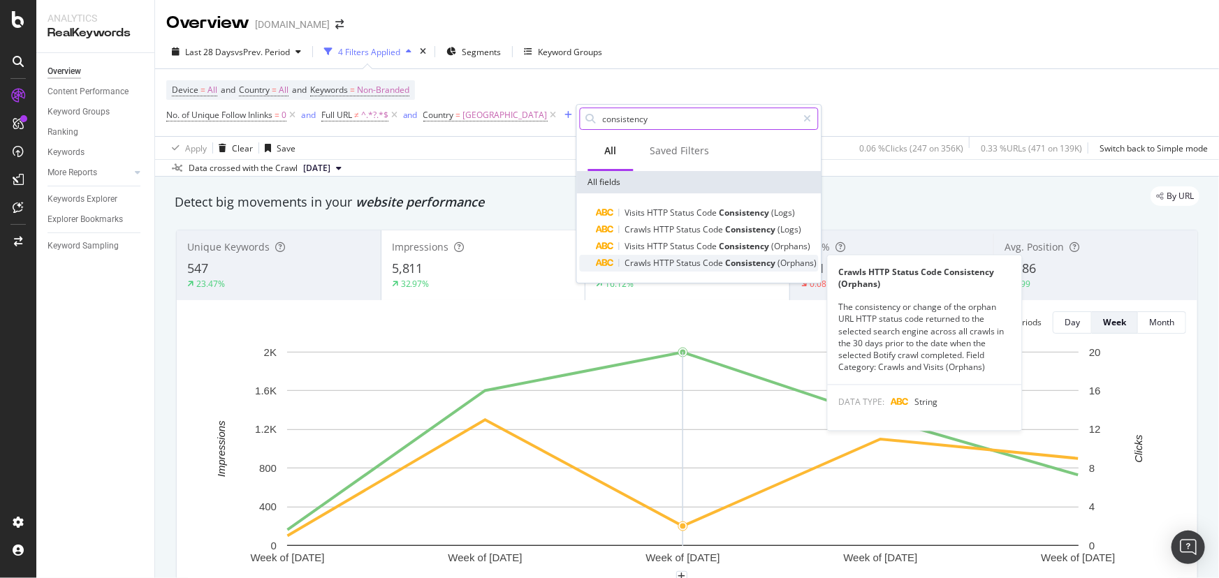
type input "consistency"
click at [685, 256] on div "Crawls HTTP Status Code Consistency (Orphans)" at bounding box center [707, 263] width 222 height 17
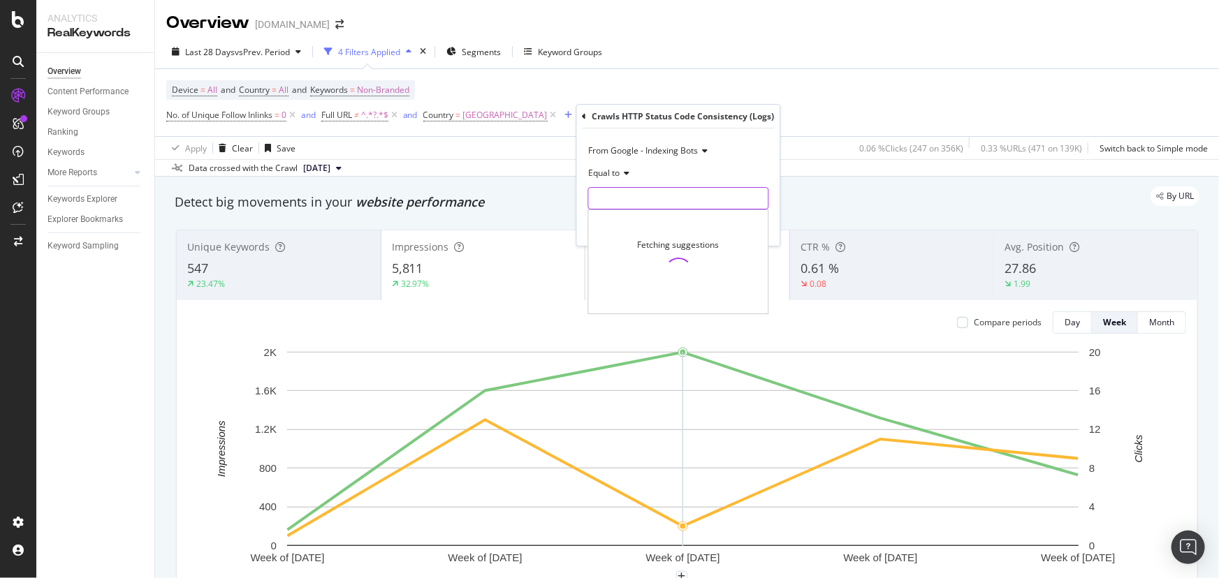
click at [648, 189] on input "text" at bounding box center [678, 198] width 179 height 22
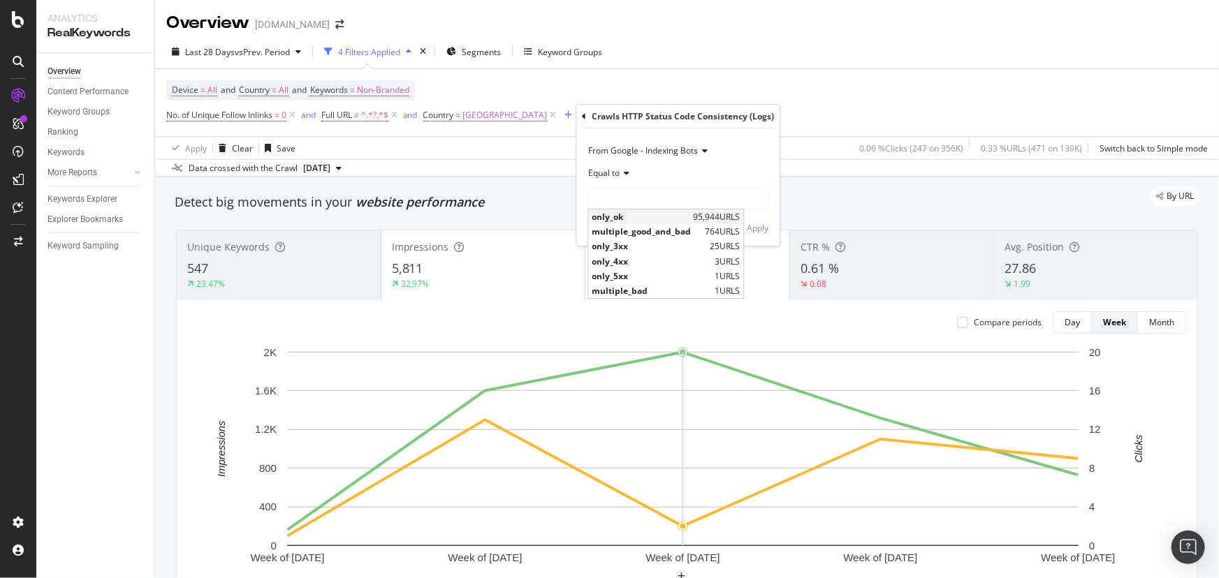
click at [647, 216] on span "only_ok" at bounding box center [641, 217] width 98 height 12
type input "only_ok"
click at [749, 235] on div "From Google - Indexing Bots Equal to only_ok only_ok Cancel Add filter Apply" at bounding box center [678, 186] width 203 height 117
click at [753, 230] on div "Apply" at bounding box center [758, 228] width 22 height 12
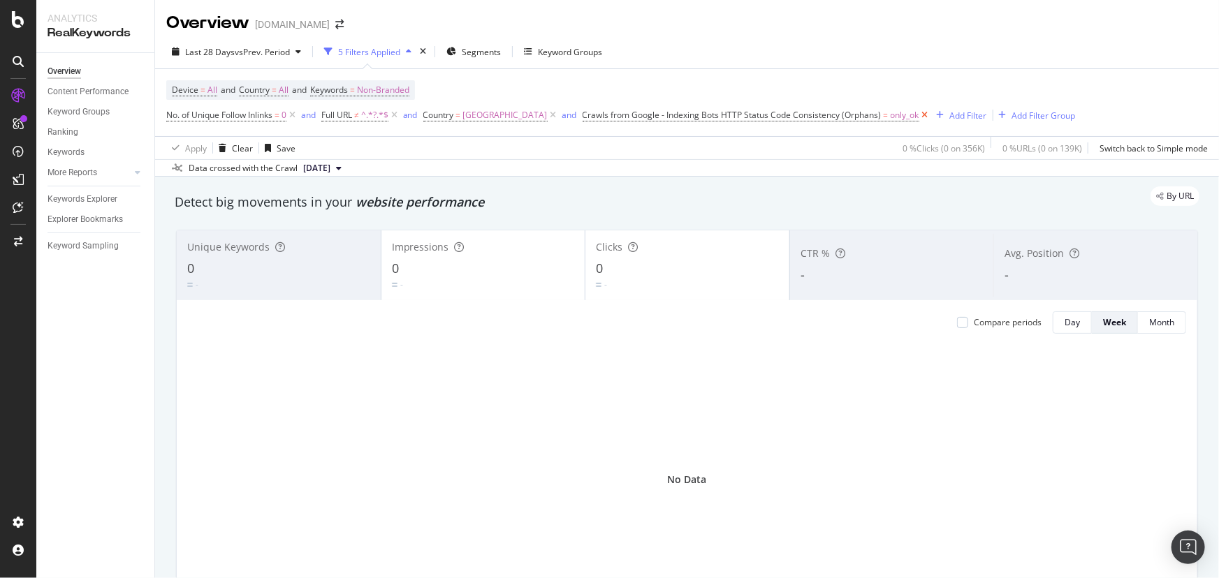
click at [931, 115] on icon at bounding box center [925, 115] width 12 height 14
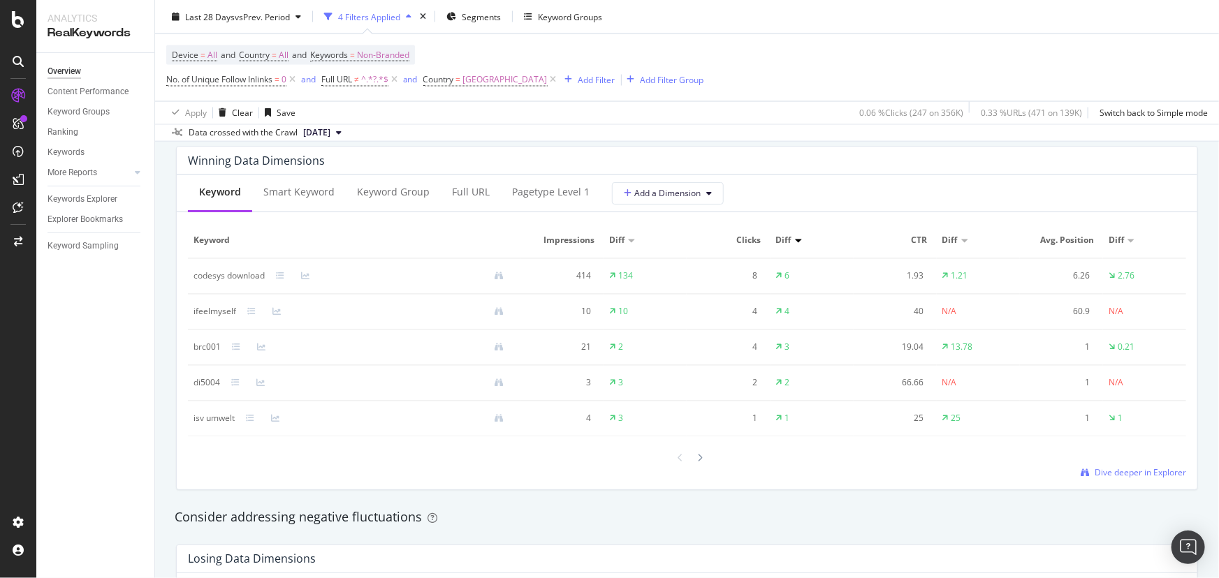
scroll to position [1365, 0]
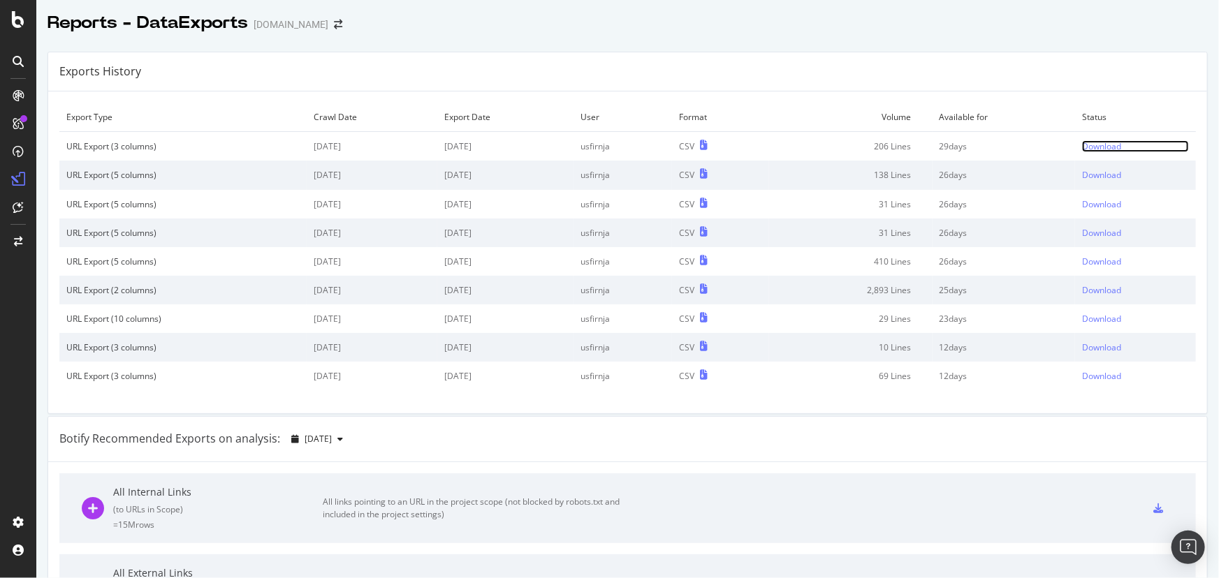
click at [1096, 149] on div "Download" at bounding box center [1101, 146] width 39 height 12
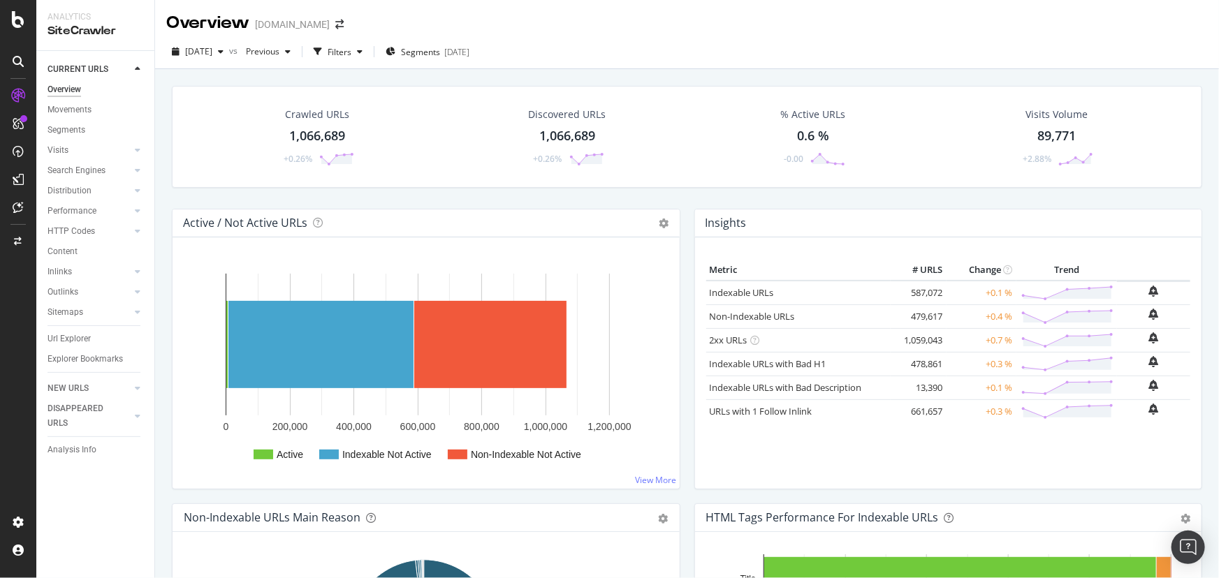
drag, startPoint x: 81, startPoint y: 174, endPoint x: 73, endPoint y: 219, distance: 45.3
click at [81, 174] on div "Search Engines" at bounding box center [76, 170] width 58 height 15
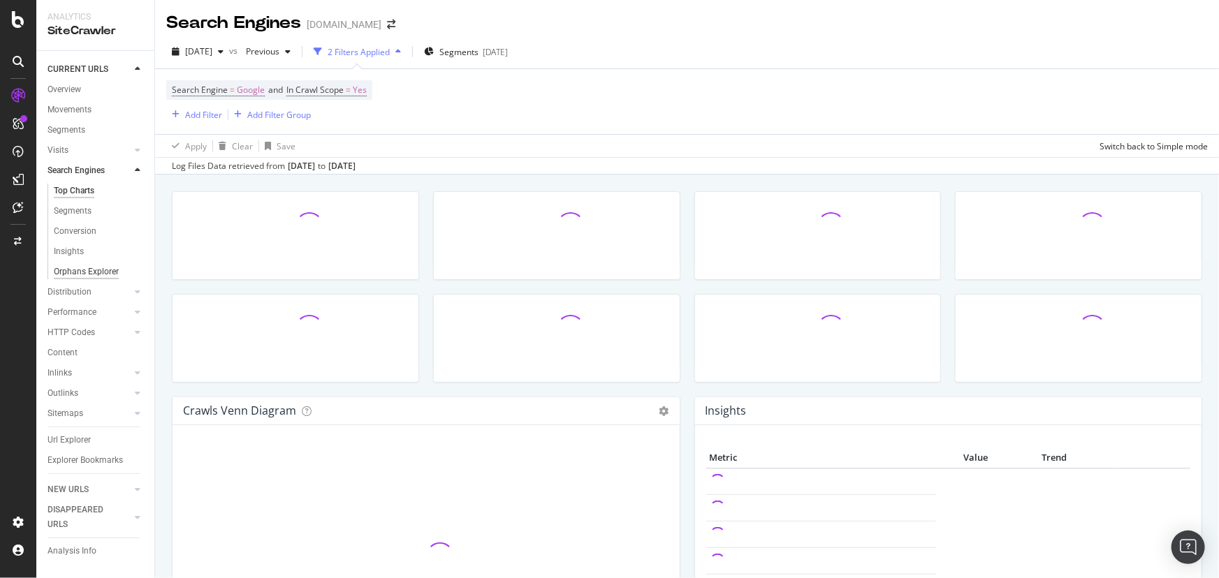
click at [89, 269] on div "Orphans Explorer" at bounding box center [86, 272] width 65 height 15
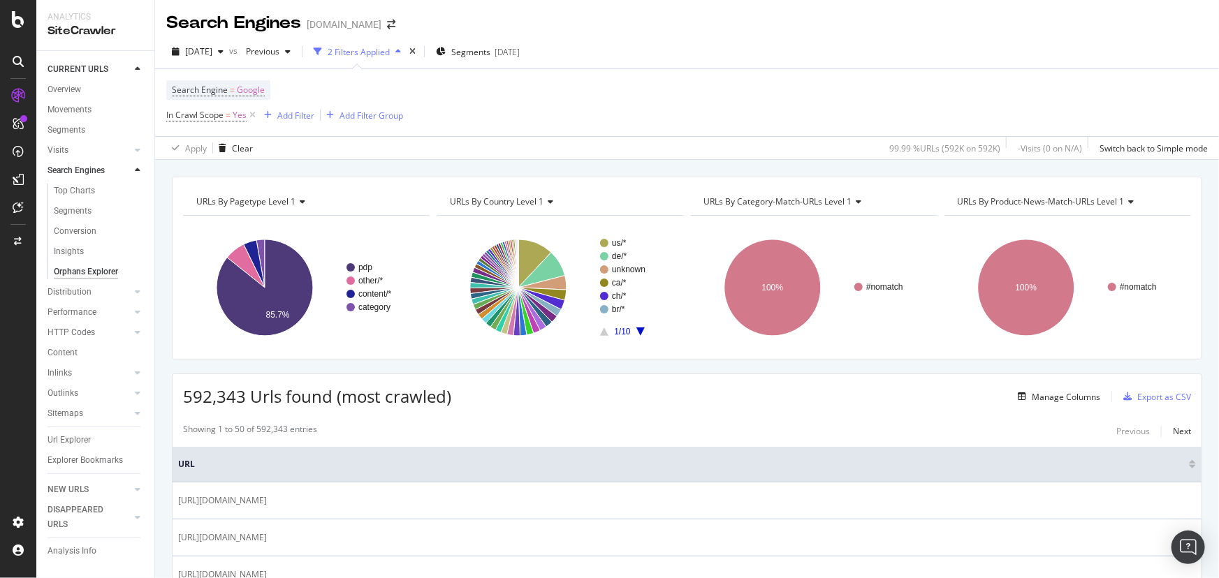
click at [381, 47] on div "2 Filters Applied" at bounding box center [359, 52] width 62 height 12
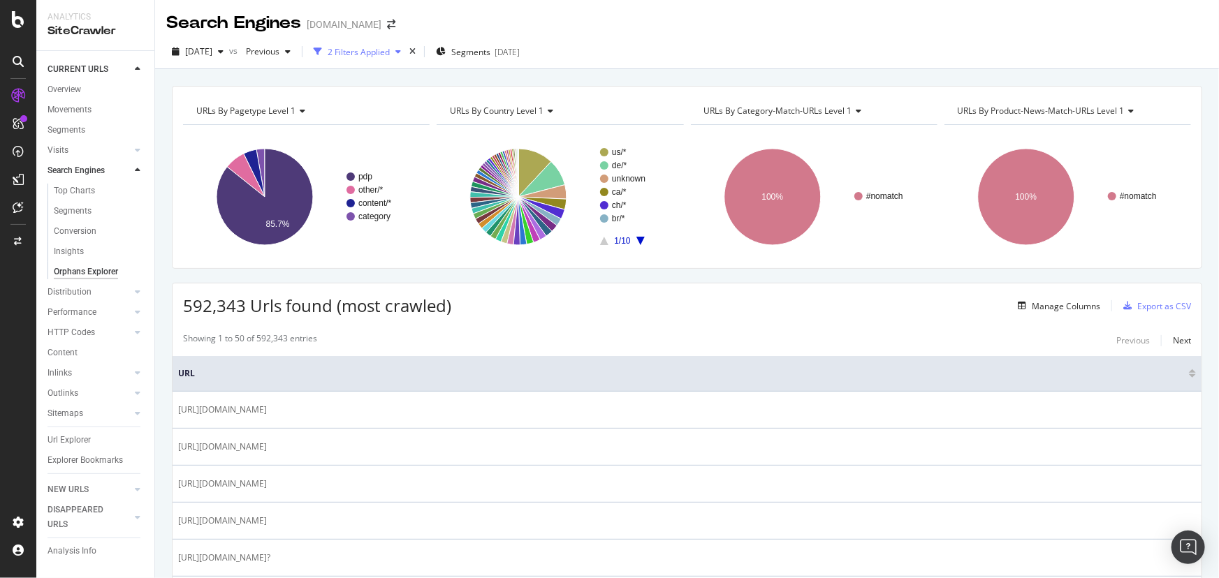
click at [401, 54] on icon "button" at bounding box center [398, 51] width 6 height 8
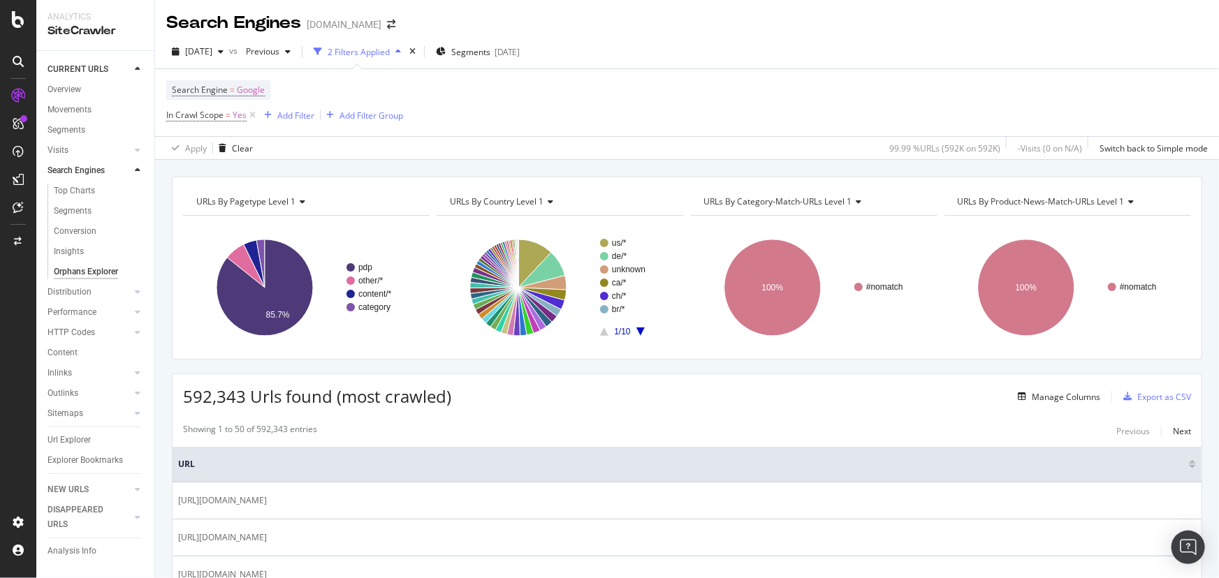
click at [401, 54] on icon "button" at bounding box center [398, 51] width 6 height 8
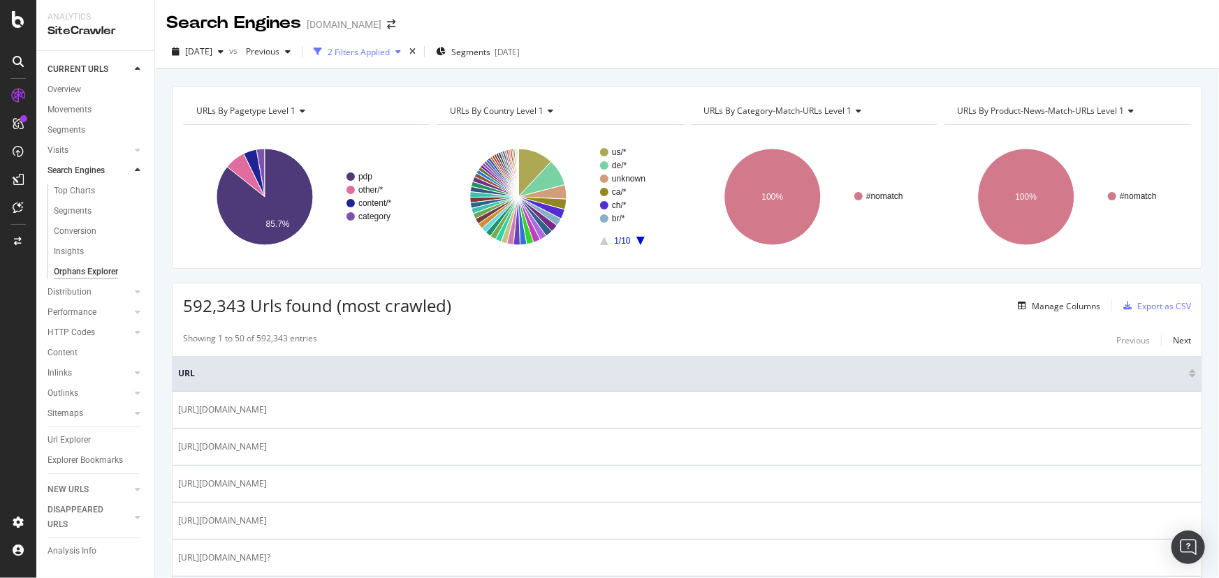
click at [401, 54] on icon "button" at bounding box center [398, 51] width 6 height 8
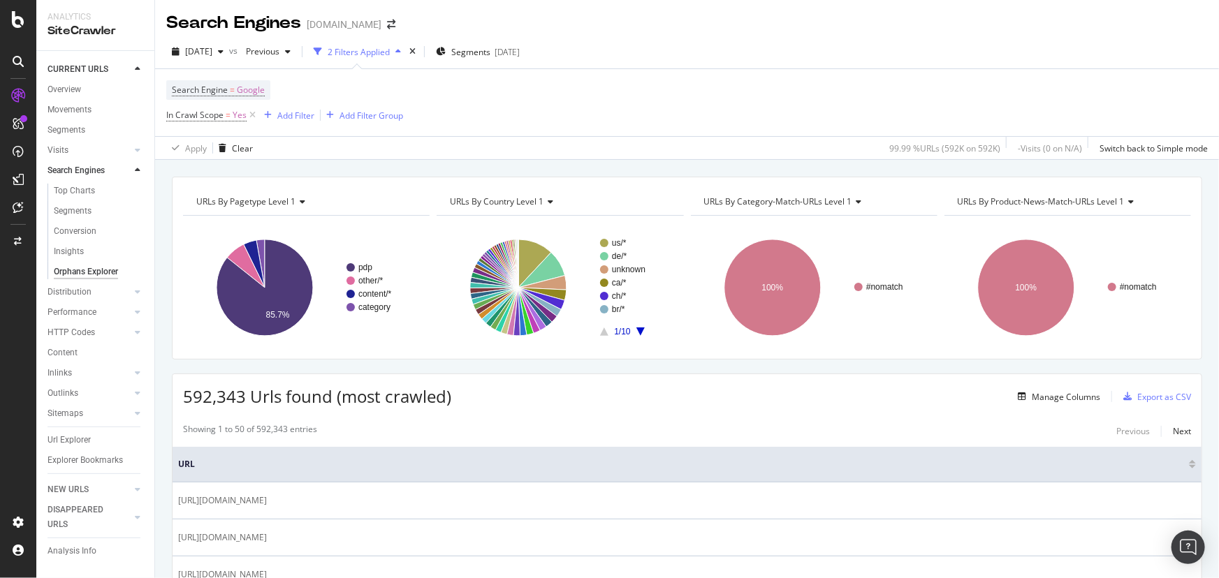
click at [277, 125] on div "In Crawl Scope = Yes Add Filter Add Filter Group" at bounding box center [284, 115] width 237 height 20
click at [284, 120] on div "Add Filter" at bounding box center [295, 116] width 37 height 12
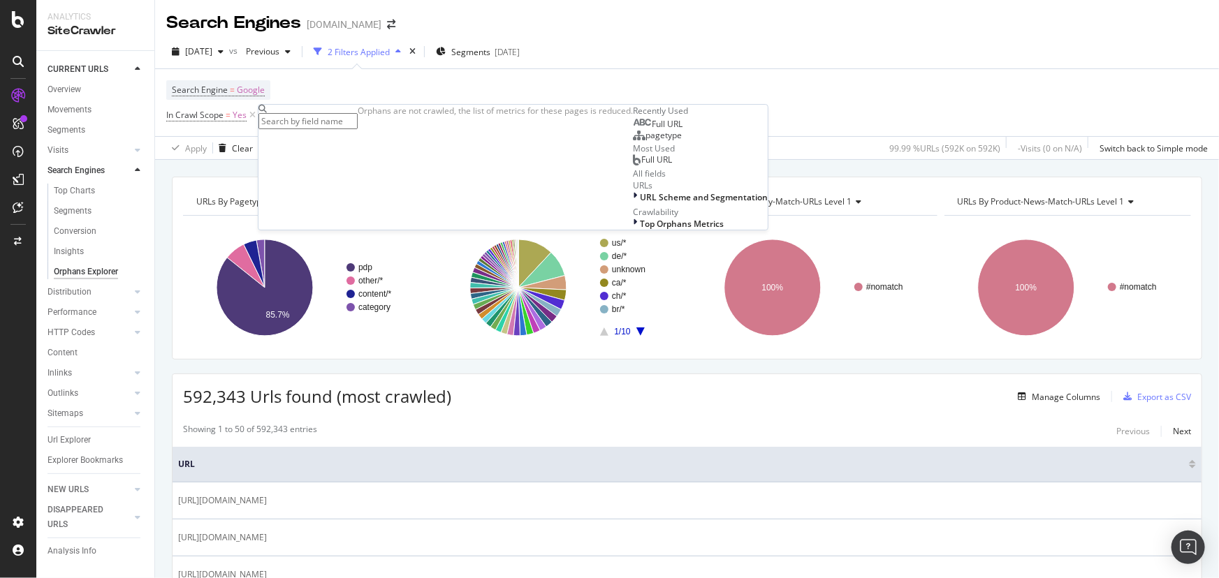
click at [652, 130] on span "Full URL" at bounding box center [667, 124] width 31 height 12
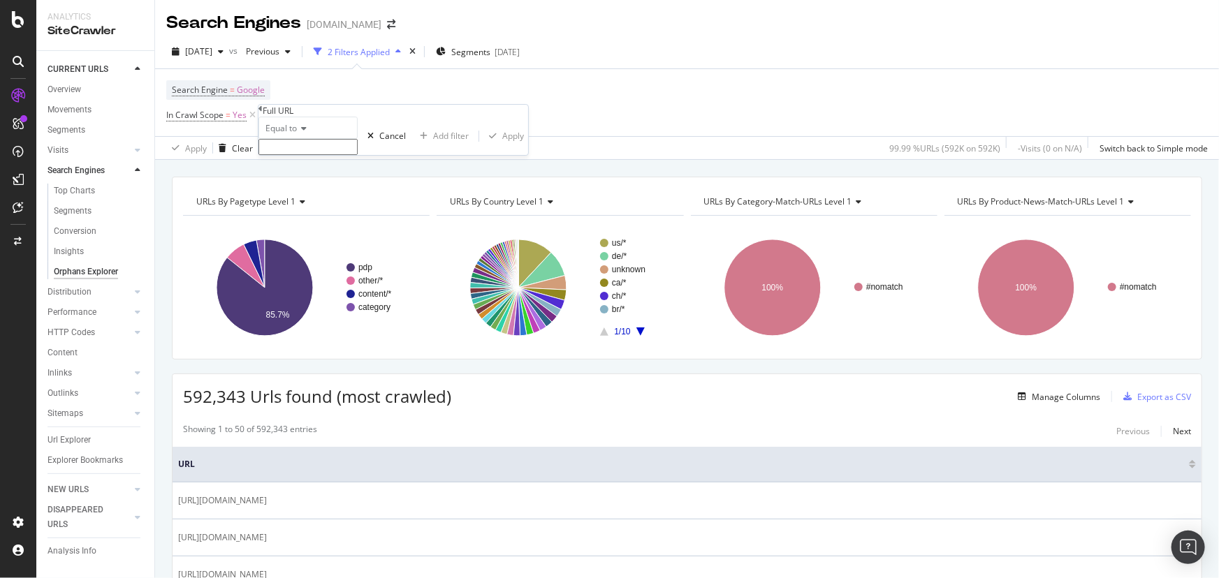
click at [297, 134] on span "Equal to" at bounding box center [280, 128] width 31 height 12
click at [311, 256] on span "Doesn't contain" at bounding box center [293, 250] width 61 height 12
click at [314, 155] on input "text" at bounding box center [307, 147] width 99 height 16
type input "?"
click at [502, 146] on div "Apply" at bounding box center [513, 140] width 22 height 12
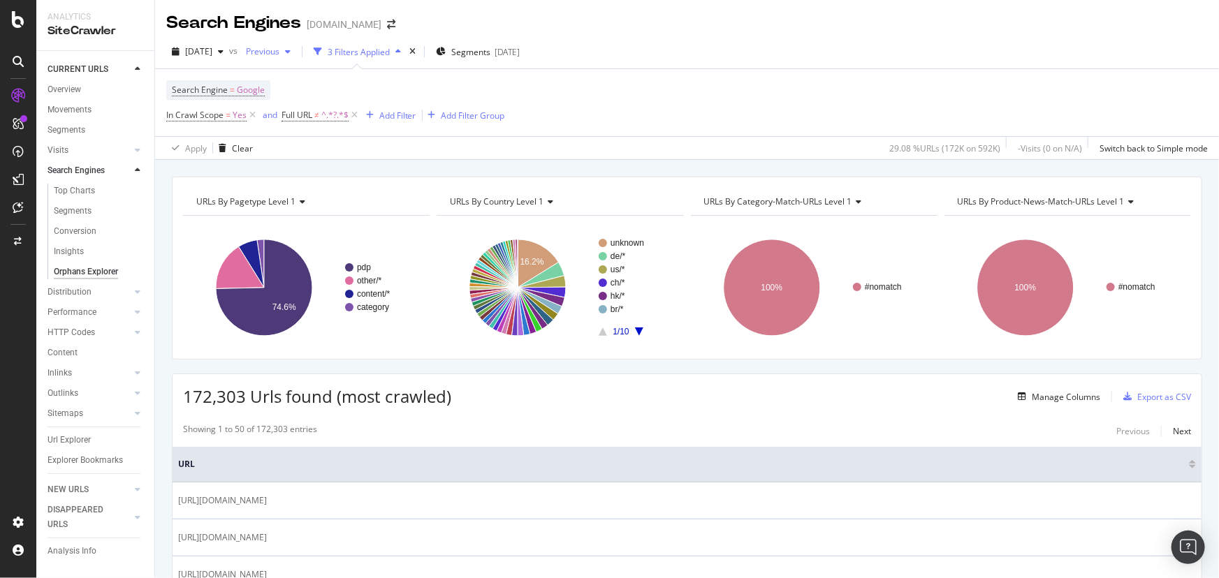
click at [279, 52] on span "Previous" at bounding box center [259, 51] width 39 height 12
click at [1055, 395] on div "Manage Columns" at bounding box center [1065, 397] width 68 height 12
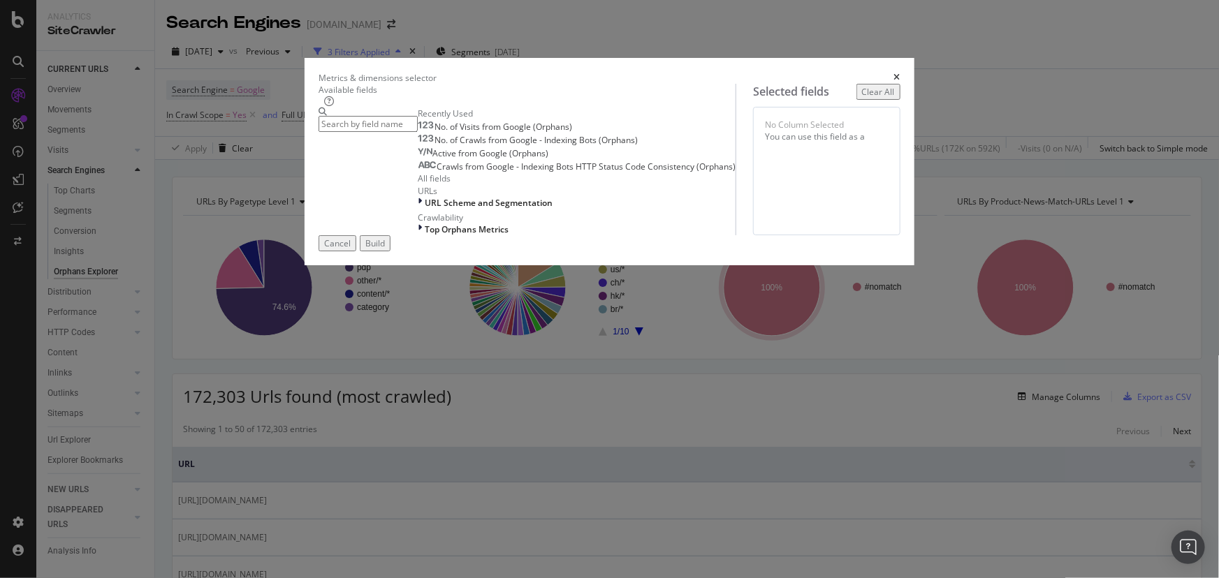
click at [351, 249] on div "Cancel" at bounding box center [337, 243] width 27 height 12
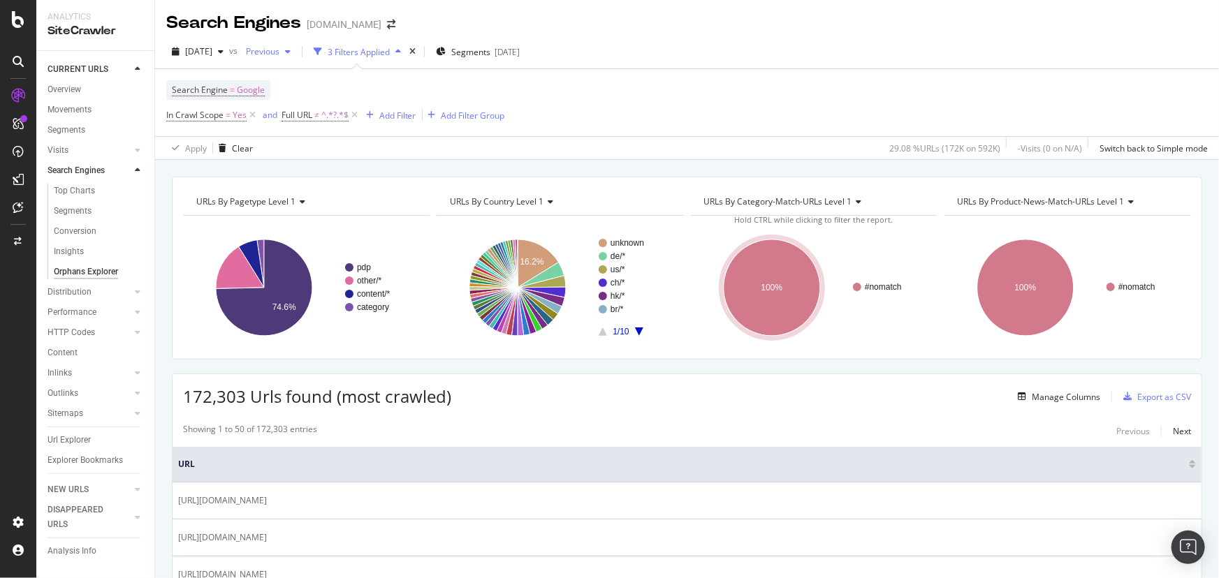
click at [279, 54] on span "Previous" at bounding box center [259, 51] width 39 height 12
click at [325, 83] on div "2024 Sep. 2nd" at bounding box center [309, 81] width 75 height 13
click at [396, 115] on div "Add Filter" at bounding box center [397, 116] width 37 height 12
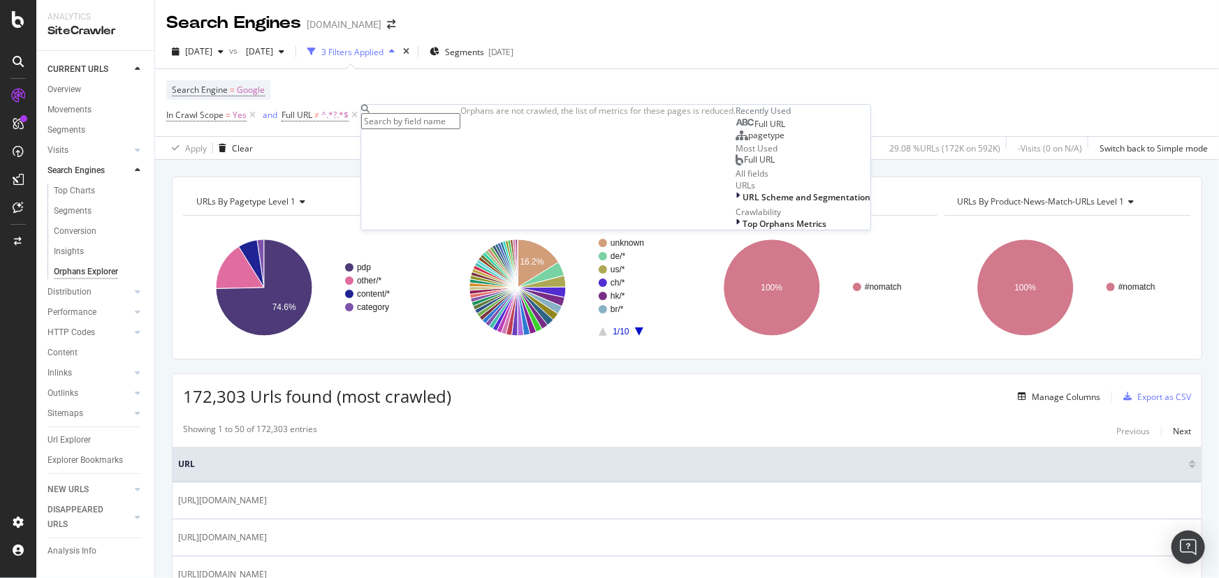
click at [429, 119] on input "text" at bounding box center [410, 121] width 99 height 16
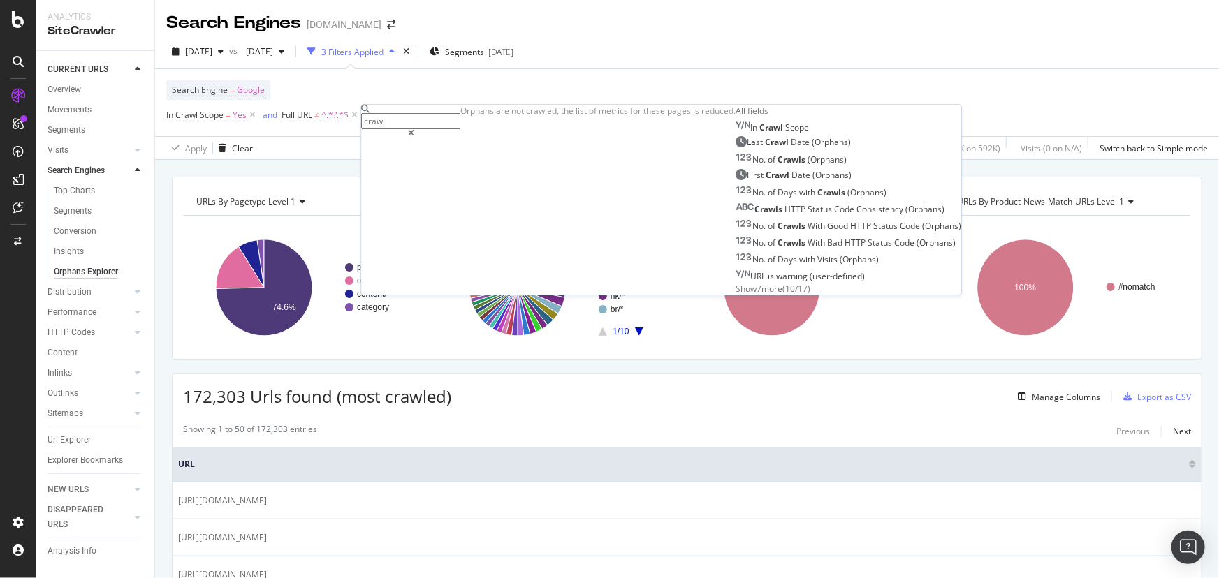
type input "crawls"
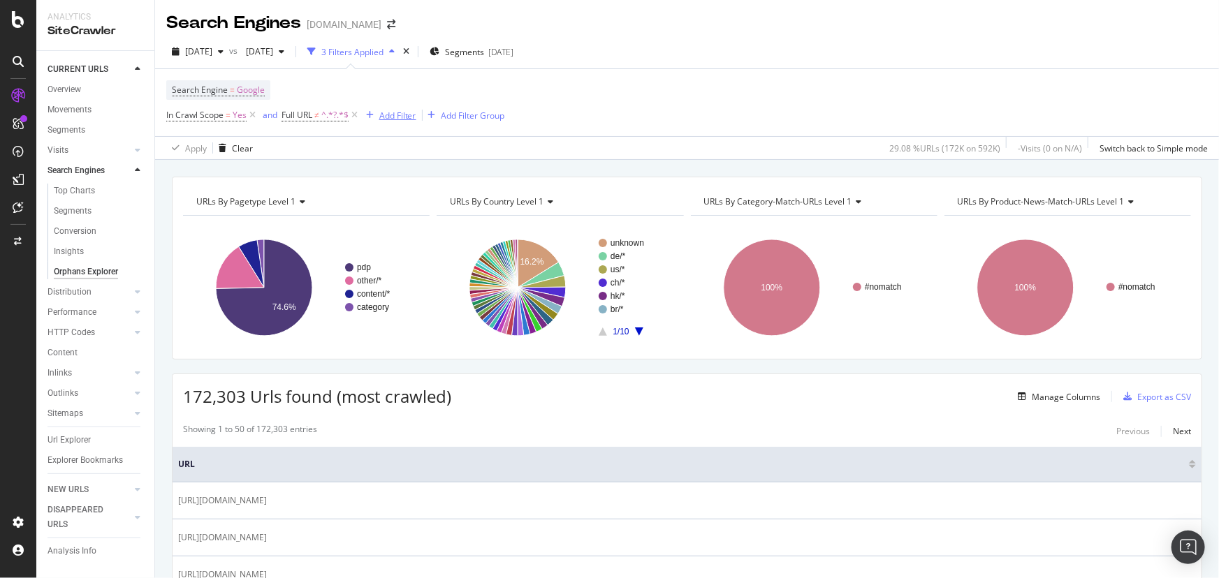
click at [391, 118] on div "Add Filter" at bounding box center [397, 116] width 37 height 12
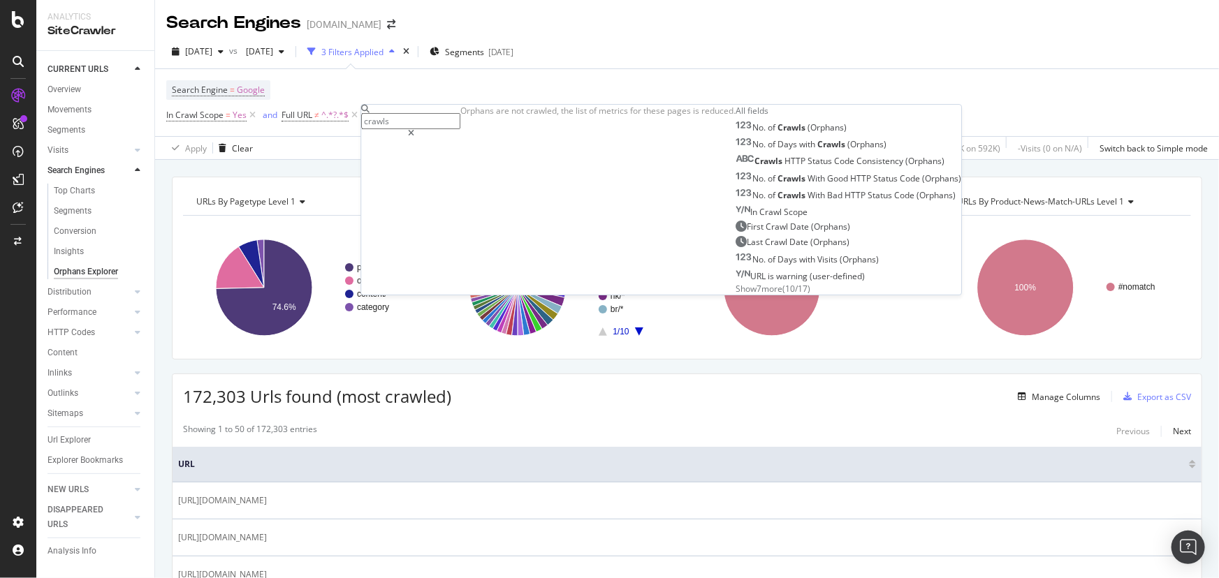
click at [735, 295] on span "Show 7 more" at bounding box center [758, 289] width 47 height 12
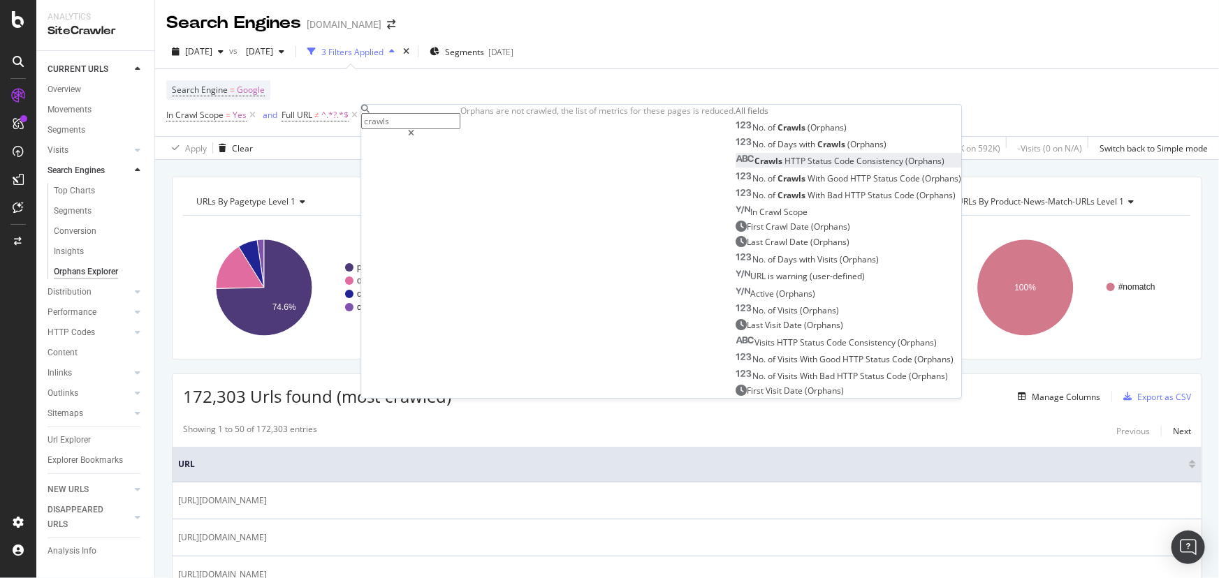
click at [784, 168] on span "HTTP" at bounding box center [795, 162] width 23 height 12
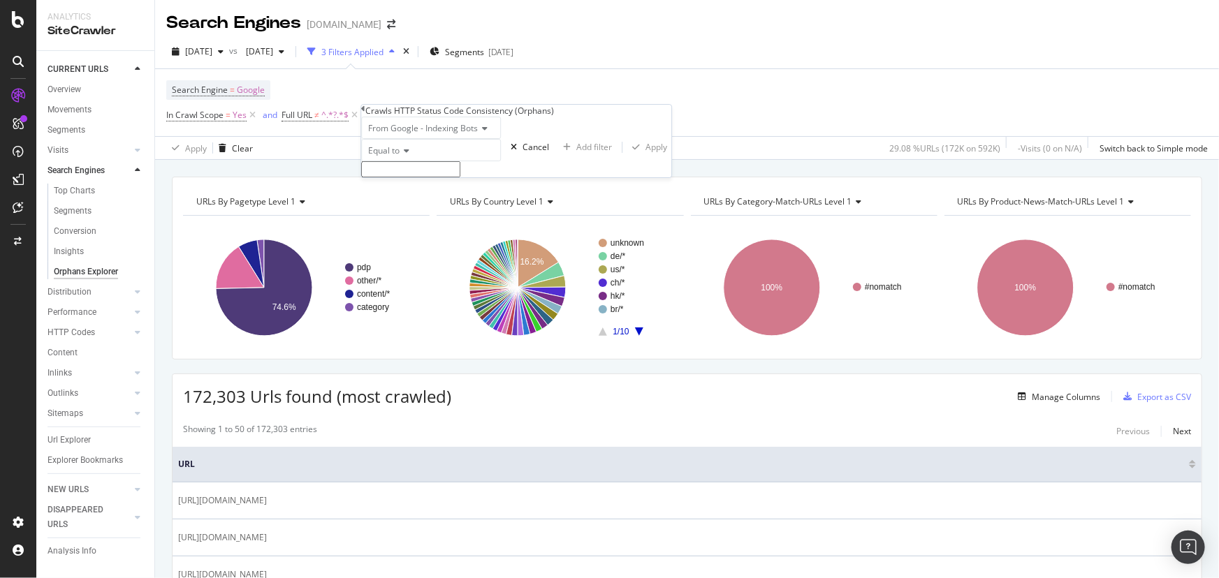
click at [442, 177] on input "text" at bounding box center [410, 169] width 99 height 16
click at [441, 191] on span "only_ok" at bounding box center [403, 185] width 76 height 12
type input "only_ok"
click at [645, 157] on div "Apply" at bounding box center [656, 151] width 22 height 12
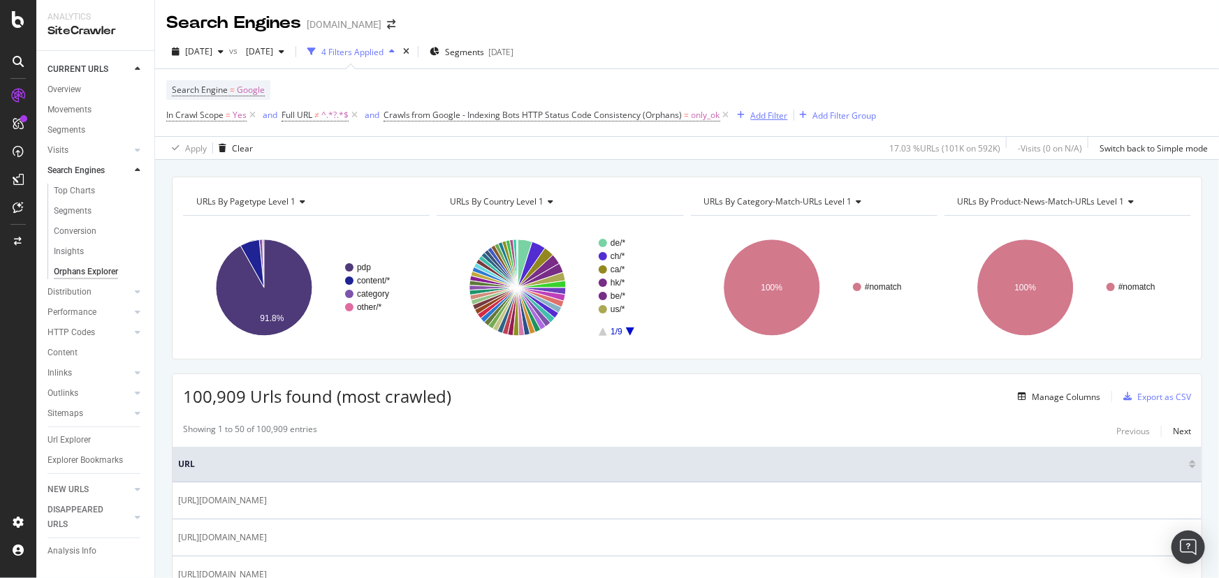
click at [783, 117] on div "Add Filter" at bounding box center [769, 116] width 37 height 12
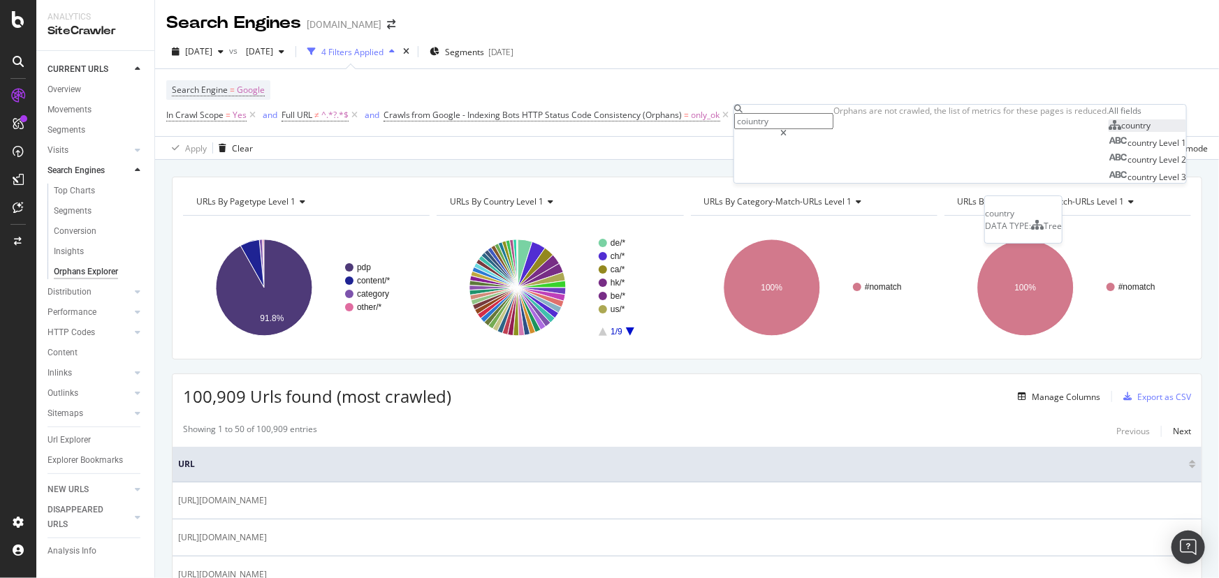
type input "coiuntry"
click at [1121, 131] on span "country" at bounding box center [1135, 125] width 29 height 12
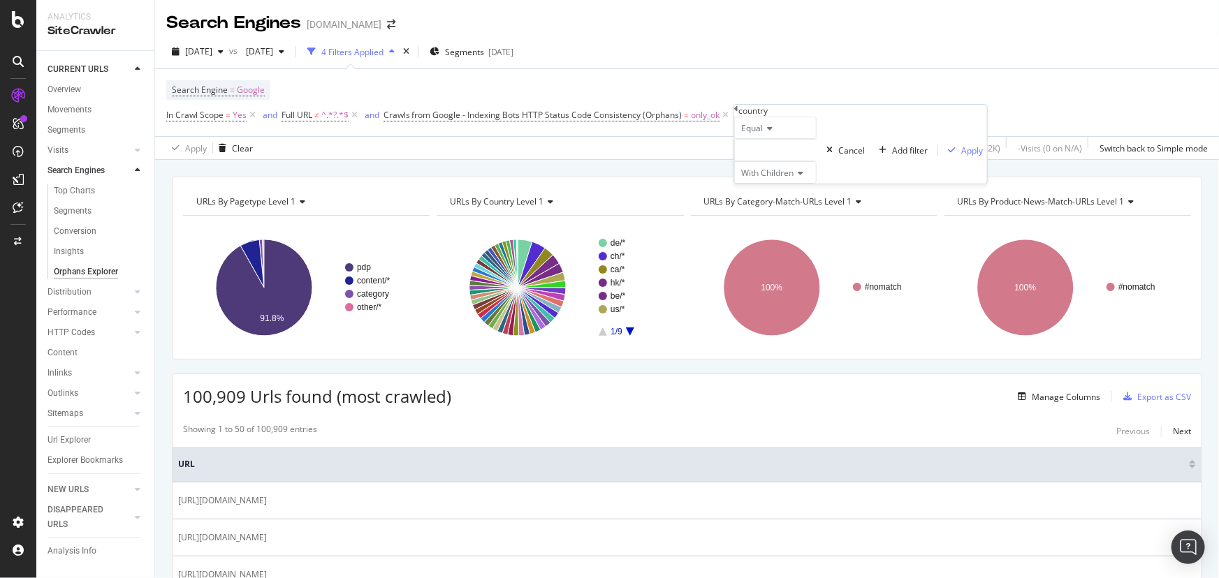
click at [809, 161] on div at bounding box center [775, 150] width 82 height 22
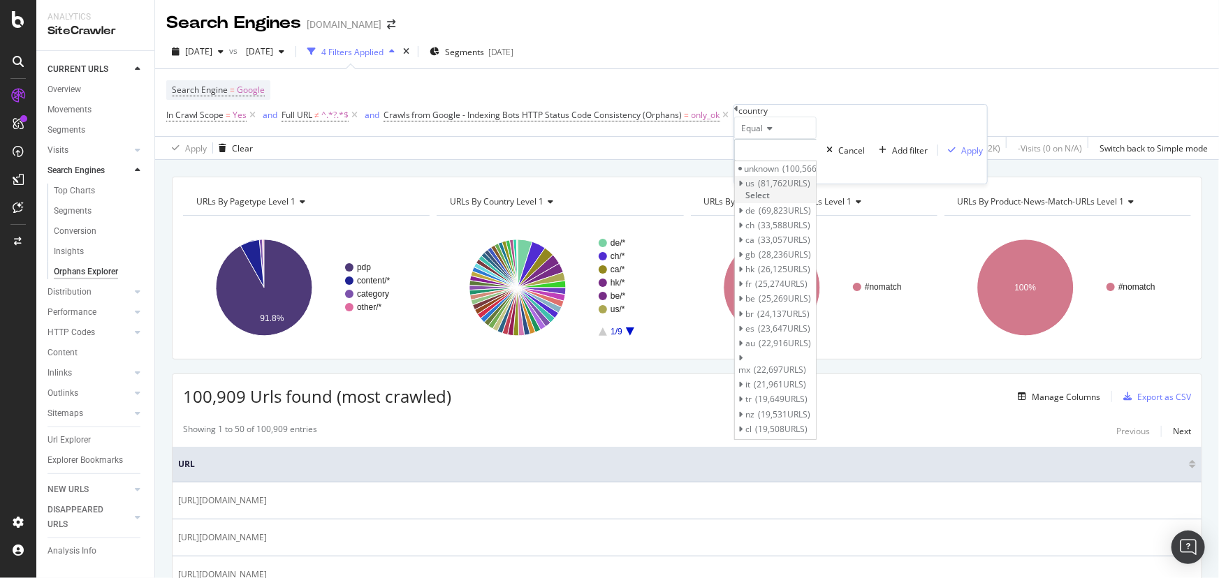
click at [808, 189] on span "81,762 URLS" at bounding box center [784, 183] width 52 height 12
click at [777, 228] on span "Select" at bounding box center [764, 222] width 24 height 12
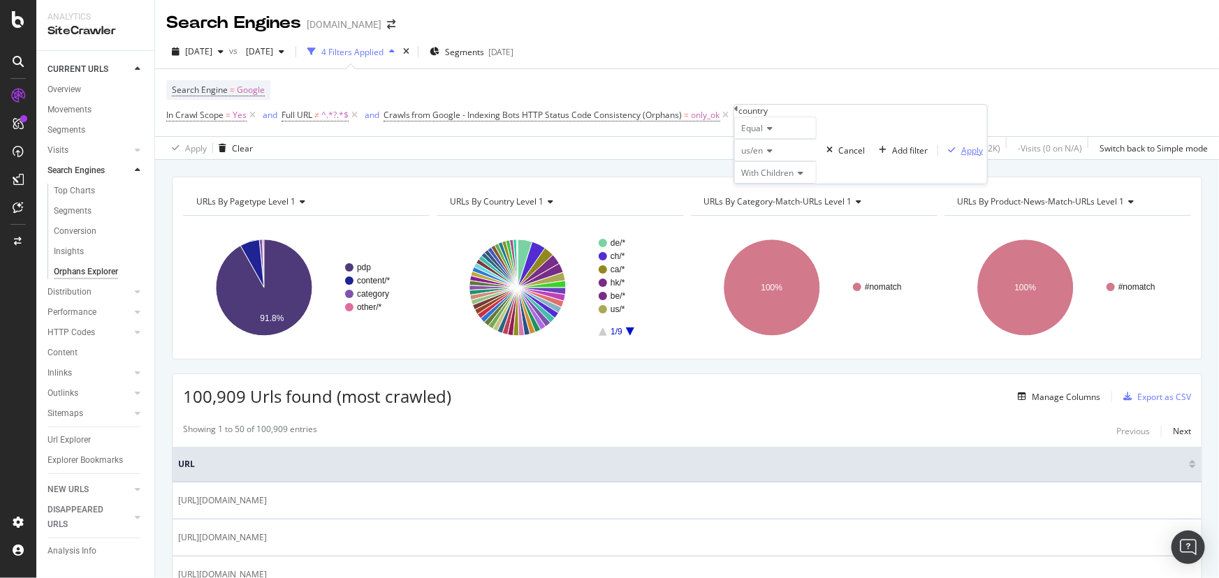
click at [942, 154] on div "button" at bounding box center [951, 150] width 19 height 8
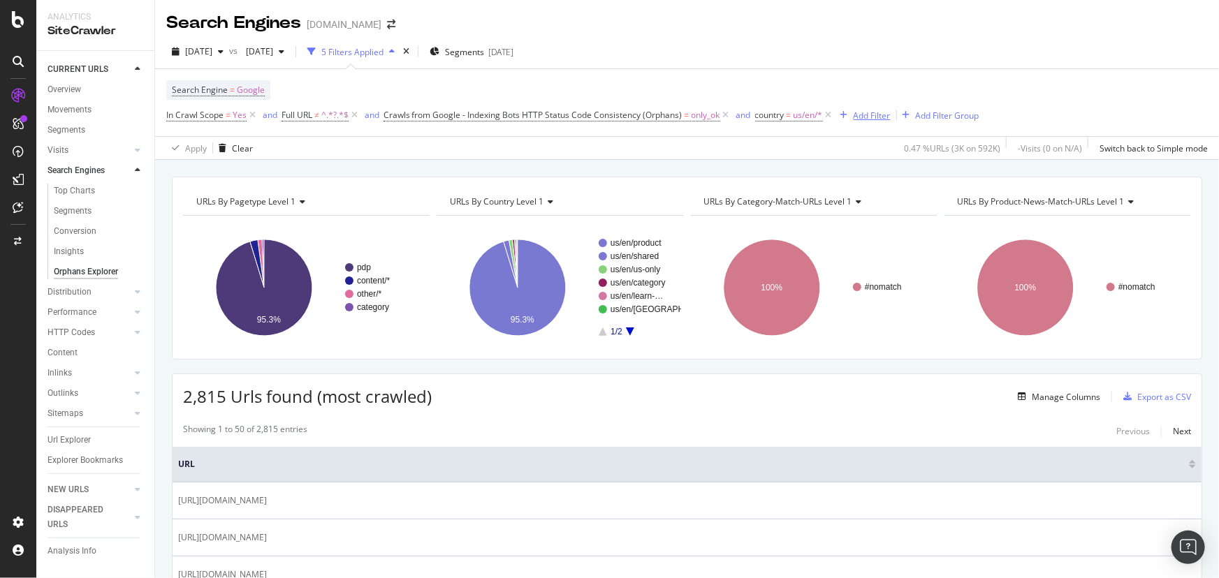
click at [872, 117] on div "Add Filter" at bounding box center [871, 116] width 37 height 12
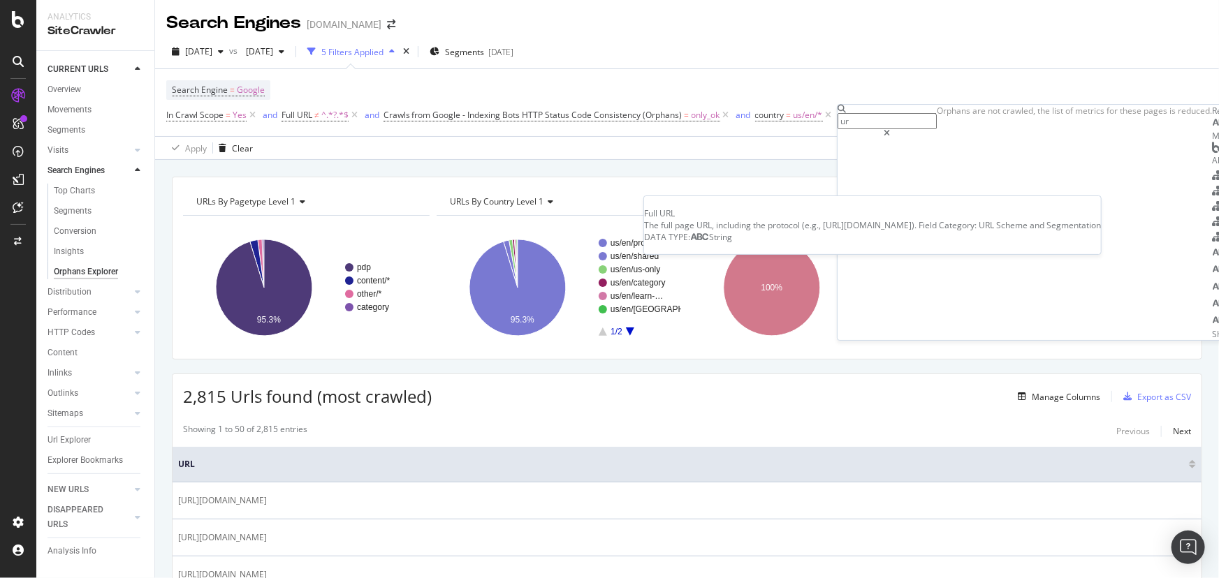
type input "ur"
click at [1218, 130] on span "Full" at bounding box center [1237, 124] width 15 height 12
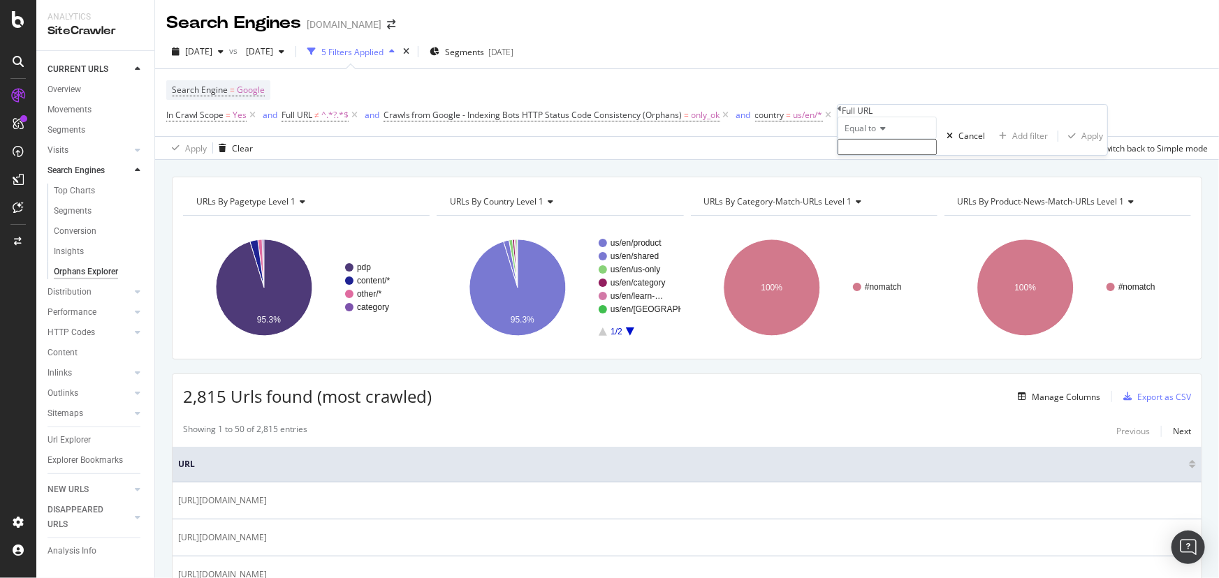
click at [885, 133] on icon at bounding box center [881, 128] width 10 height 8
click at [918, 257] on div "Doesn't contain" at bounding box center [887, 249] width 98 height 15
click at [889, 155] on input "text" at bounding box center [886, 147] width 99 height 16
type input "/product"
click at [1081, 146] on div "Apply" at bounding box center [1092, 140] width 22 height 12
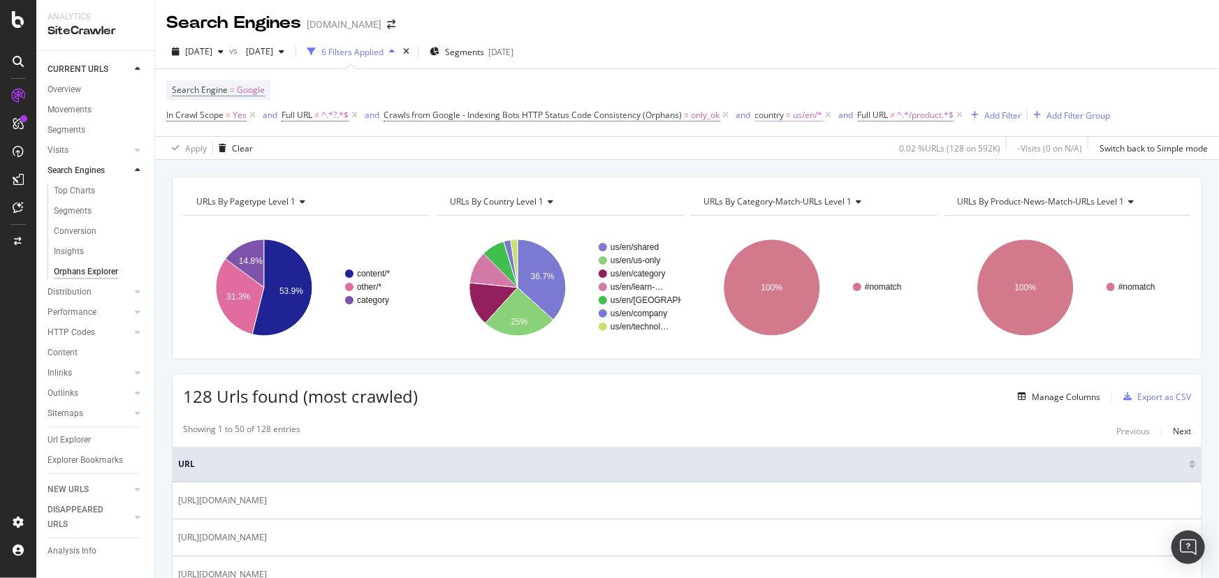
click at [803, 119] on span "us/en/*" at bounding box center [807, 115] width 29 height 20
click at [728, 78] on div "Search Engine = Google In Crawl Scope = Yes and Full URL ≠ ^.*?.*$ and Crawls f…" at bounding box center [686, 102] width 1041 height 67
click at [1038, 402] on div "Manage Columns" at bounding box center [1065, 397] width 68 height 12
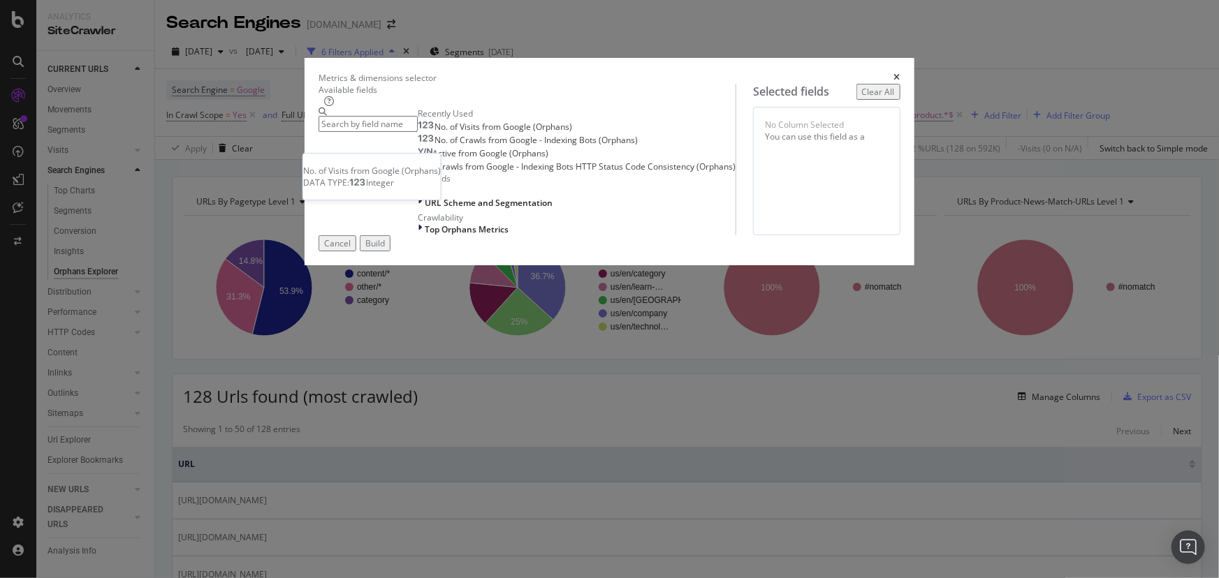
click at [510, 133] on div "No. of Visits from Google (Orphans)" at bounding box center [495, 127] width 154 height 11
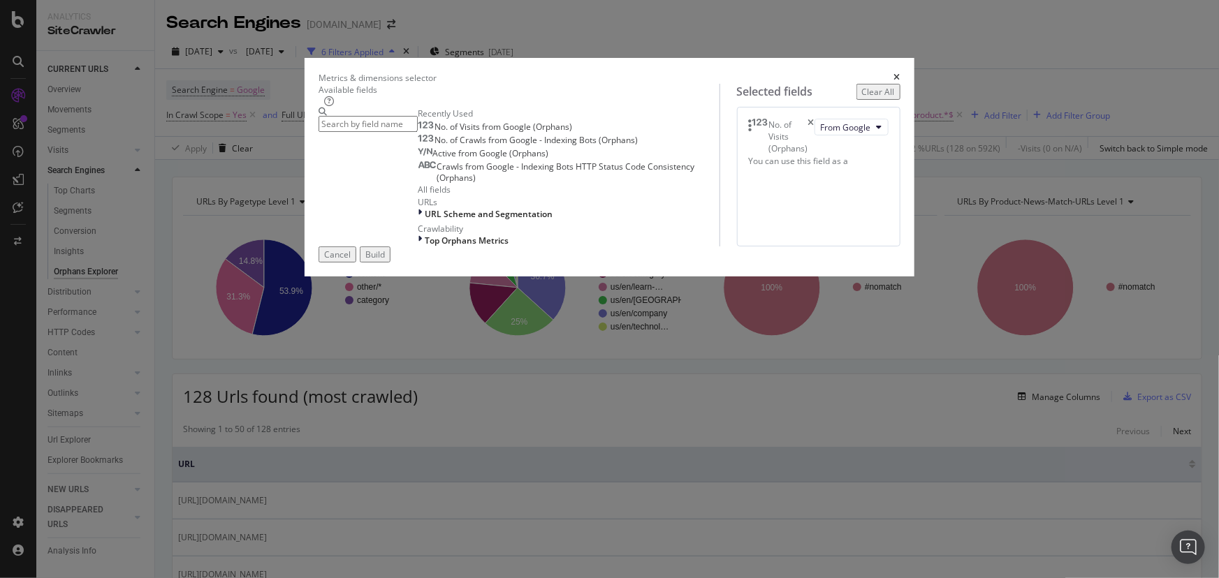
click at [471, 146] on span "No. of Crawls from Google - Indexing Bots (Orphans)" at bounding box center [535, 140] width 203 height 12
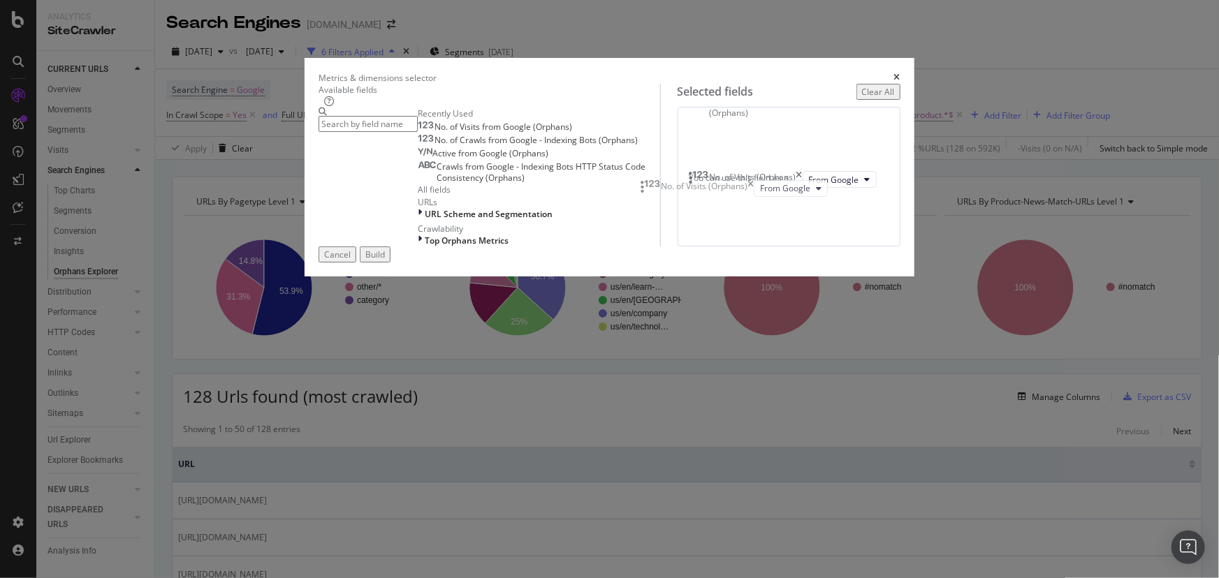
drag, startPoint x: 649, startPoint y: 145, endPoint x: 649, endPoint y: 205, distance: 60.1
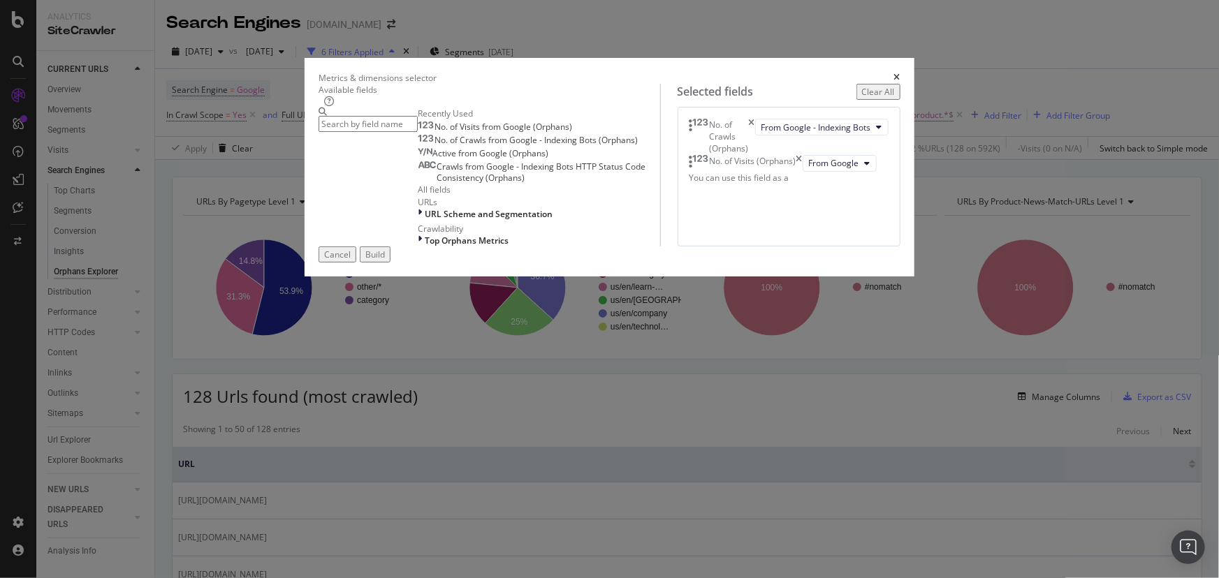
click at [385, 260] on div "Build" at bounding box center [375, 255] width 20 height 12
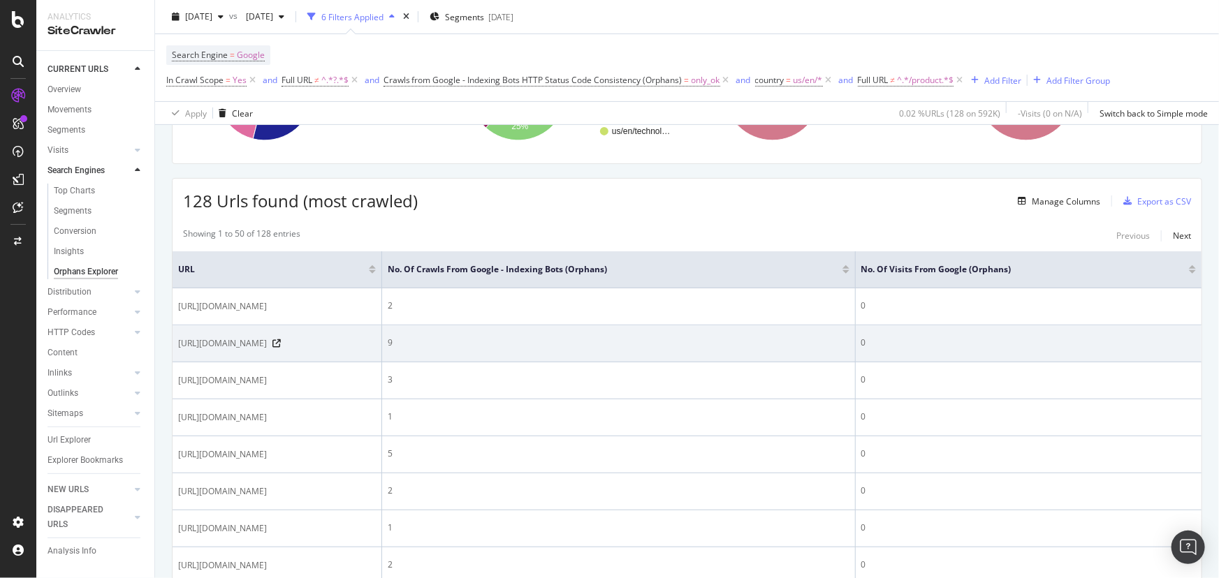
scroll to position [190, 0]
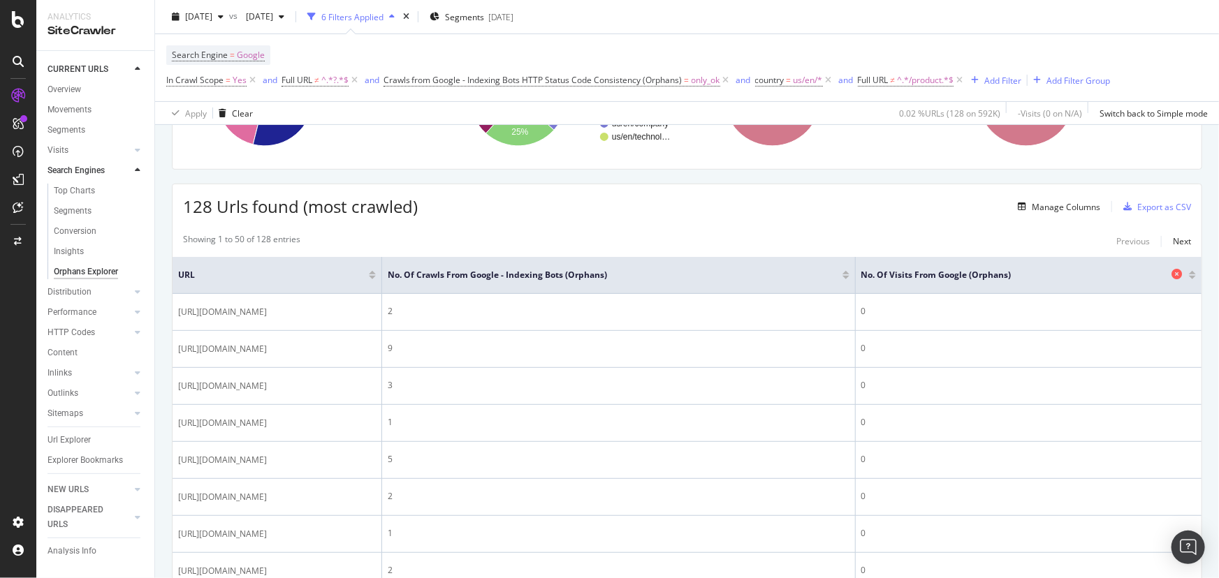
click at [1046, 272] on span "No. of Visits from Google (Orphans)" at bounding box center [1014, 275] width 307 height 13
click at [1054, 209] on div "Manage Columns" at bounding box center [1065, 207] width 68 height 12
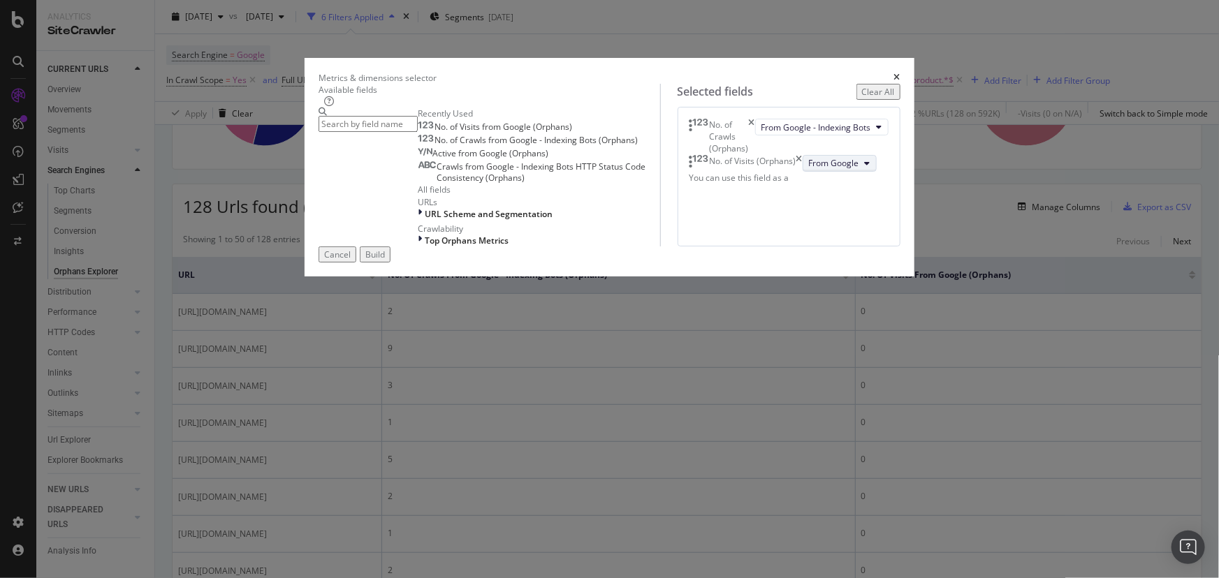
click at [809, 169] on span "From Google" at bounding box center [834, 163] width 50 height 12
click at [689, 169] on icon "modal" at bounding box center [690, 162] width 3 height 14
click at [351, 260] on div "Cancel" at bounding box center [337, 255] width 27 height 12
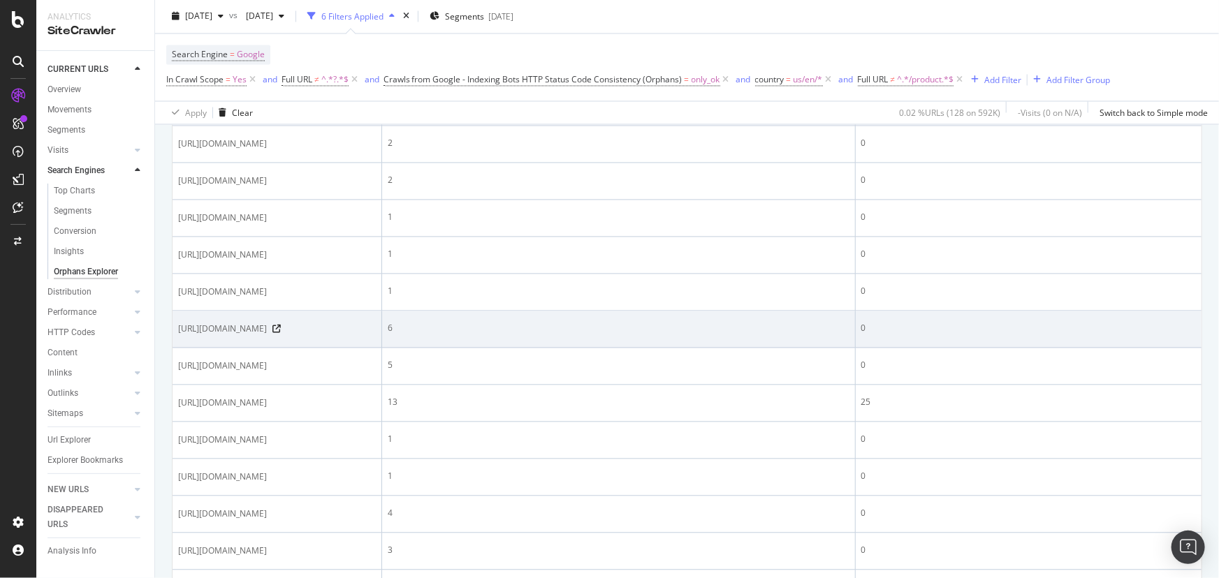
scroll to position [1417, 0]
